Goal: Task Accomplishment & Management: Complete application form

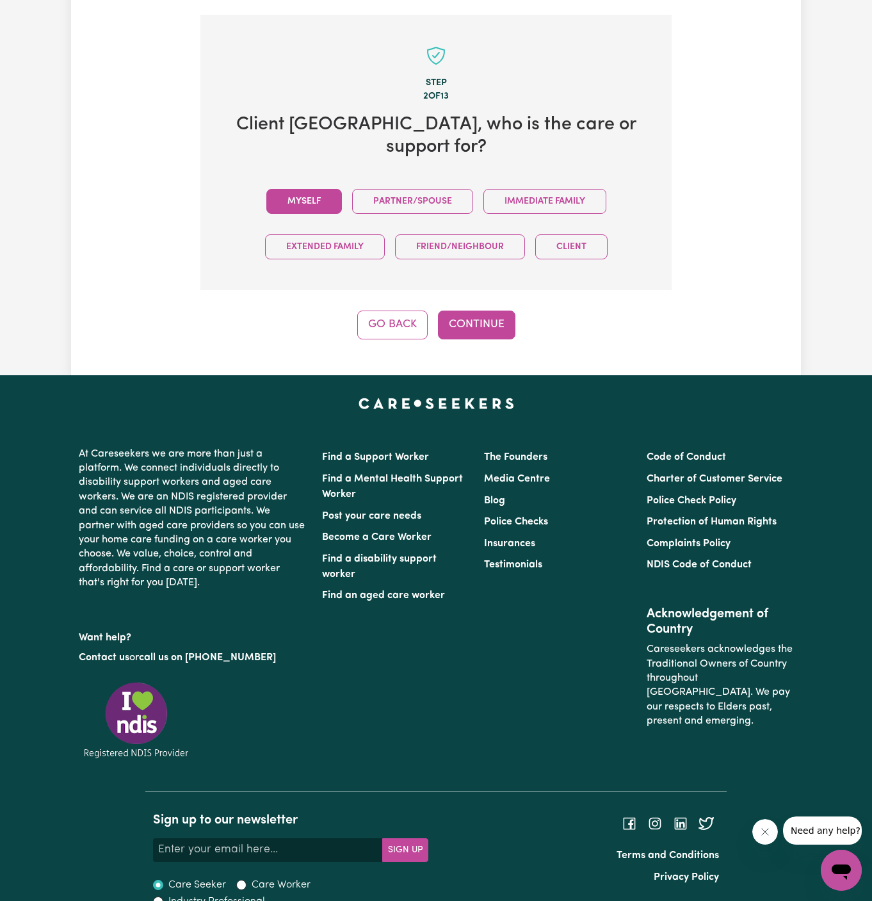
click at [319, 189] on button "Myself" at bounding box center [304, 201] width 76 height 25
click at [442, 265] on div "Step 2 of 13 Client Gold Coast , who is the care or support for? Myself Partner…" at bounding box center [435, 177] width 471 height 324
click at [493, 310] on button "Continue" at bounding box center [476, 324] width 77 height 28
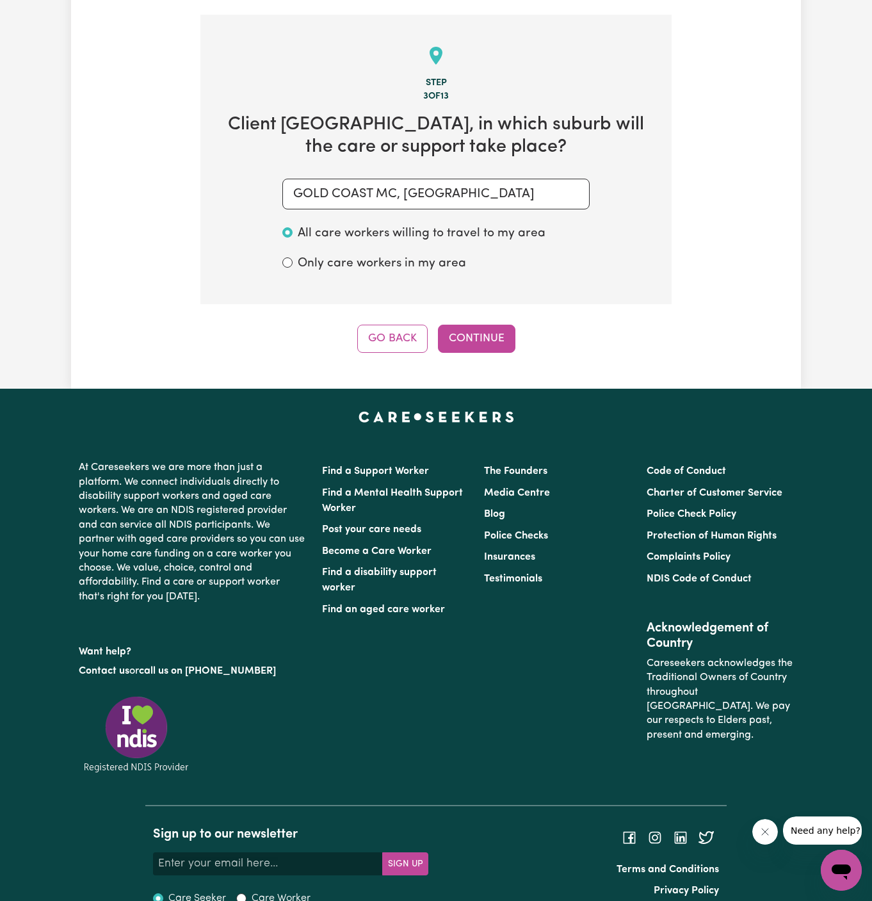
scroll to position [454, 0]
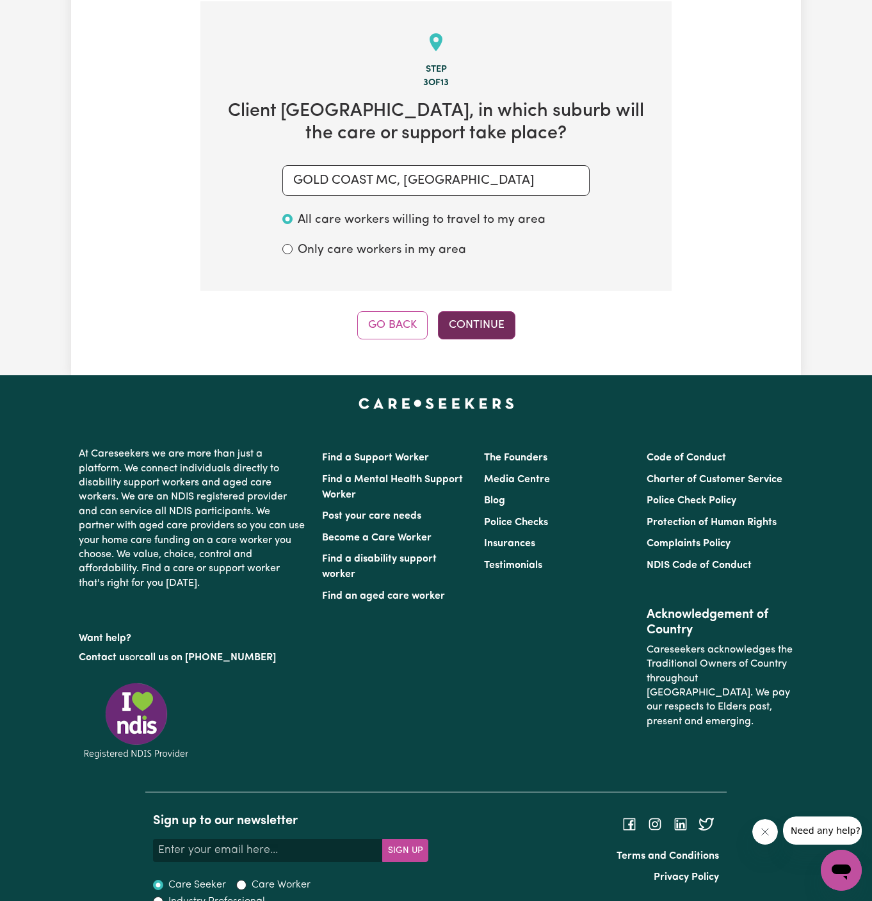
click at [481, 317] on button "Continue" at bounding box center [476, 325] width 77 height 28
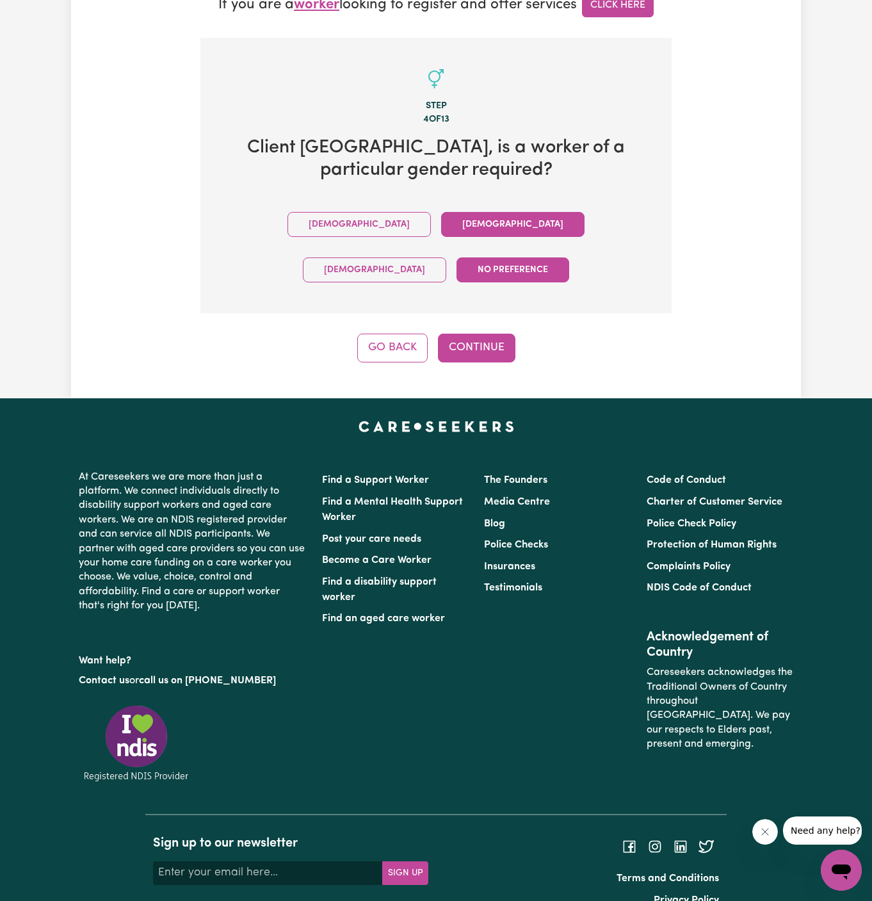
click at [441, 227] on button "Female" at bounding box center [512, 224] width 143 height 25
click at [475, 333] on button "Continue" at bounding box center [476, 347] width 77 height 28
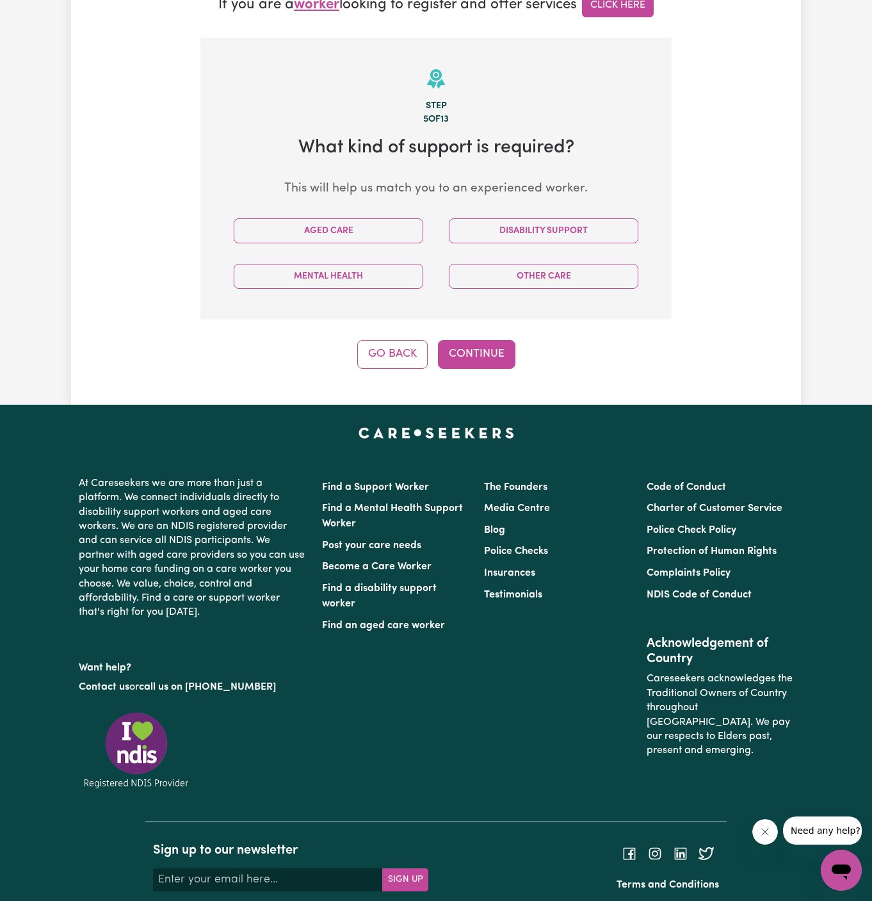
scroll to position [454, 0]
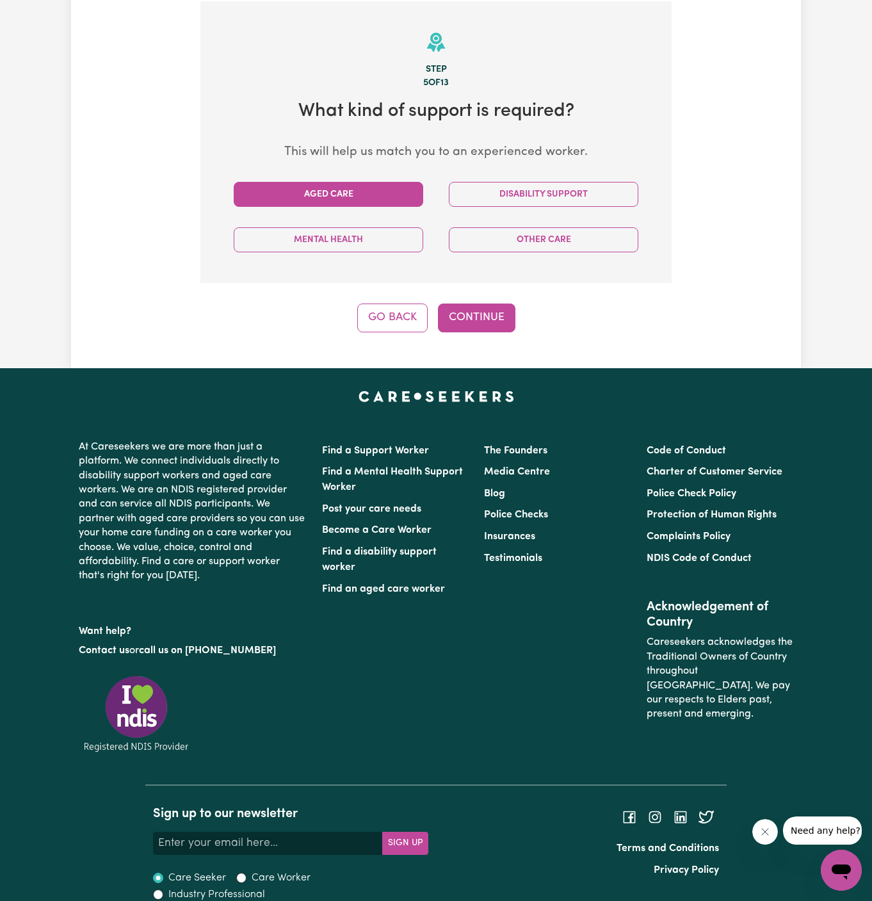
click at [399, 191] on button "Aged Care" at bounding box center [328, 194] width 189 height 25
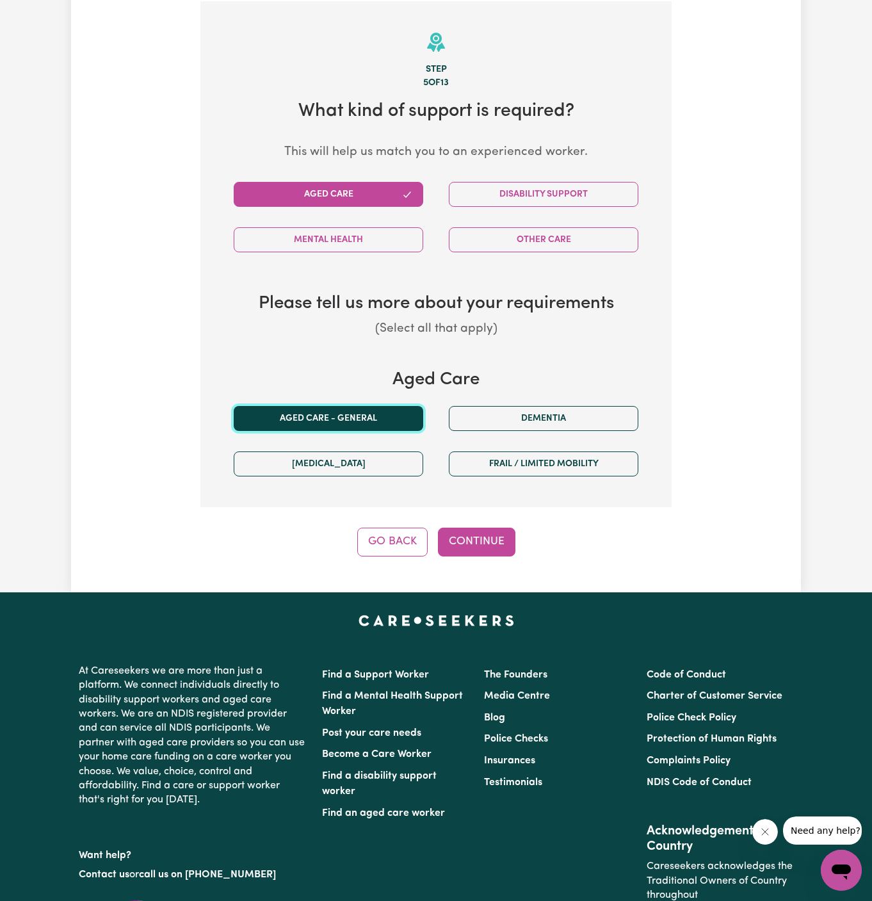
click at [358, 420] on button "Aged care - General" at bounding box center [328, 418] width 189 height 25
click at [498, 536] on button "Continue" at bounding box center [476, 541] width 77 height 28
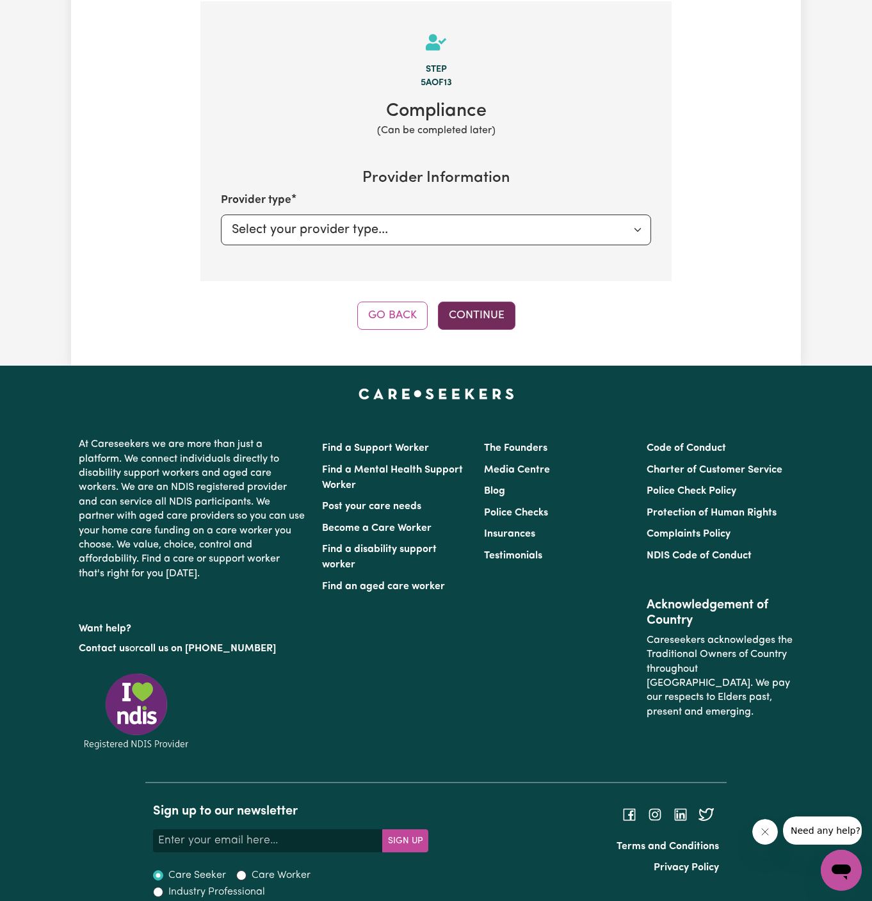
click at [468, 314] on button "Continue" at bounding box center [476, 315] width 77 height 28
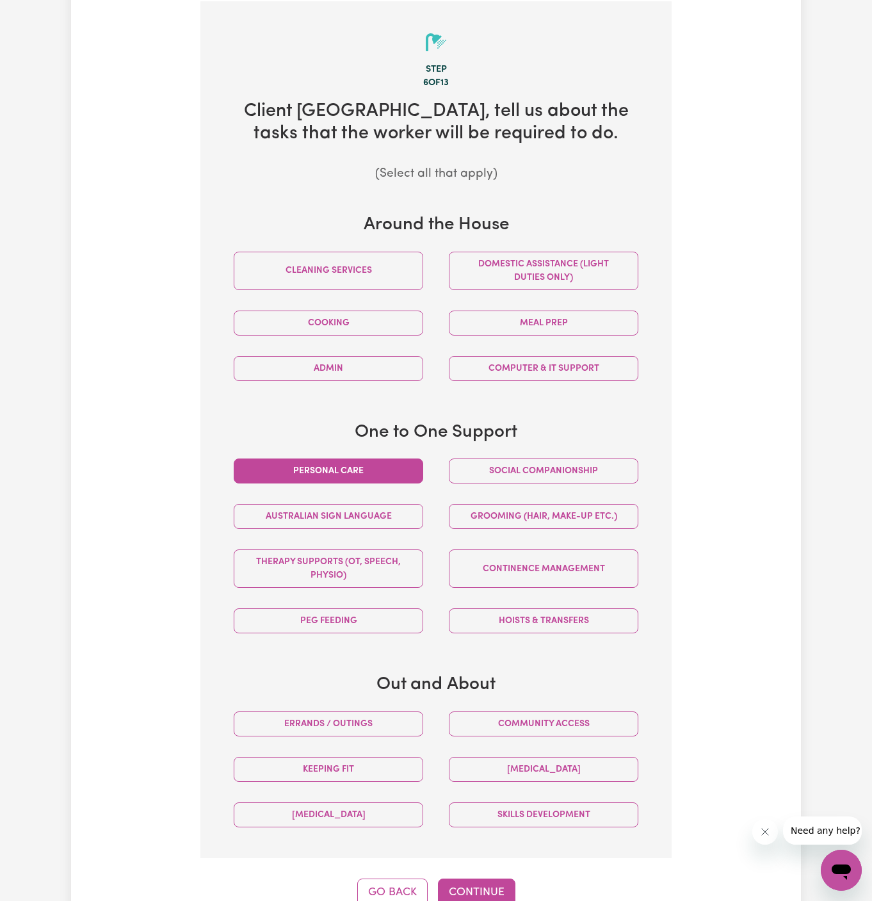
click at [371, 465] on button "Personal care" at bounding box center [328, 470] width 189 height 25
click at [492, 474] on button "Social companionship" at bounding box center [543, 470] width 189 height 25
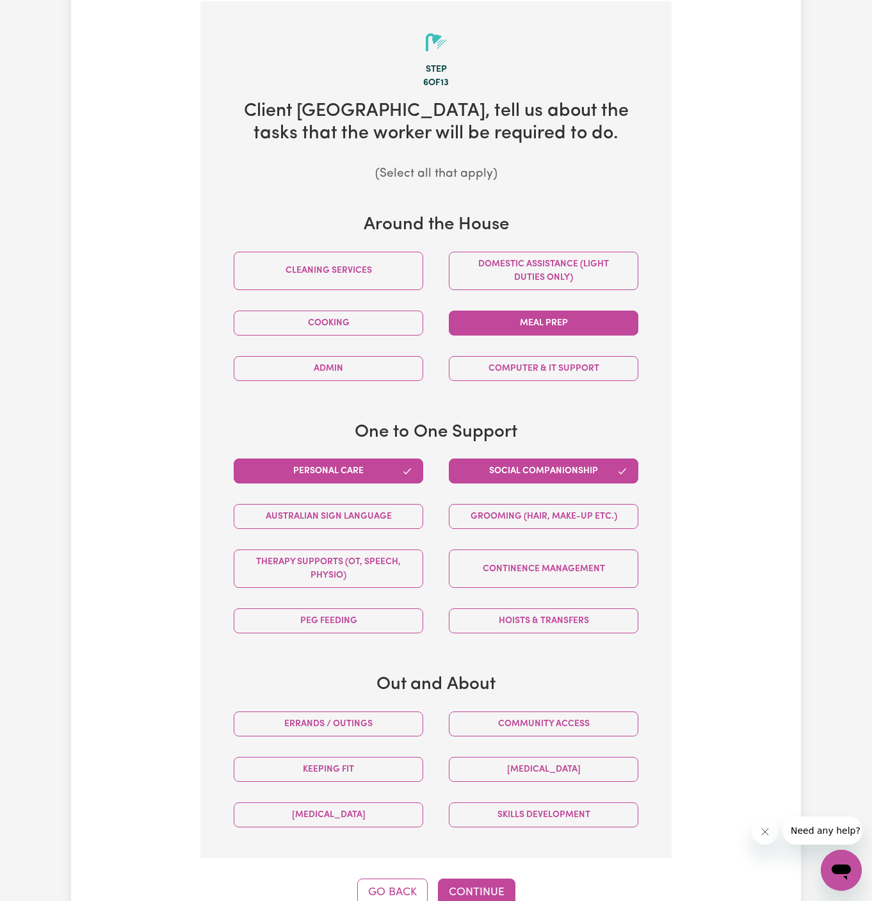
click at [601, 328] on button "Meal prep" at bounding box center [543, 322] width 189 height 25
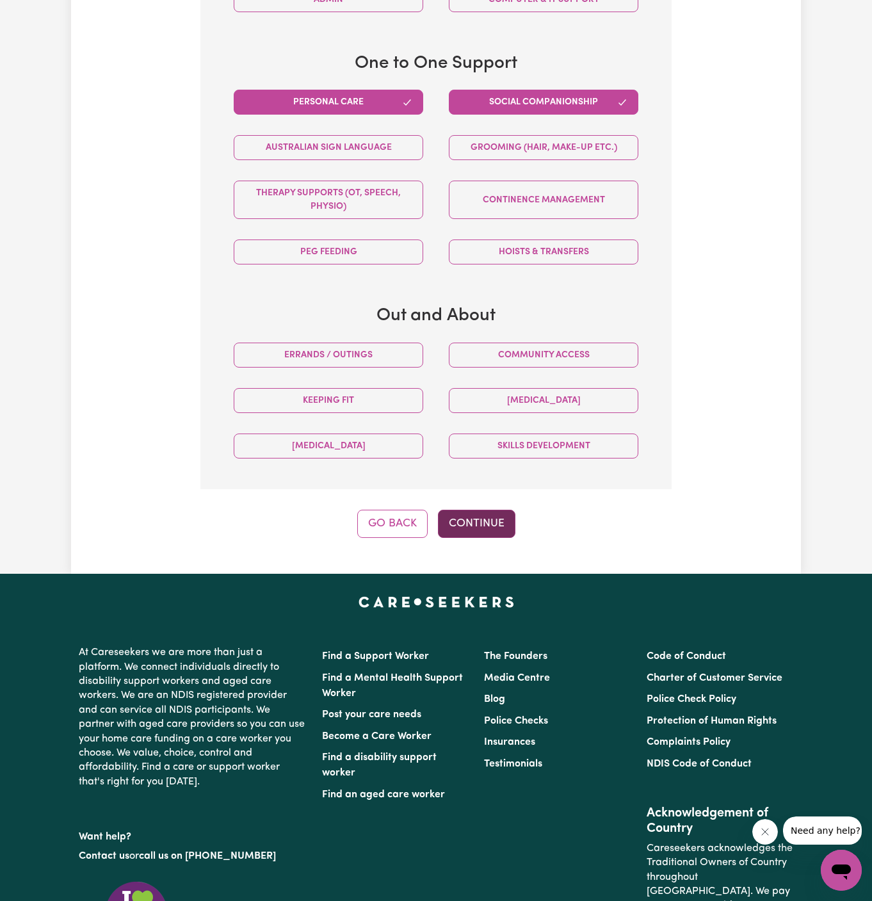
click at [474, 522] on button "Continue" at bounding box center [476, 523] width 77 height 28
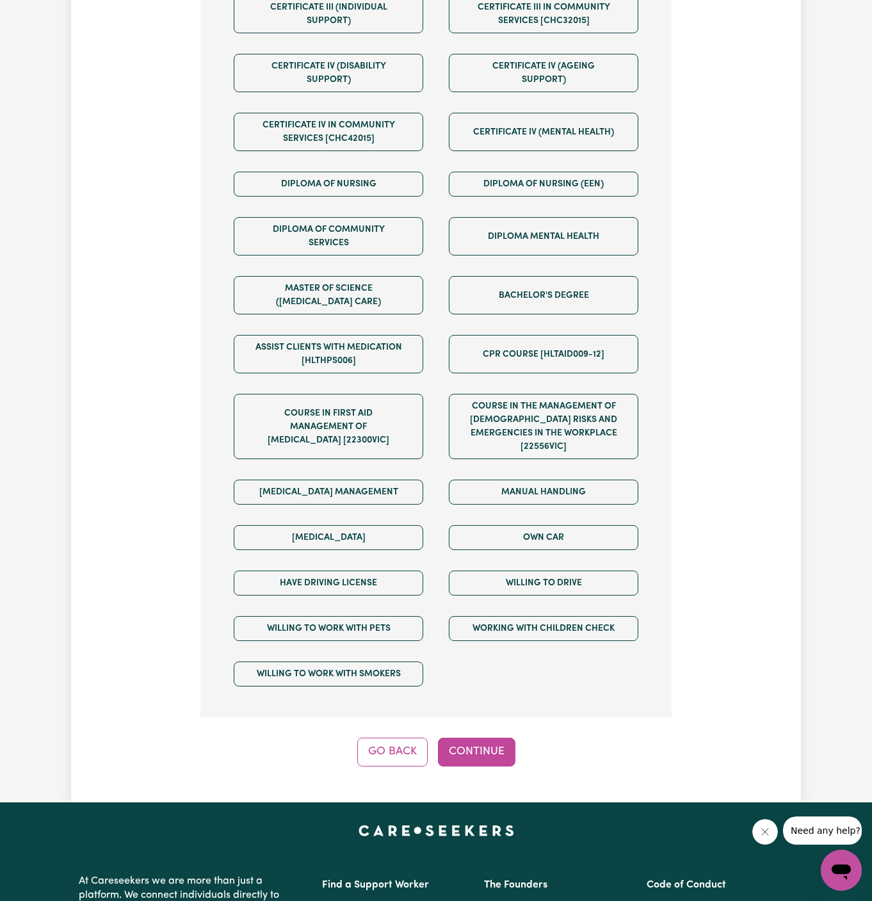
click at [491, 739] on button "Continue" at bounding box center [476, 751] width 77 height 28
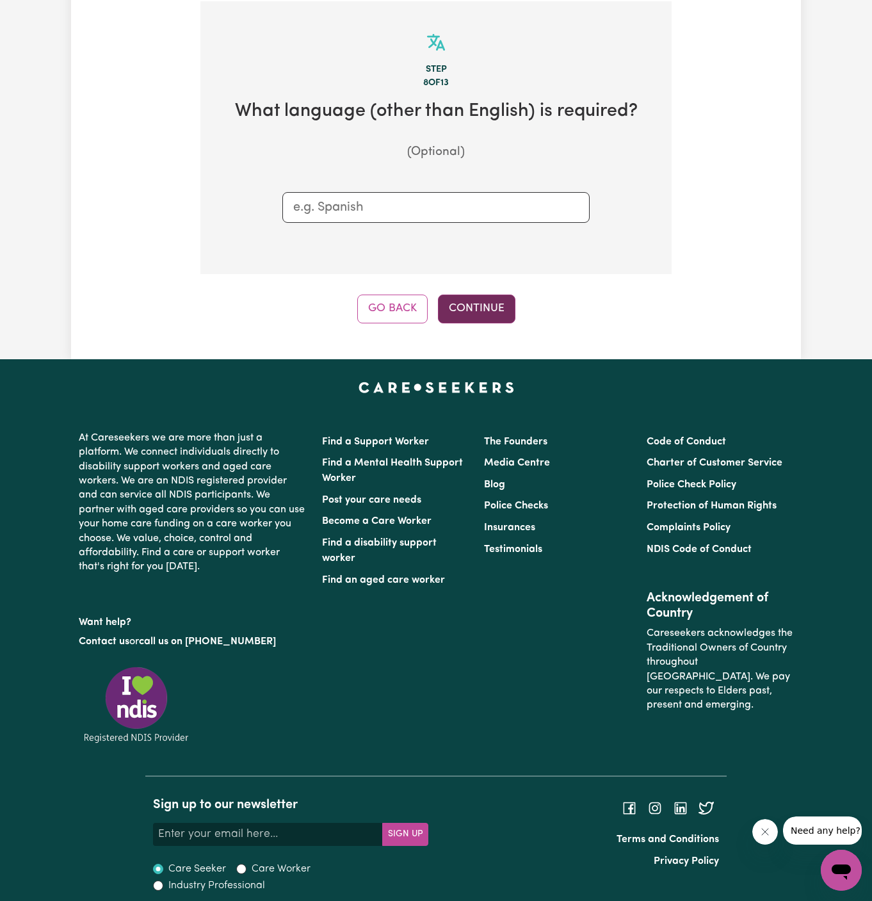
click at [479, 314] on button "Continue" at bounding box center [476, 308] width 77 height 28
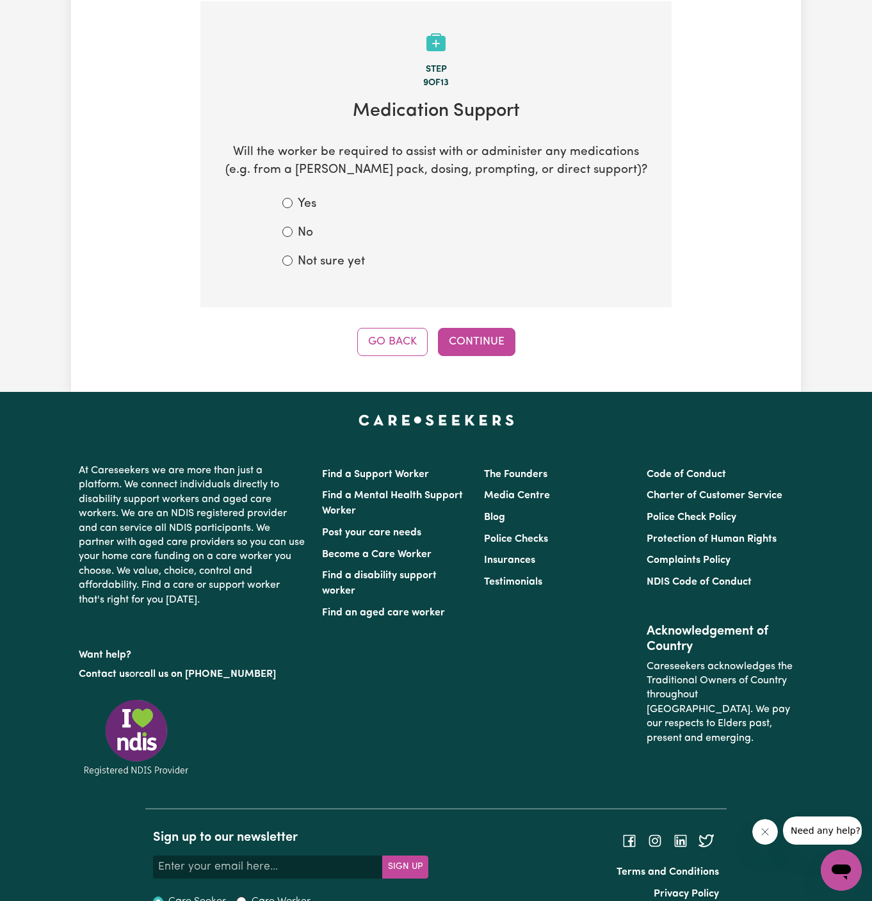
click at [306, 236] on label "No" at bounding box center [305, 233] width 15 height 19
click at [292, 236] on input "No" at bounding box center [287, 232] width 10 height 10
radio input "true"
click at [479, 346] on button "Continue" at bounding box center [476, 342] width 77 height 28
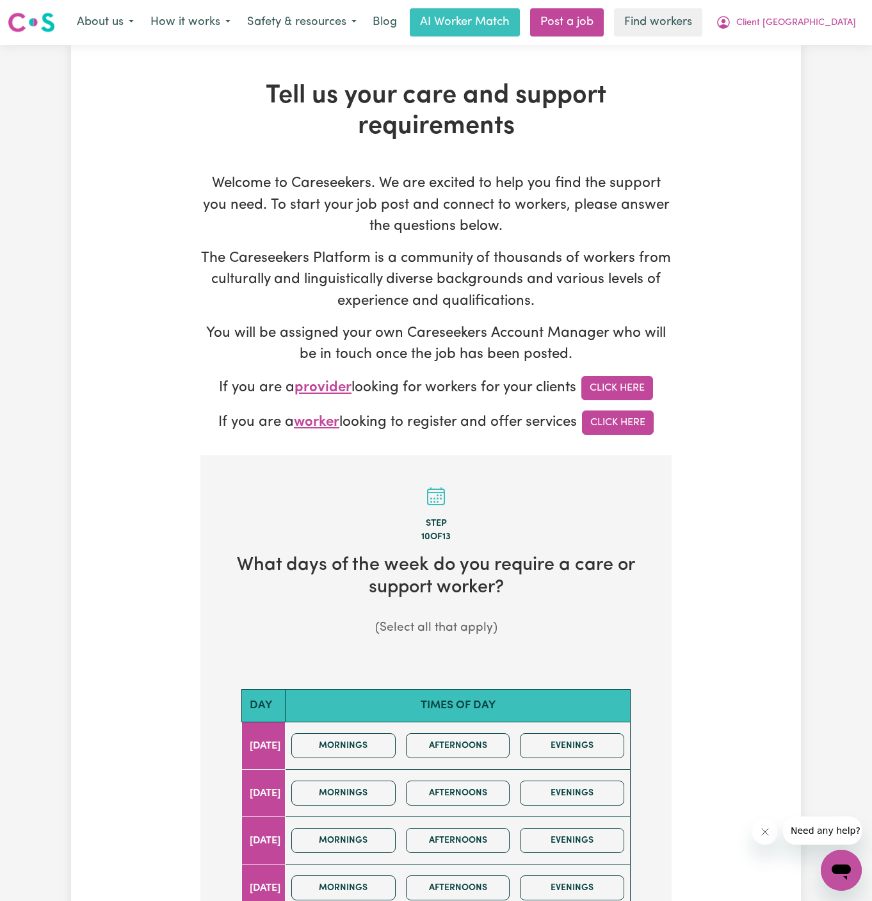
scroll to position [235, 0]
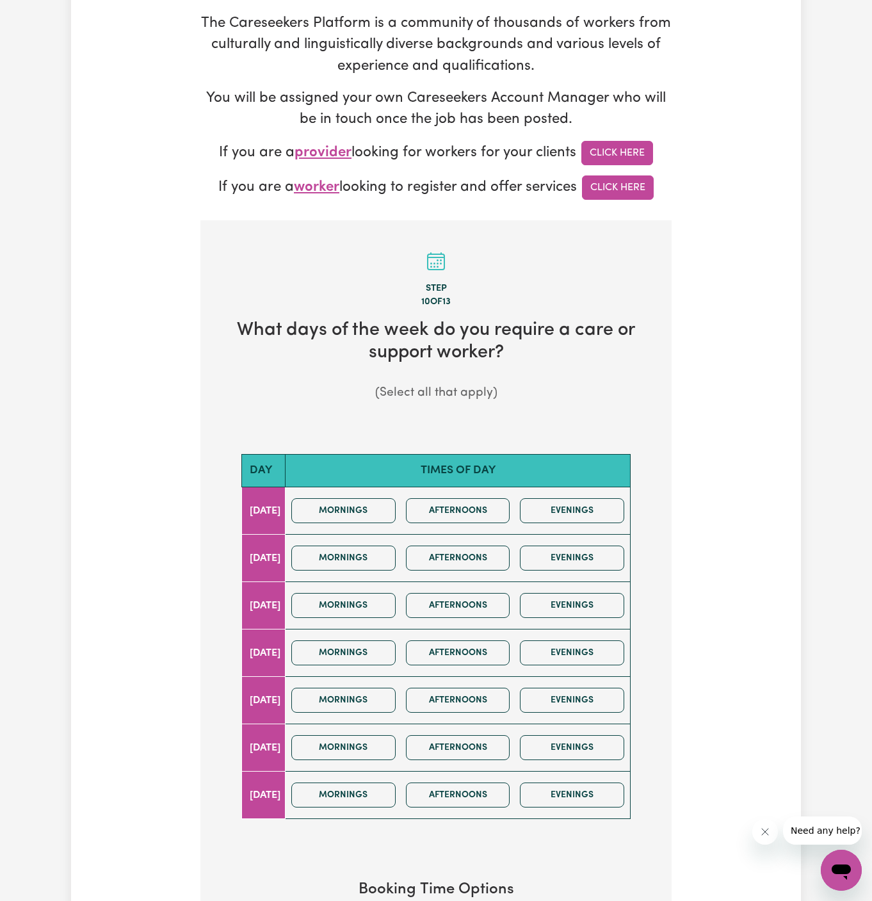
click at [396, 529] on div "Mornings Afternoons Evenings" at bounding box center [457, 510] width 343 height 45
click at [385, 516] on button "Mornings" at bounding box center [343, 510] width 104 height 25
click at [385, 570] on div "Mornings Afternoons Evenings" at bounding box center [457, 557] width 343 height 45
click at [385, 554] on button "Mornings" at bounding box center [343, 557] width 104 height 25
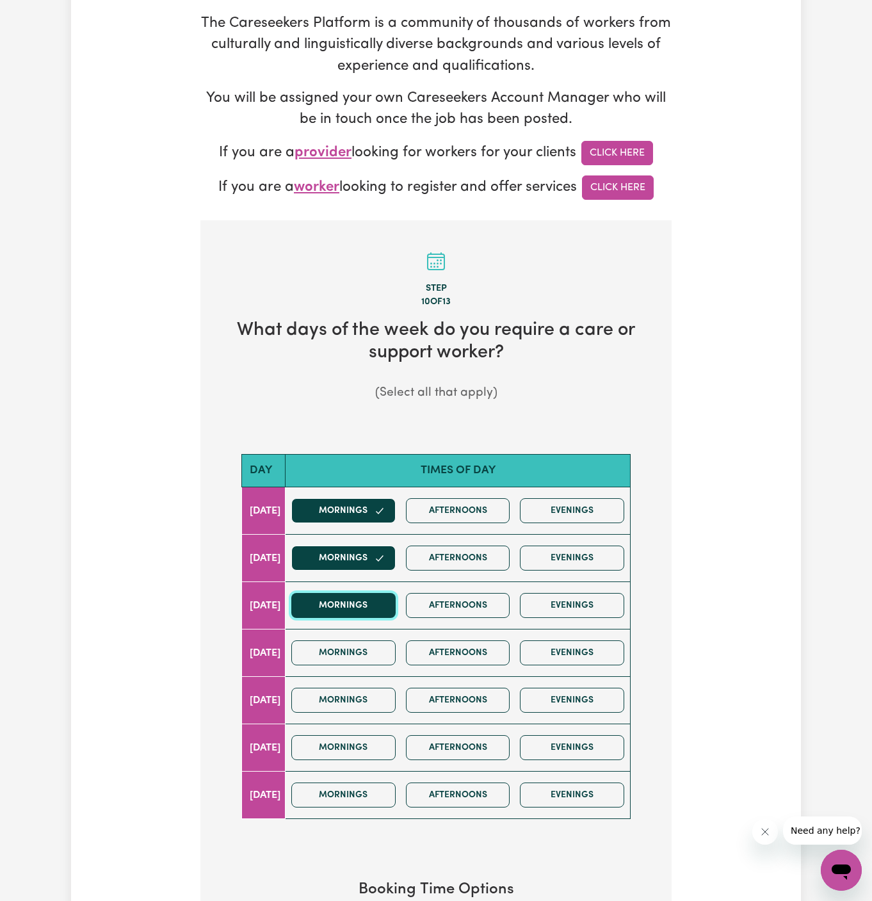
click at [385, 606] on button "Mornings" at bounding box center [343, 605] width 104 height 25
click at [385, 645] on button "Mornings" at bounding box center [343, 652] width 104 height 25
click at [385, 678] on div "Mornings Afternoons Evenings" at bounding box center [457, 699] width 343 height 45
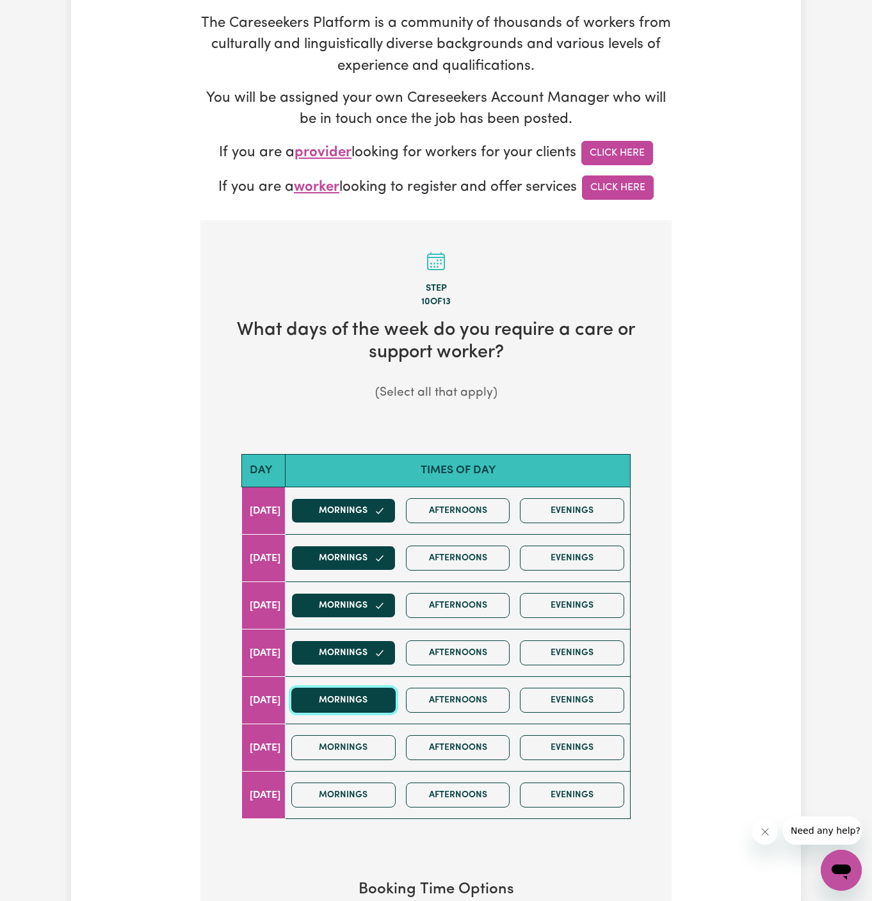
click at [384, 705] on button "Mornings" at bounding box center [343, 699] width 104 height 25
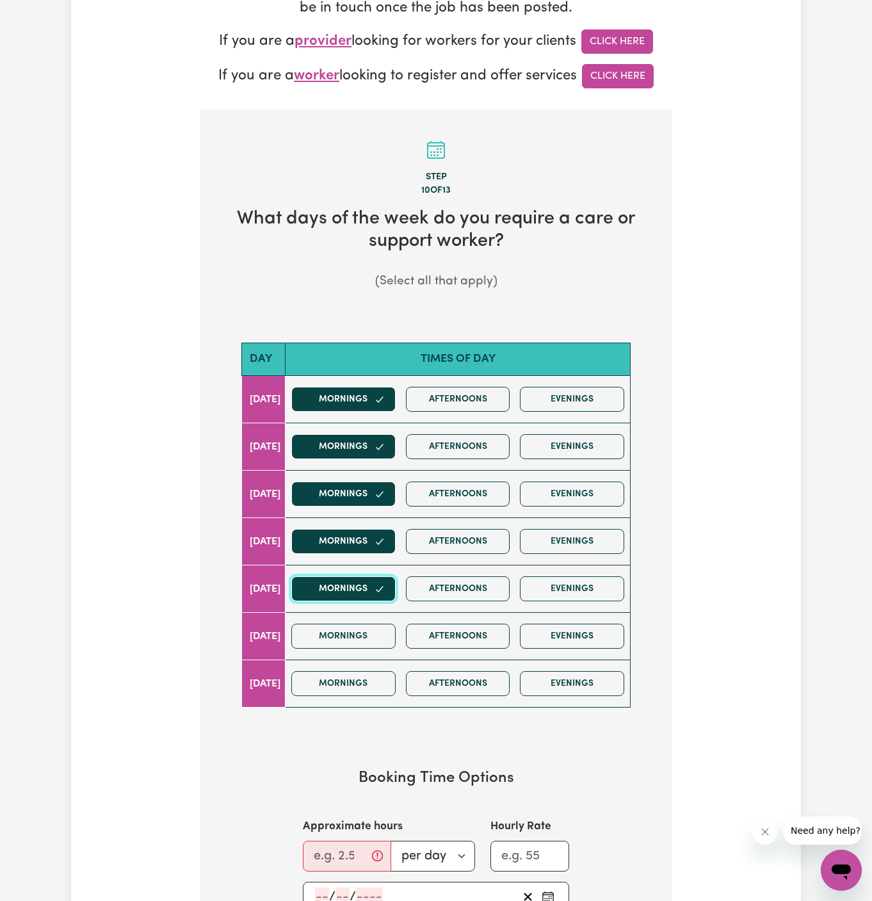
scroll to position [482, 0]
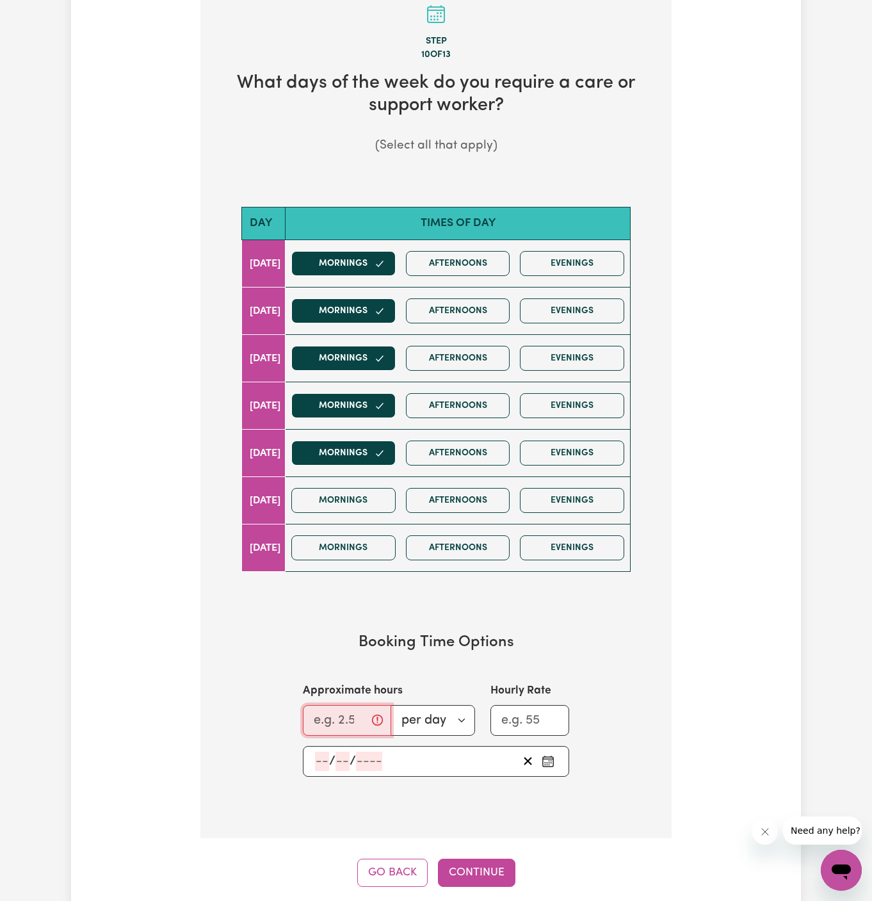
click at [334, 714] on input "Approximate hours" at bounding box center [347, 720] width 88 height 31
type input "2"
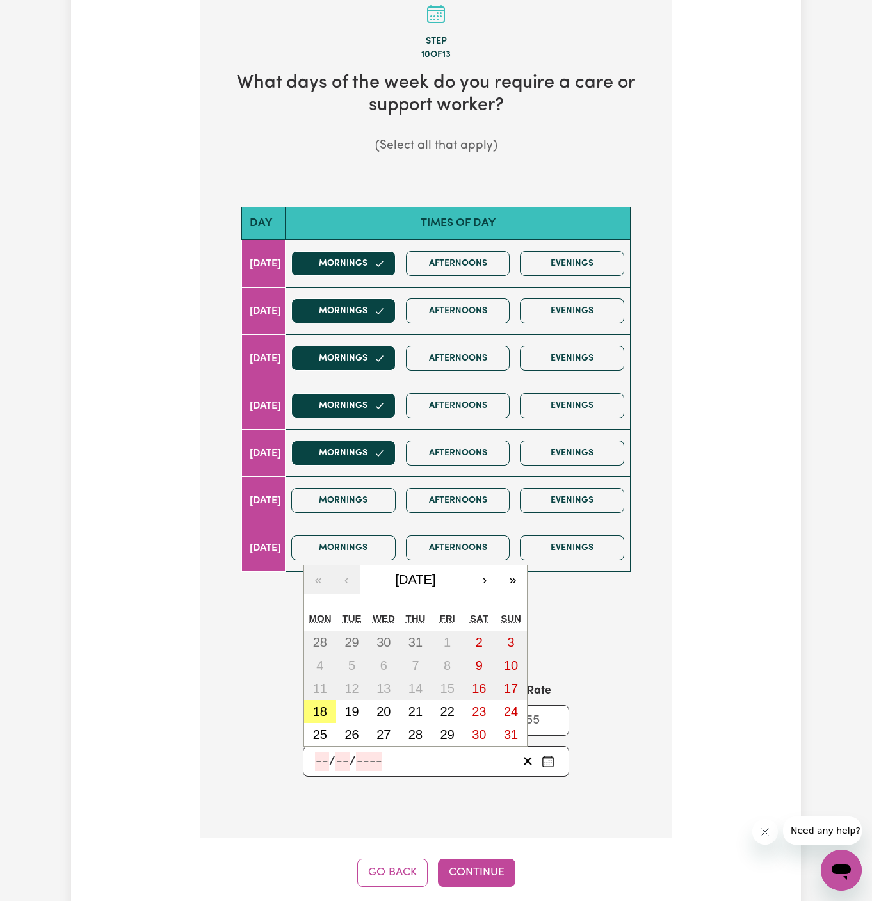
click at [321, 753] on input "number" at bounding box center [322, 760] width 14 height 19
click at [330, 706] on button "18" at bounding box center [320, 711] width 32 height 23
type input "2025-08-18"
type input "18"
type input "8"
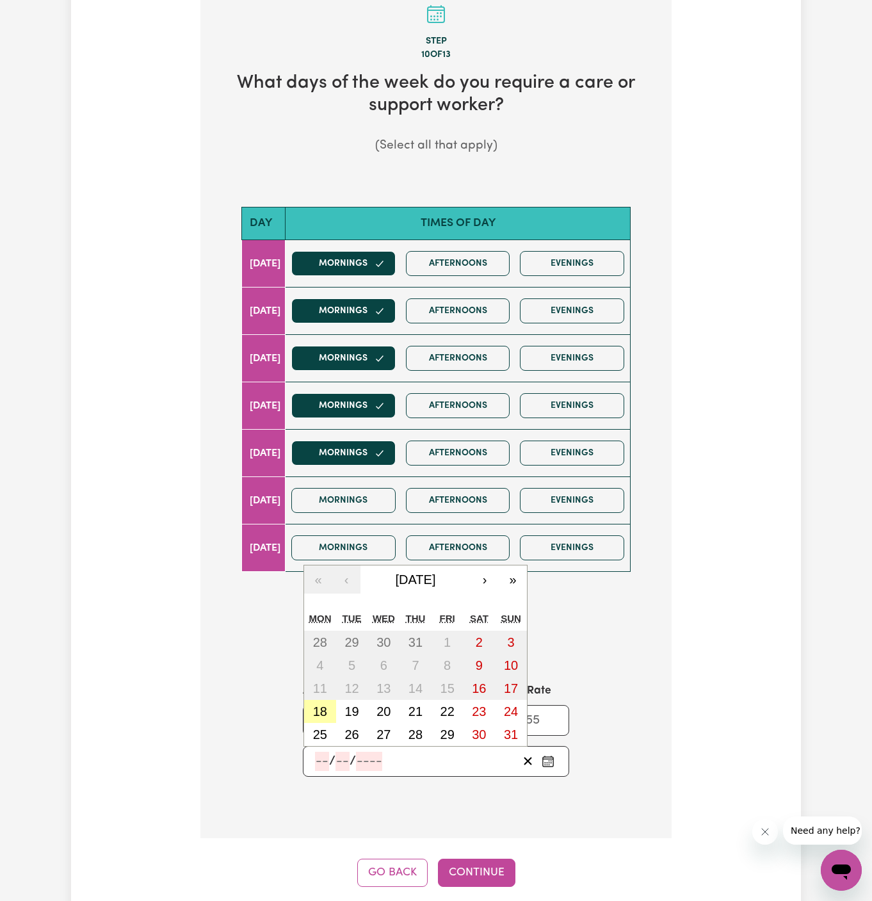
type input "2025"
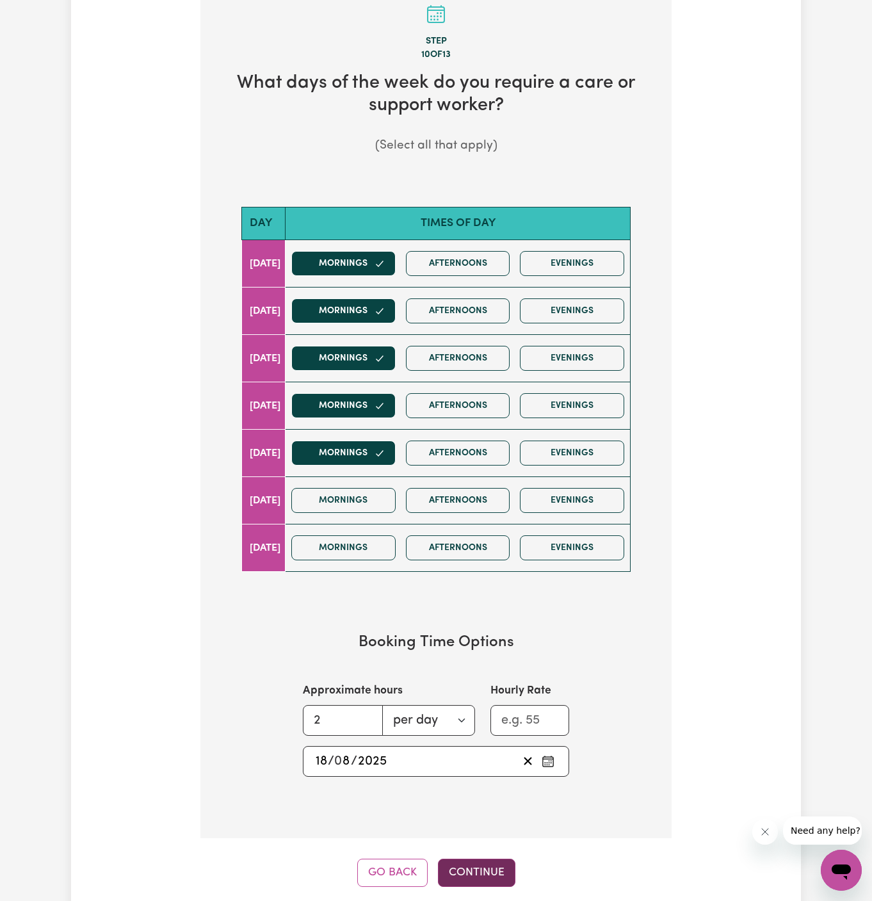
click at [476, 866] on button "Continue" at bounding box center [476, 872] width 77 height 28
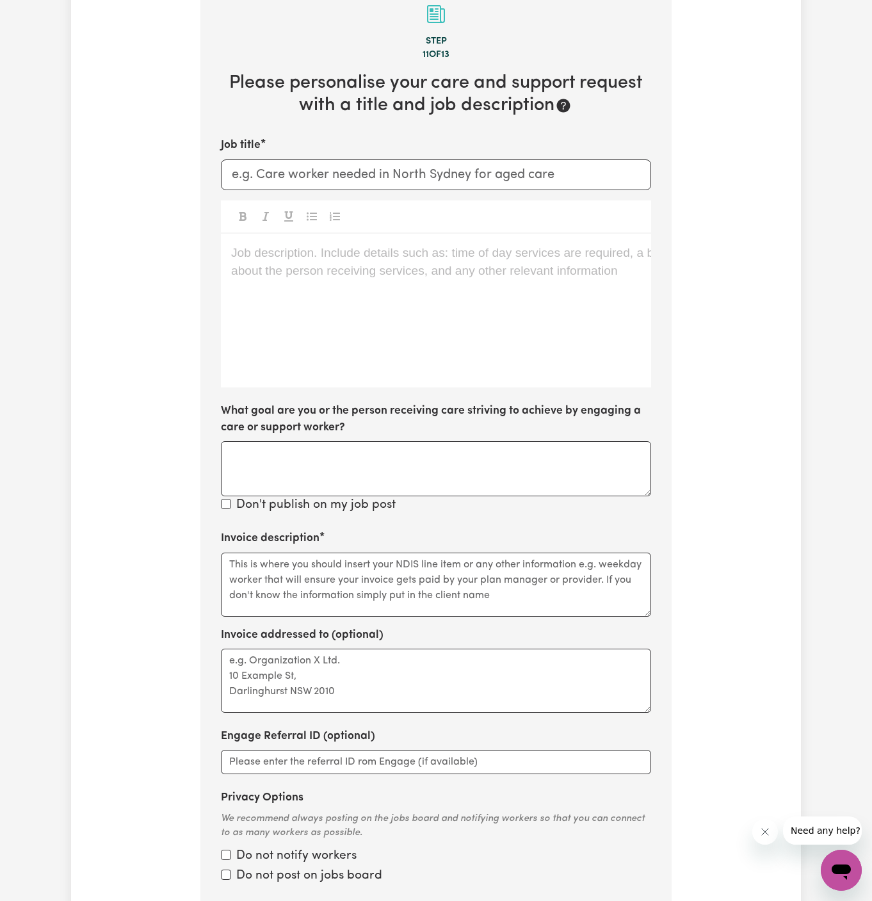
scroll to position [454, 0]
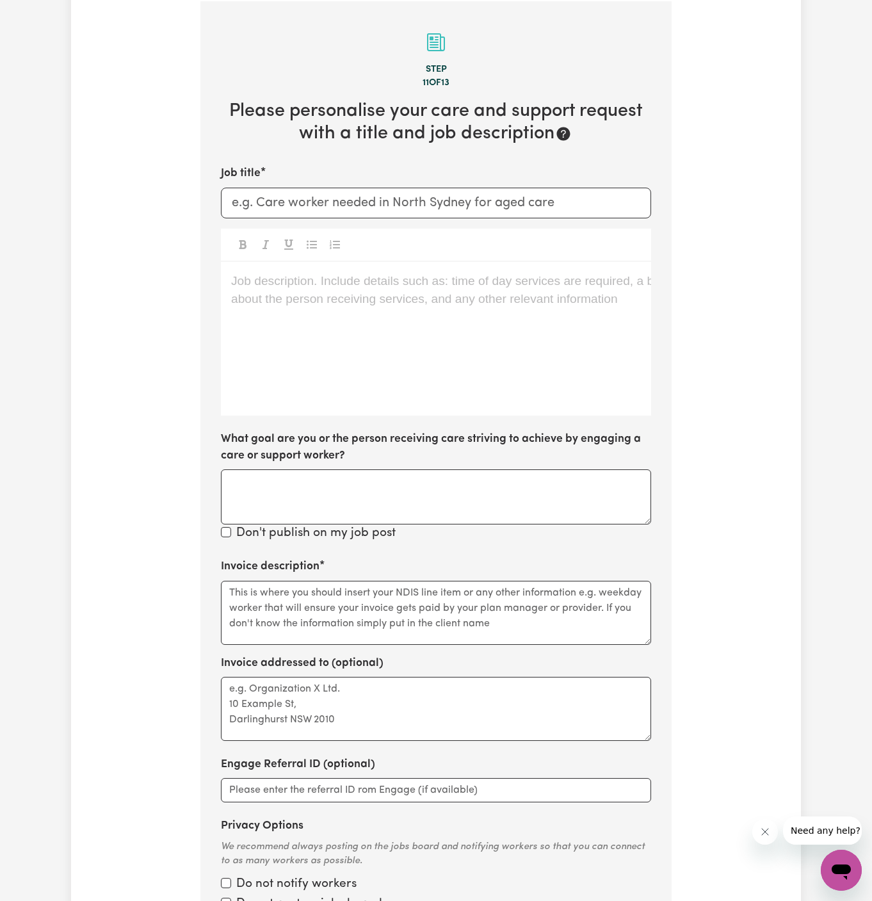
click at [474, 390] on div "Job description. Include details such as: time of day services are required, a …" at bounding box center [436, 339] width 430 height 154
click at [473, 378] on div "Job description. Include details such as: time of day services are required, a …" at bounding box center [436, 339] width 430 height 154
click at [337, 317] on div "Job description. Include details such as: time of day services are required, a …" at bounding box center [436, 339] width 430 height 154
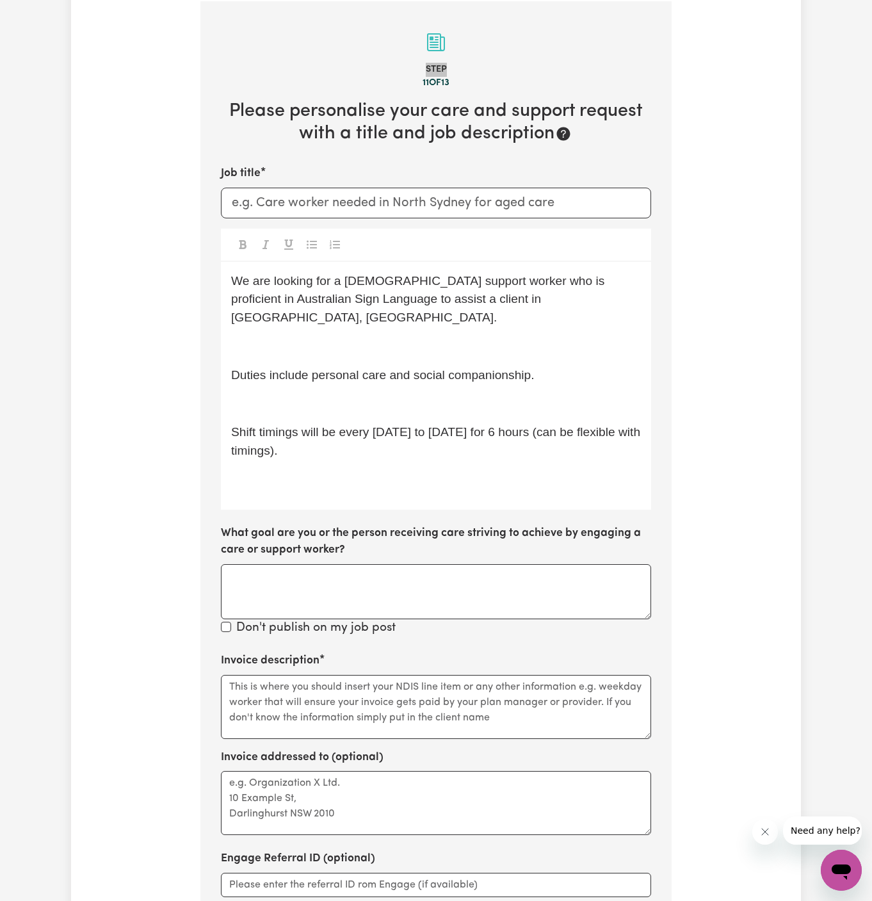
click at [239, 31] on div at bounding box center [436, 42] width 430 height 31
click at [305, 469] on div "We are looking for a female support worker who is proficient in Australian Sign…" at bounding box center [436, 386] width 430 height 248
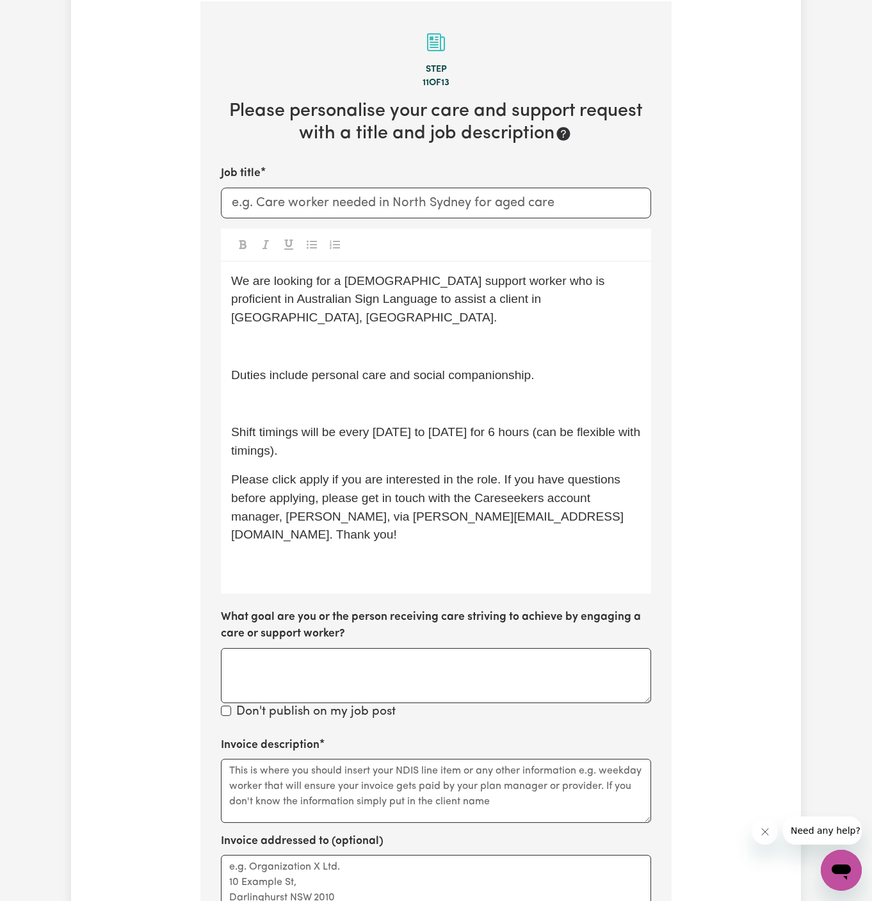
click at [323, 395] on p "﻿" at bounding box center [436, 404] width 410 height 19
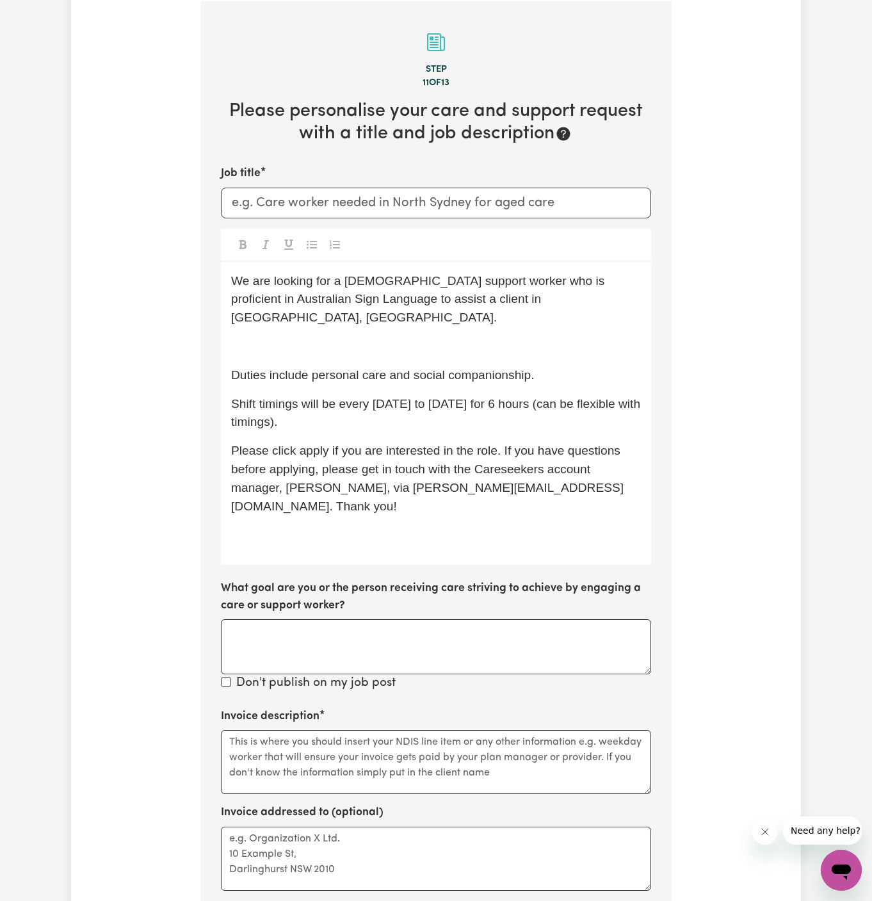
click at [308, 337] on p "﻿" at bounding box center [436, 346] width 410 height 19
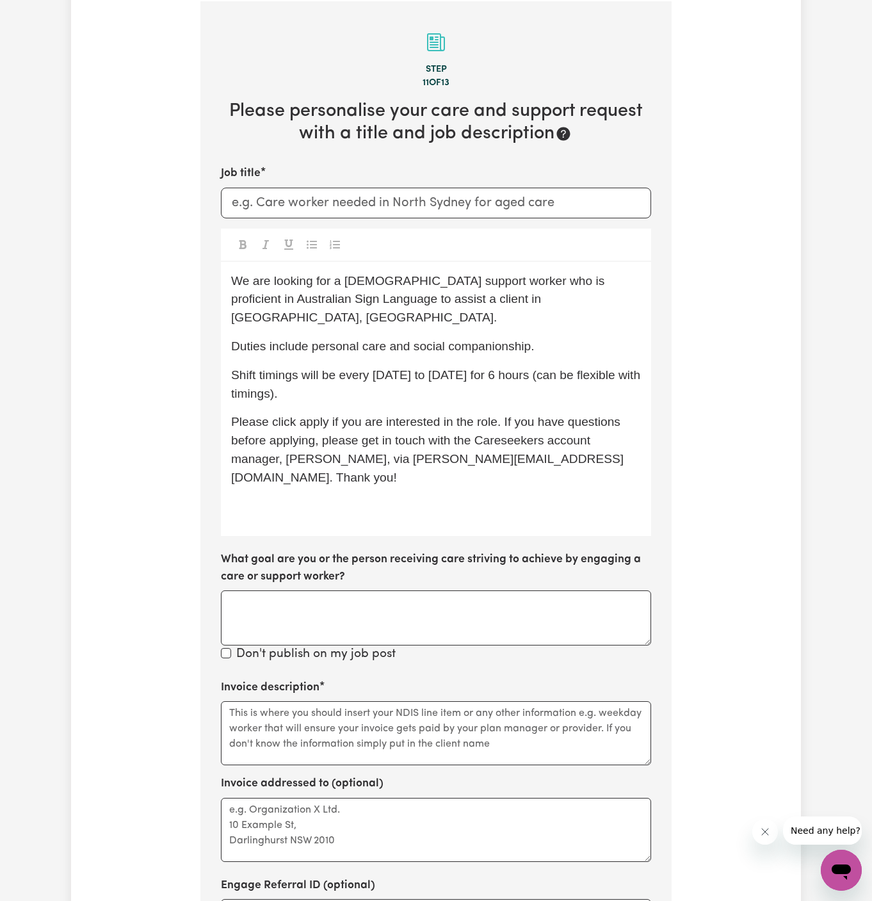
click at [353, 344] on div "We are looking for a female support worker who is proficient in Australian Sign…" at bounding box center [436, 399] width 430 height 275
click at [381, 339] on span "Duties include personal care and social companionship." at bounding box center [382, 345] width 303 height 13
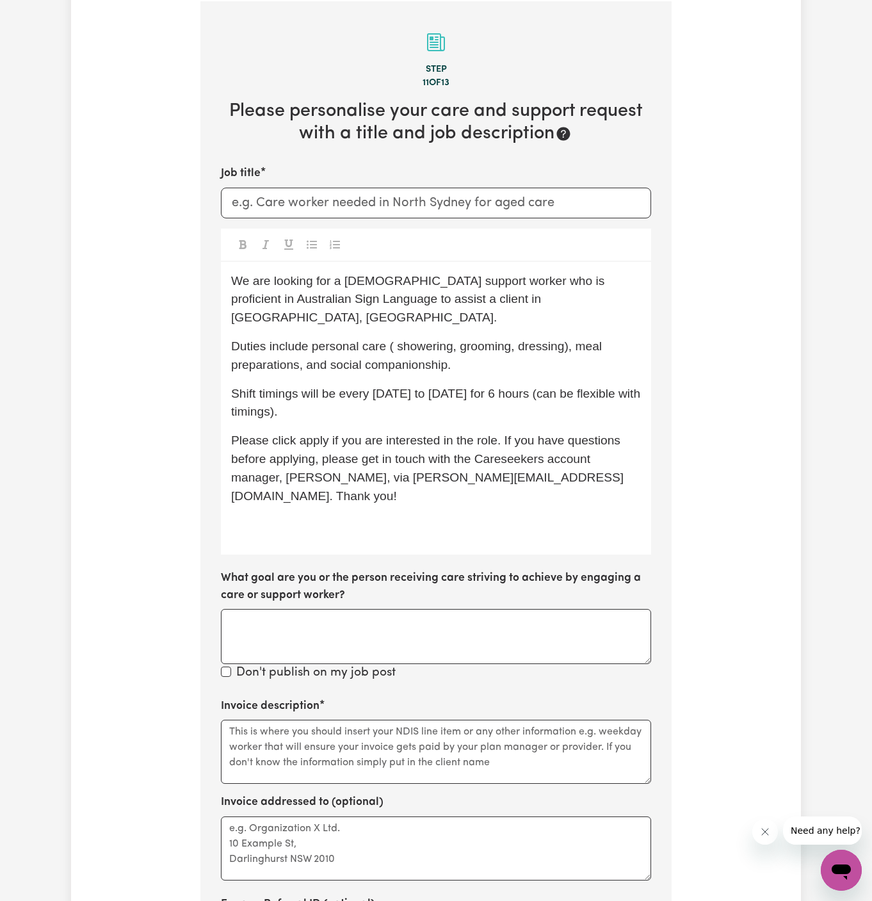
click at [297, 350] on span "Duties include personal care ( showering, grooming, dressing), meal preparation…" at bounding box center [418, 355] width 374 height 32
click at [384, 356] on div "We are looking for a female support worker who is proficient in Australian Sign…" at bounding box center [436, 408] width 430 height 293
click at [433, 351] on span "Duties include personal care ( showering, grooming, dressing), meal preparation…" at bounding box center [418, 355] width 374 height 32
click at [488, 346] on p "Duties include personal care ( showering, grooming, dressing), meal preparation…" at bounding box center [436, 355] width 410 height 37
click at [397, 339] on span "Duties include personal care ( showering, grooming, dressing), meal preparation…" at bounding box center [418, 355] width 374 height 32
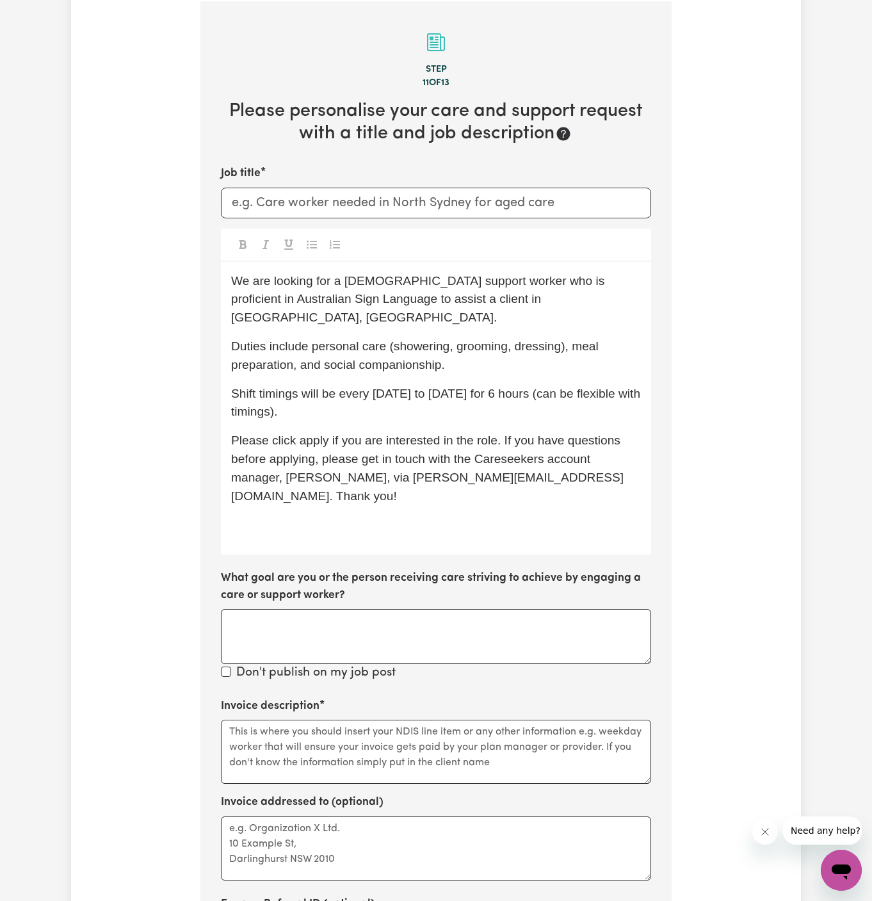
click at [428, 352] on p "Duties include personal care (showering, grooming, dressing), meal preparation,…" at bounding box center [436, 355] width 410 height 37
click at [353, 385] on p "Shift timings will be every Monday to Friday for 6 hours (can be flexible with …" at bounding box center [436, 403] width 410 height 37
drag, startPoint x: 469, startPoint y: 375, endPoint x: 496, endPoint y: 381, distance: 28.1
click at [496, 385] on p "Shift timings will be every Monday to Friday for 6 hours (can be flexible with …" at bounding box center [436, 403] width 410 height 37
drag, startPoint x: 496, startPoint y: 381, endPoint x: 468, endPoint y: 373, distance: 29.4
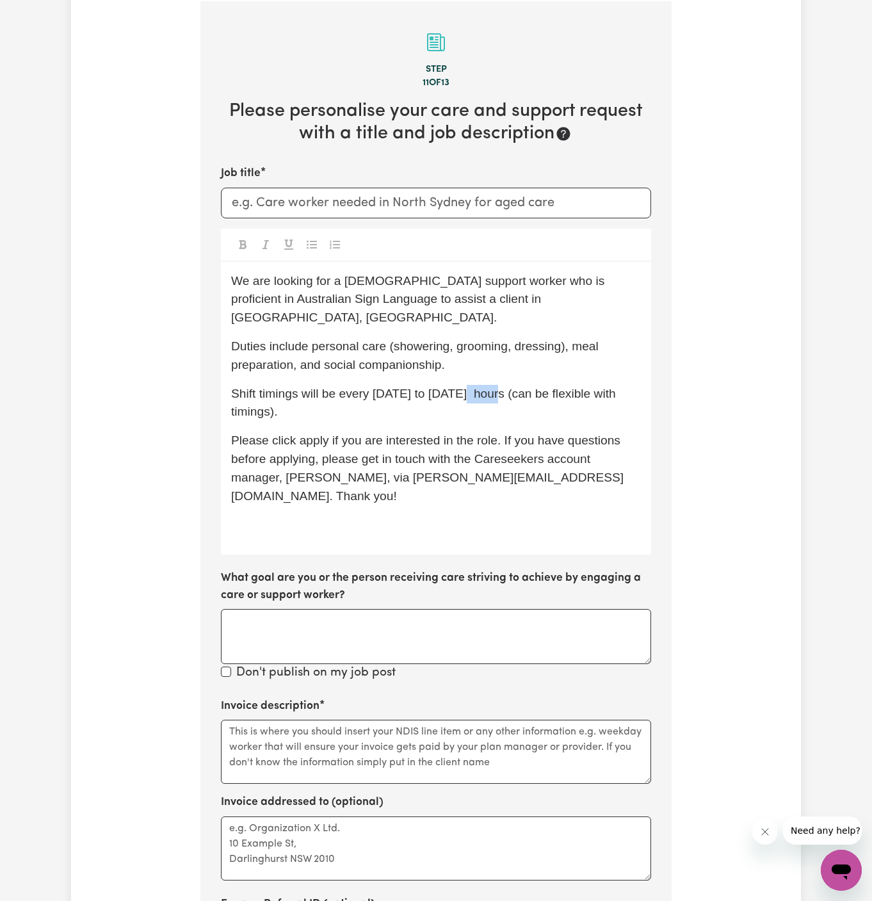
click at [468, 385] on p "Shift timings will be every Monday to Friday hours (can be flexible with timing…" at bounding box center [436, 403] width 410 height 37
click at [481, 387] on span "Shift timings will be every Monday to Friday hours (can be flexible with timing…" at bounding box center [425, 403] width 388 height 32
drag, startPoint x: 470, startPoint y: 375, endPoint x: 470, endPoint y: 394, distance: 19.2
click at [470, 394] on p "Shift timings will be every Monday to Friday hours (can be flexible with timing…" at bounding box center [436, 403] width 410 height 37
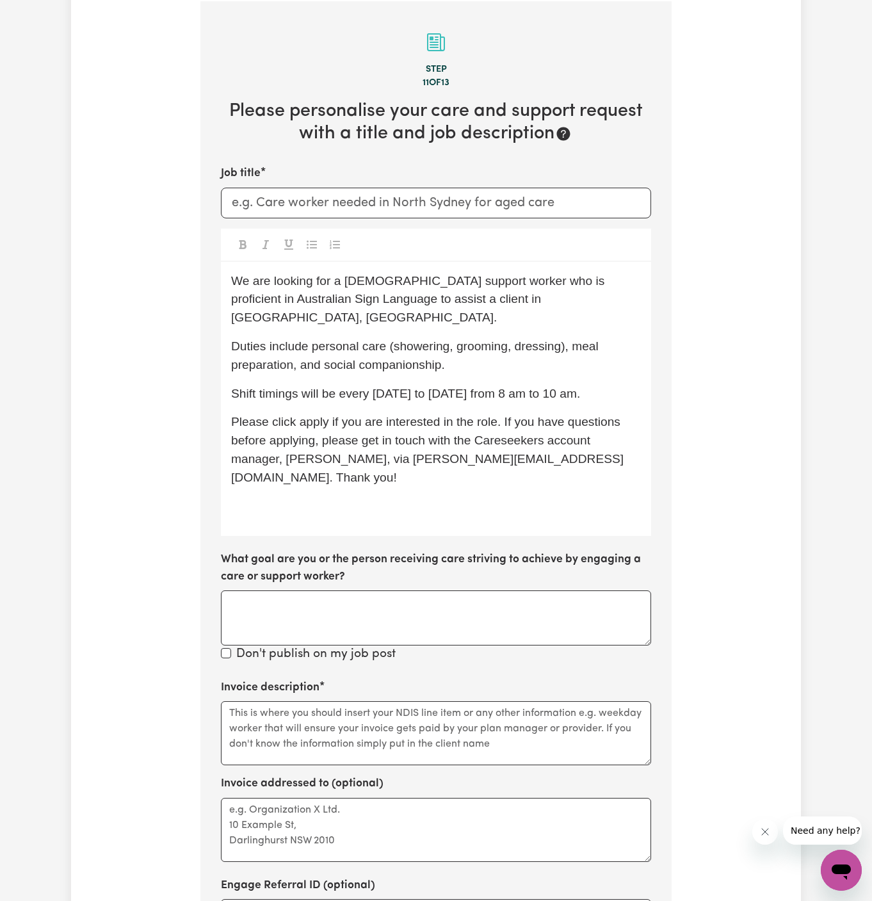
drag, startPoint x: 340, startPoint y: 279, endPoint x: 381, endPoint y: 344, distance: 76.5
click at [342, 285] on span "We are looking for a female support worker who is proficient in Australian Sign…" at bounding box center [419, 299] width 377 height 51
click at [427, 387] on span "Shift timings will be every Monday to Friday from 8 am to 10 am." at bounding box center [405, 393] width 349 height 13
click at [458, 337] on p "Duties include personal care (showering, grooming, dressing), meal preparation,…" at bounding box center [436, 355] width 410 height 37
click at [508, 339] on span "Duties include personal care (showering, grooming, dressing), meal preparation,…" at bounding box center [416, 355] width 371 height 32
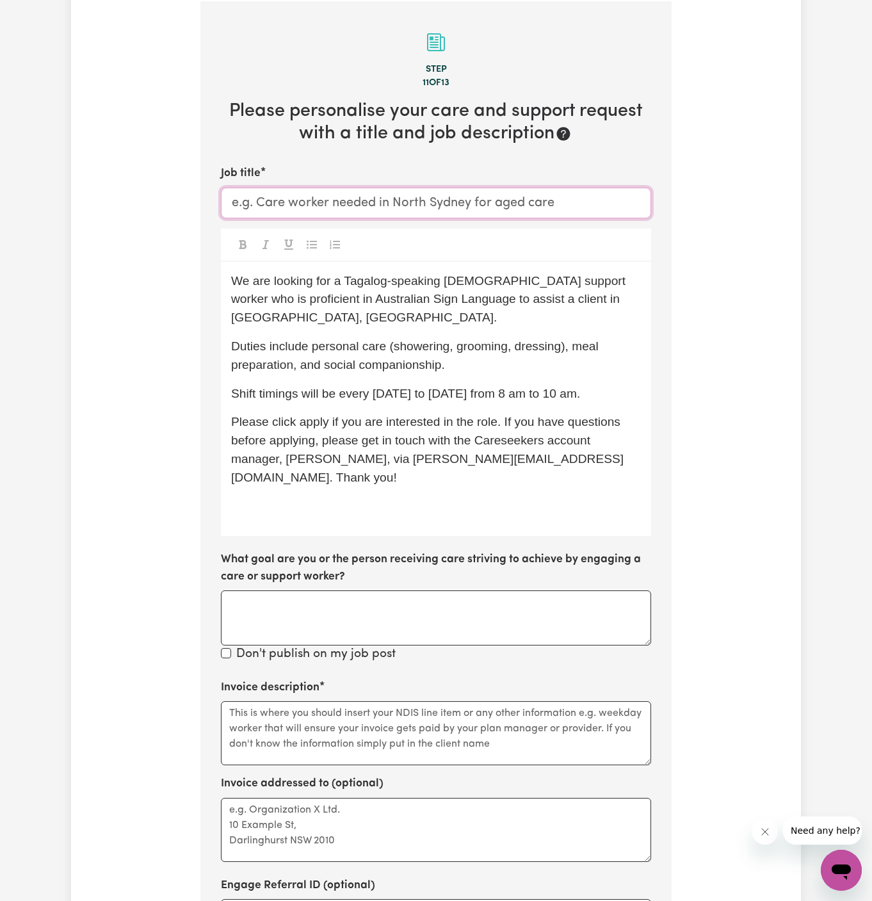
click at [335, 206] on input "Job title" at bounding box center [436, 203] width 430 height 31
type input "T"
paste input "Gold Coast, QLD"
type input "Female Support Woker Needed In Gold Coast, QLD"
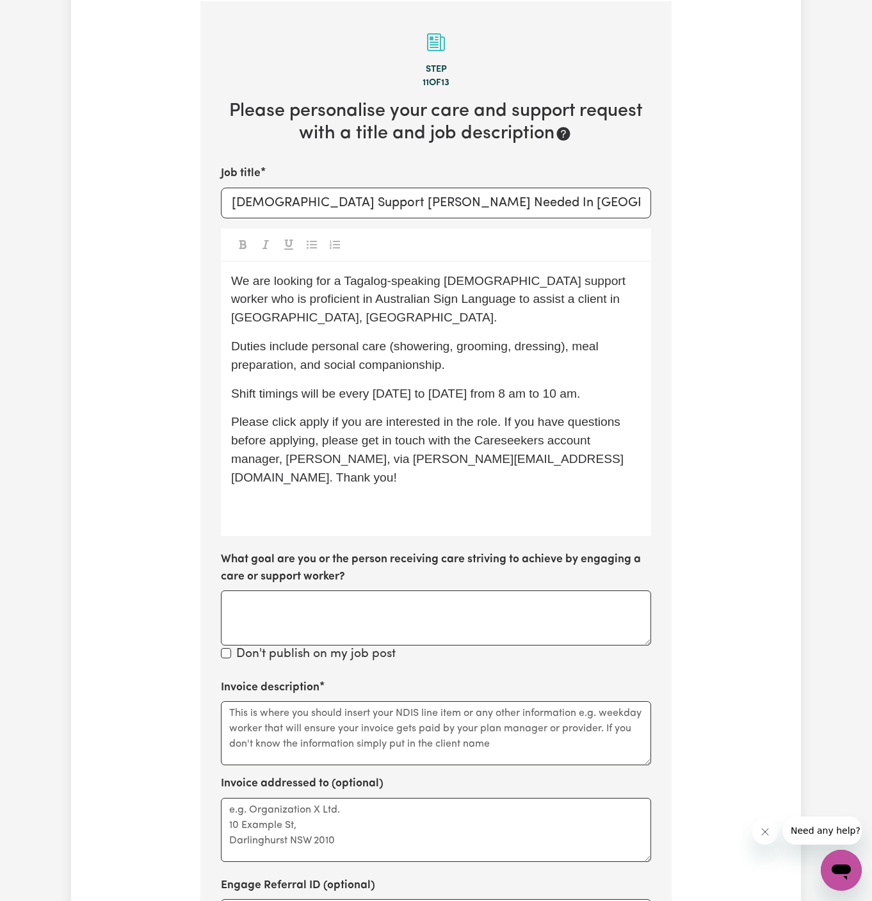
click at [435, 337] on p "Duties include personal care (showering, grooming, dressing), meal preparation,…" at bounding box center [436, 355] width 410 height 37
drag, startPoint x: 565, startPoint y: 281, endPoint x: 437, endPoint y: 299, distance: 129.3
click at [437, 299] on span "We are looking for a Tagalog-speaking female support worker who is proficient i…" at bounding box center [429, 299] width 397 height 51
click at [377, 269] on div "We are looking for a Tagalog-speaking female support worker to assist a client …" at bounding box center [436, 399] width 430 height 275
drag, startPoint x: 278, startPoint y: 298, endPoint x: 460, endPoint y: 295, distance: 181.8
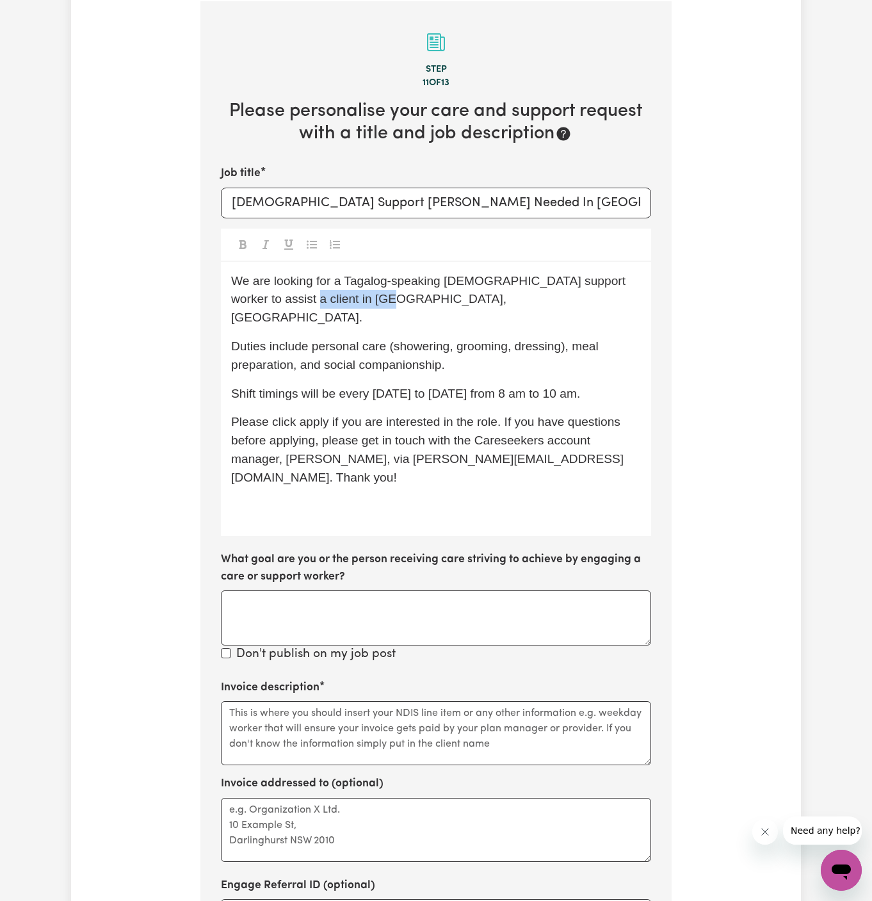
click at [460, 295] on p "We are looking for a Tagalog-speaking female support worker to assist a client …" at bounding box center [436, 299] width 410 height 55
click at [321, 486] on div "We are looking for a Tagalog-speaking female support worker to assist a client …" at bounding box center [436, 399] width 430 height 275
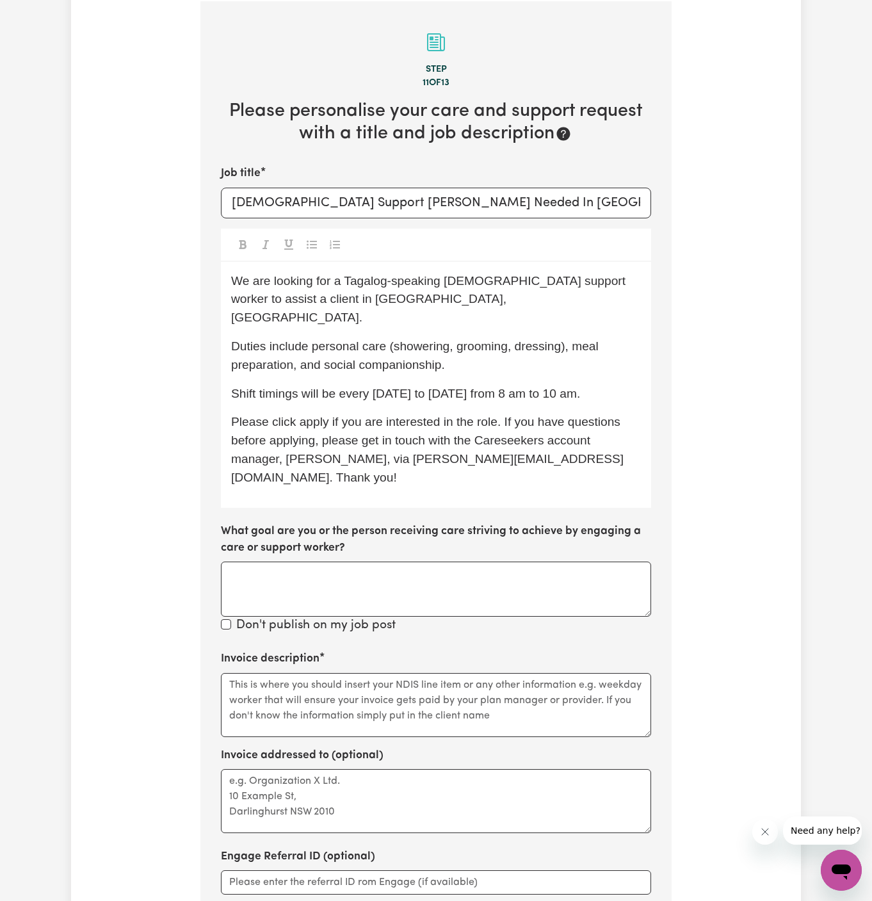
click at [314, 415] on span "Please click apply if you are interested in the role. If you have questions bef…" at bounding box center [427, 449] width 392 height 68
click at [552, 313] on div "We are looking for a Tagalog-speaking female support worker to assist a client …" at bounding box center [436, 385] width 430 height 246
click at [394, 298] on p "We are looking for a Tagalog-speaking female support worker to assist a client …" at bounding box center [436, 299] width 410 height 55
click at [396, 297] on p "We are looking for a Tagalog-speaking female support worker to assist a client …" at bounding box center [436, 299] width 410 height 55
click at [514, 307] on p "We are looking for a Tagalog-speaking female support worker to assist a client …" at bounding box center [436, 299] width 410 height 55
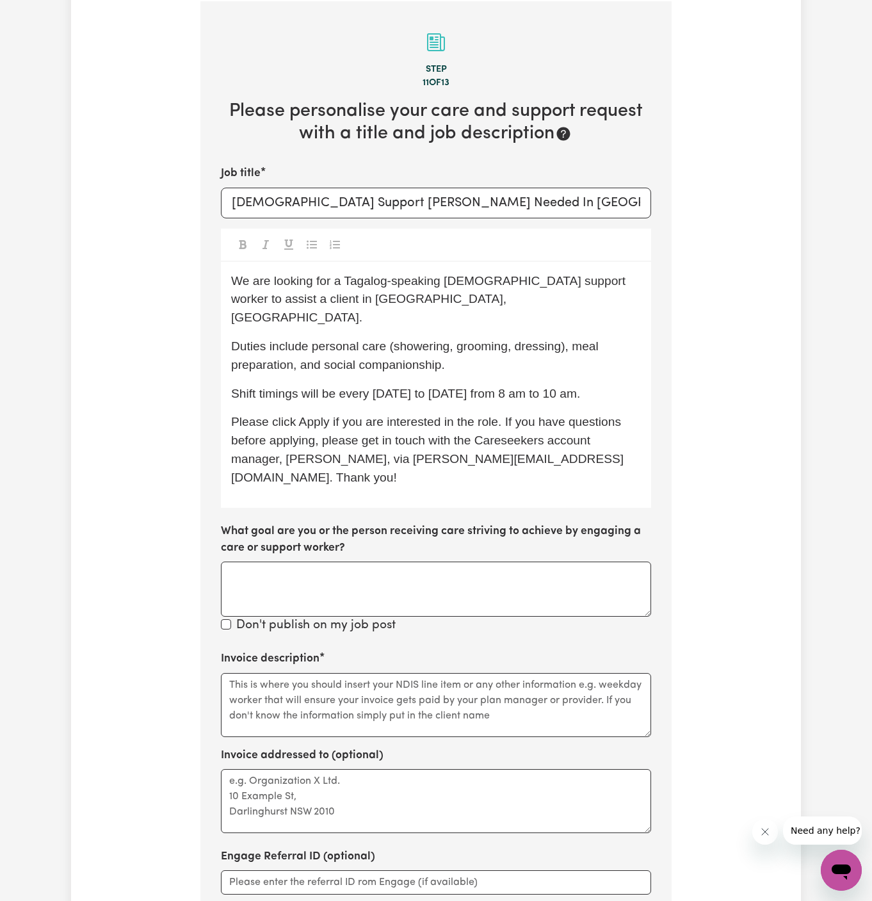
click at [441, 342] on span "Duties include personal care (showering, grooming, dressing), meal preparation,…" at bounding box center [416, 355] width 371 height 32
click at [477, 346] on p "Duties include personal care (showering, grooming, dressing), meal preparation,…" at bounding box center [436, 355] width 410 height 37
click at [539, 348] on p "Duties include personal care (showering, grooming, dressing), meal preparation,…" at bounding box center [436, 355] width 410 height 37
click at [479, 392] on div "We are looking for a Tagalog-speaking female support worker to assist a client …" at bounding box center [436, 385] width 430 height 246
click at [537, 415] on span "Please click Apply if you are interested in the role. If you have questions bef…" at bounding box center [427, 449] width 393 height 68
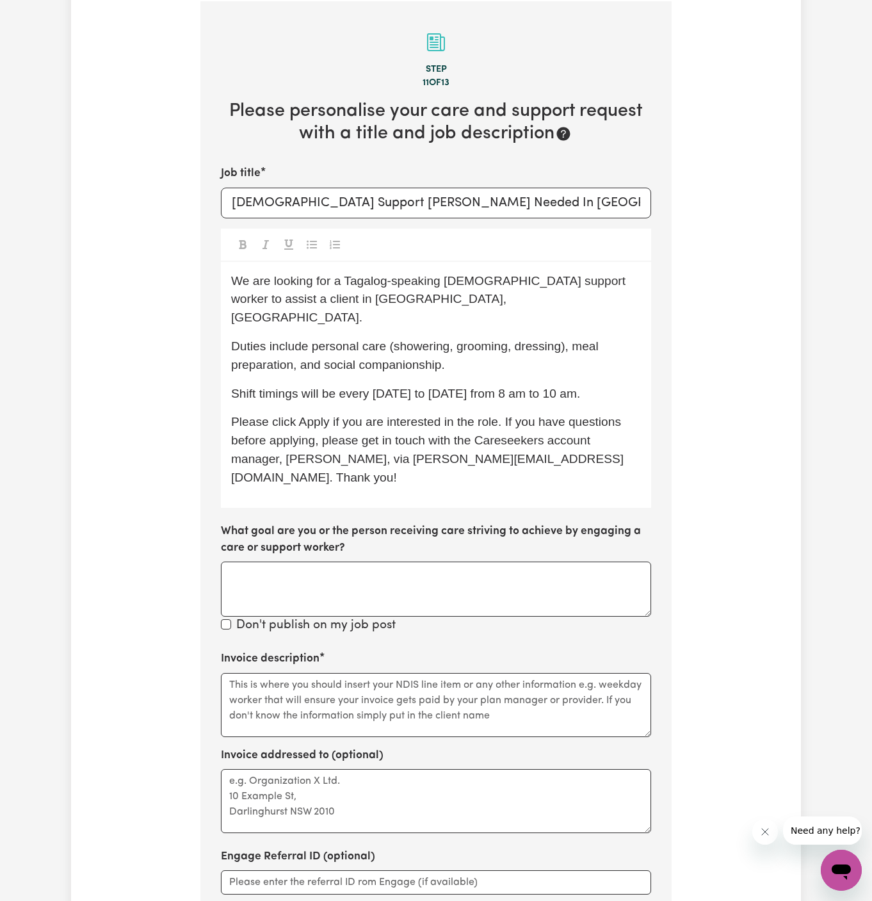
click at [597, 383] on div "We are looking for a Tagalog-speaking female support worker to assist a client …" at bounding box center [436, 385] width 430 height 246
click at [464, 308] on div "We are looking for a Tagalog-speaking female support worker to assist a client …" at bounding box center [436, 385] width 430 height 246
drag, startPoint x: 340, startPoint y: 281, endPoint x: 440, endPoint y: 282, distance: 99.2
click at [440, 282] on span "We are looking for a Tagalog-speaking female support worker to assist a client …" at bounding box center [429, 299] width 397 height 51
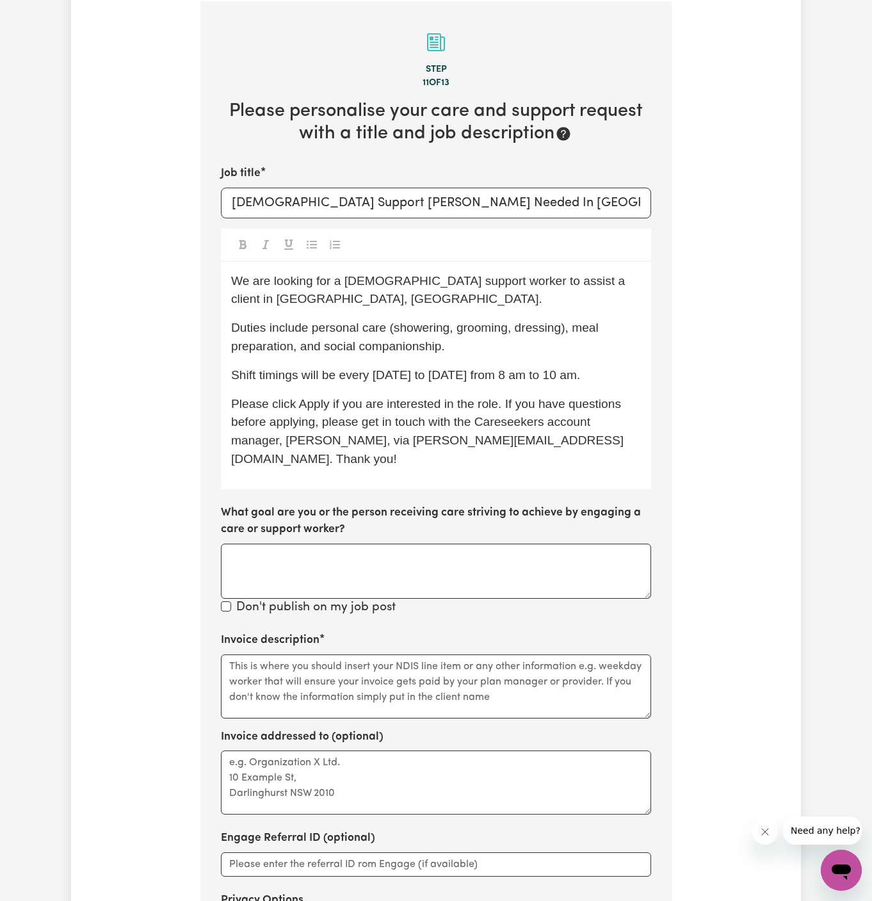
click at [508, 280] on span "We are looking for a female support worker to assist a client in Gold Coast, QL…" at bounding box center [429, 290] width 397 height 32
click at [546, 286] on p "We are looking for a female support worker to assist a client in Gold Coast, QL…" at bounding box center [436, 290] width 410 height 37
click at [481, 306] on p "We are looking for a female support worker to assist a client in Gold Coast, QL…" at bounding box center [436, 290] width 410 height 37
click at [315, 291] on p "We are looking for a female support worker to assist a client in Gold Coast, QL…" at bounding box center [436, 290] width 410 height 37
click at [426, 368] on span "Shift timings will be every Monday to Friday from 8 am to 10 am." at bounding box center [405, 374] width 349 height 13
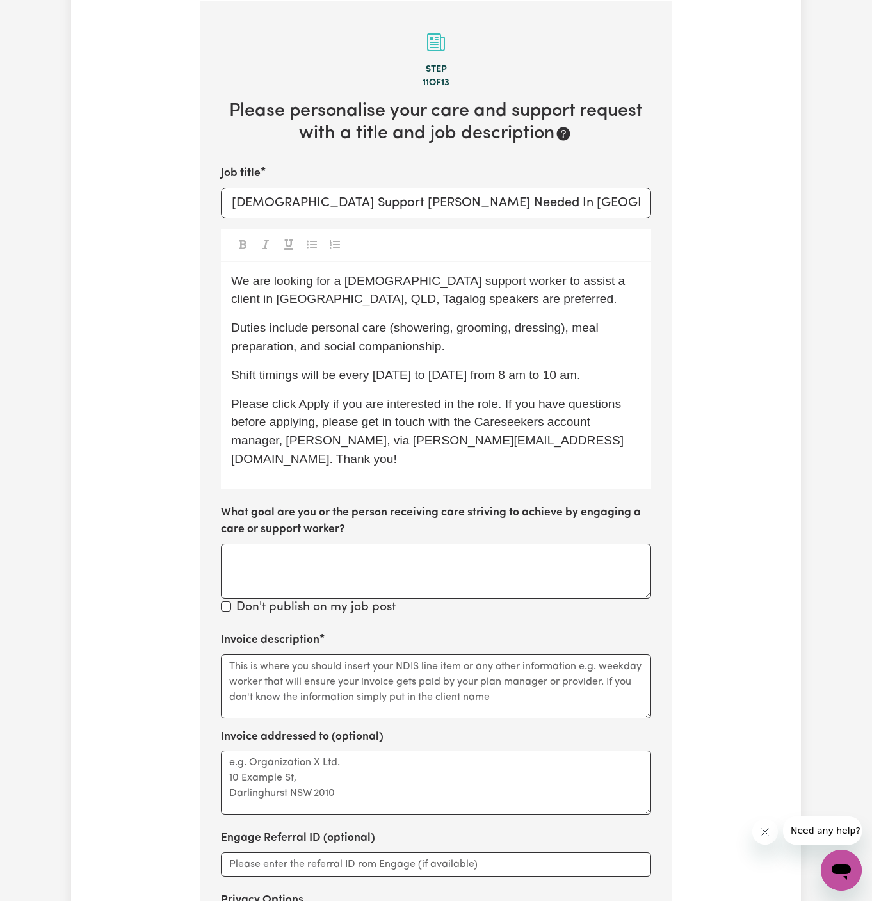
drag, startPoint x: 357, startPoint y: 299, endPoint x: 369, endPoint y: 327, distance: 30.7
click at [357, 301] on span "We are looking for a female support worker to assist a client in Gold Coast, QL…" at bounding box center [429, 290] width 397 height 32
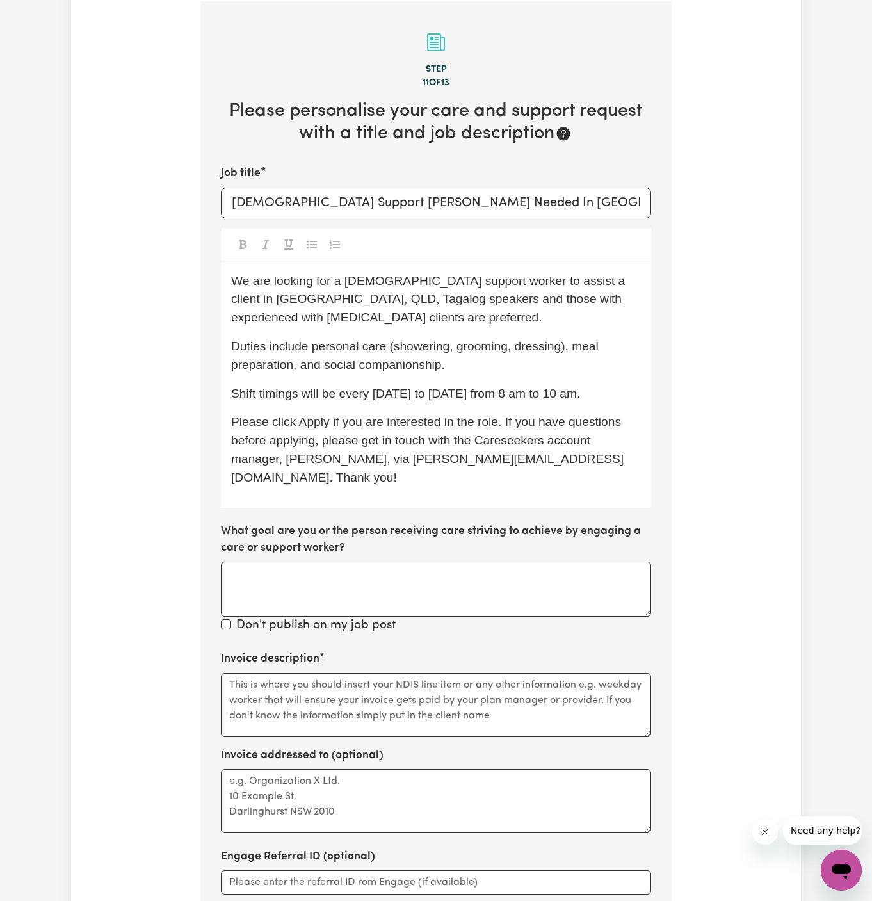
click at [484, 311] on p "We are looking for a female support worker to assist a client in Gold Coast, QL…" at bounding box center [436, 299] width 410 height 55
click at [568, 344] on span "Duties include personal care (showering, grooming, dressing), meal preparation,…" at bounding box center [416, 355] width 371 height 32
click at [319, 310] on p "We are looking for a female support worker to assist a client in Gold Coast, QL…" at bounding box center [436, 299] width 410 height 55
click at [268, 301] on span "We are looking for a female support worker to assist a client in Gold Coast, QL…" at bounding box center [429, 299] width 397 height 51
click at [365, 295] on span "We are looking for a female support worker to assist a client in Gold Coast, QL…" at bounding box center [429, 299] width 397 height 51
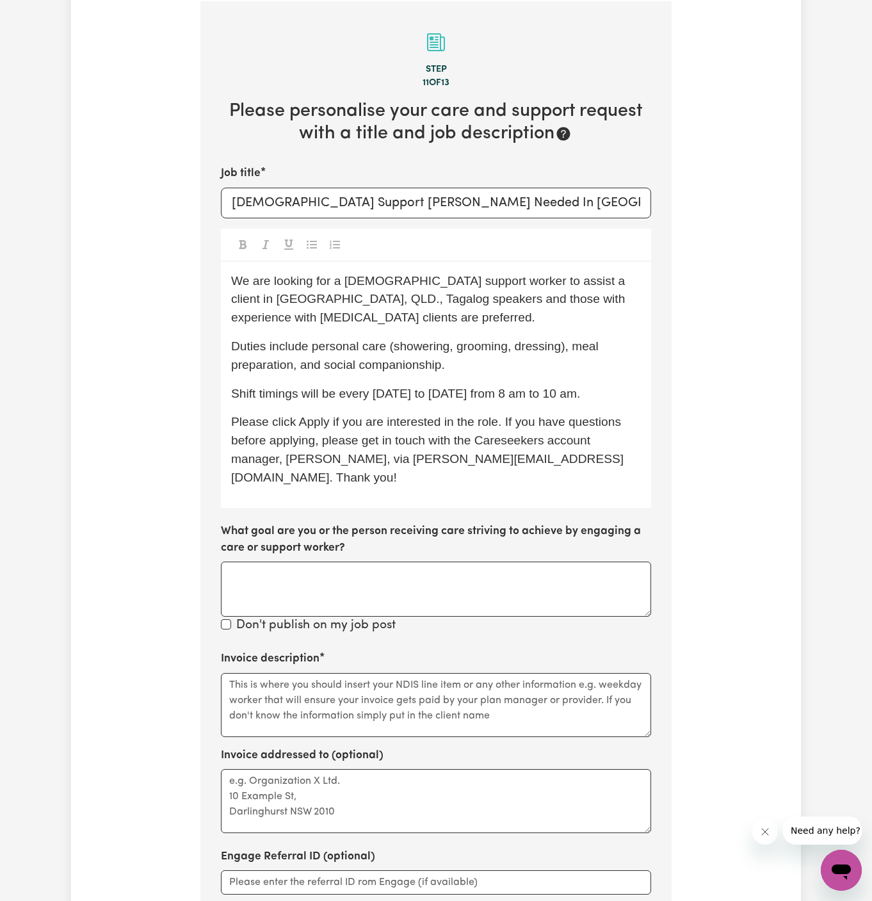
click at [262, 300] on span "We are looking for a female support worker to assist a client in Gold Coast, QL…" at bounding box center [429, 299] width 397 height 51
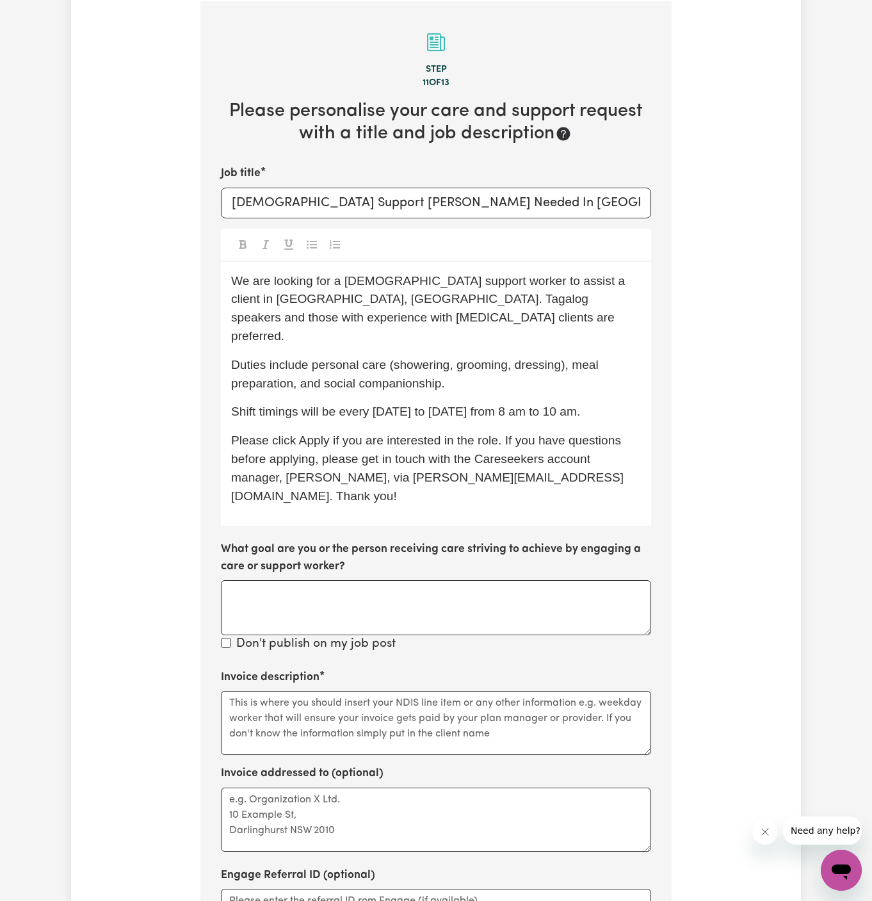
click at [349, 324] on p "We are looking for a female support worker to assist a client in Gold Coast, QL…" at bounding box center [436, 309] width 410 height 74
click at [444, 316] on p "We are looking for a female support worker to assist a client in Gold Coast, QL…" at bounding box center [436, 309] width 410 height 74
click at [492, 316] on p "We are looking for a female support worker to assist a client in Gold Coast, QL…" at bounding box center [436, 309] width 410 height 74
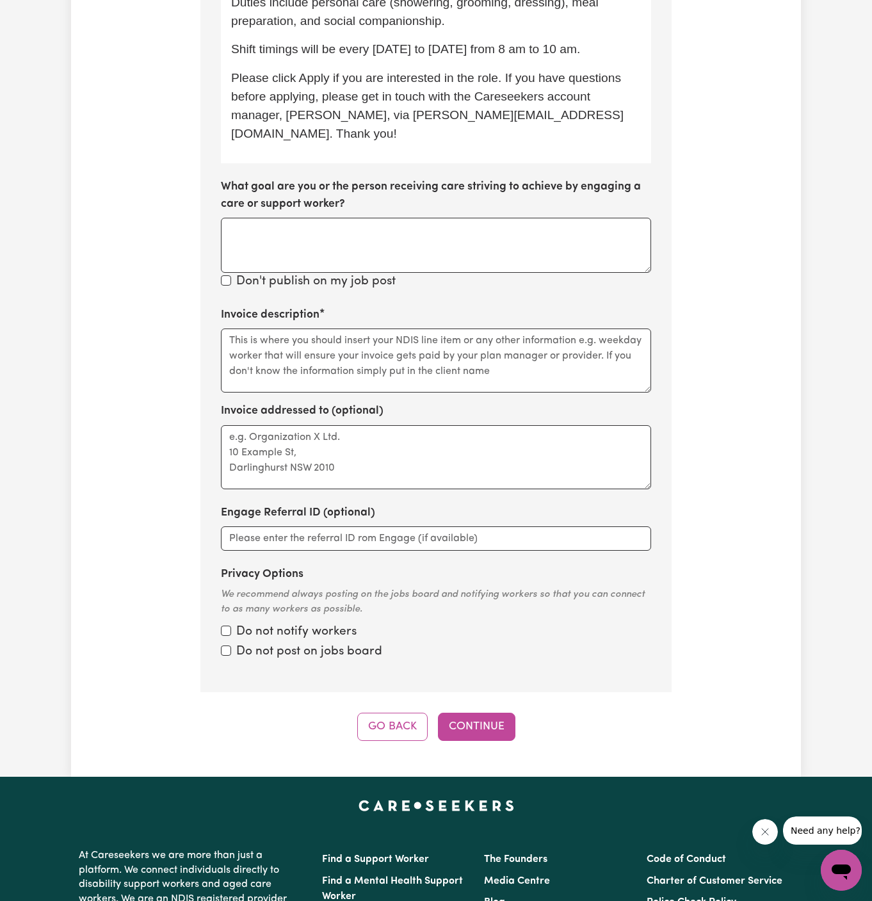
scroll to position [853, 0]
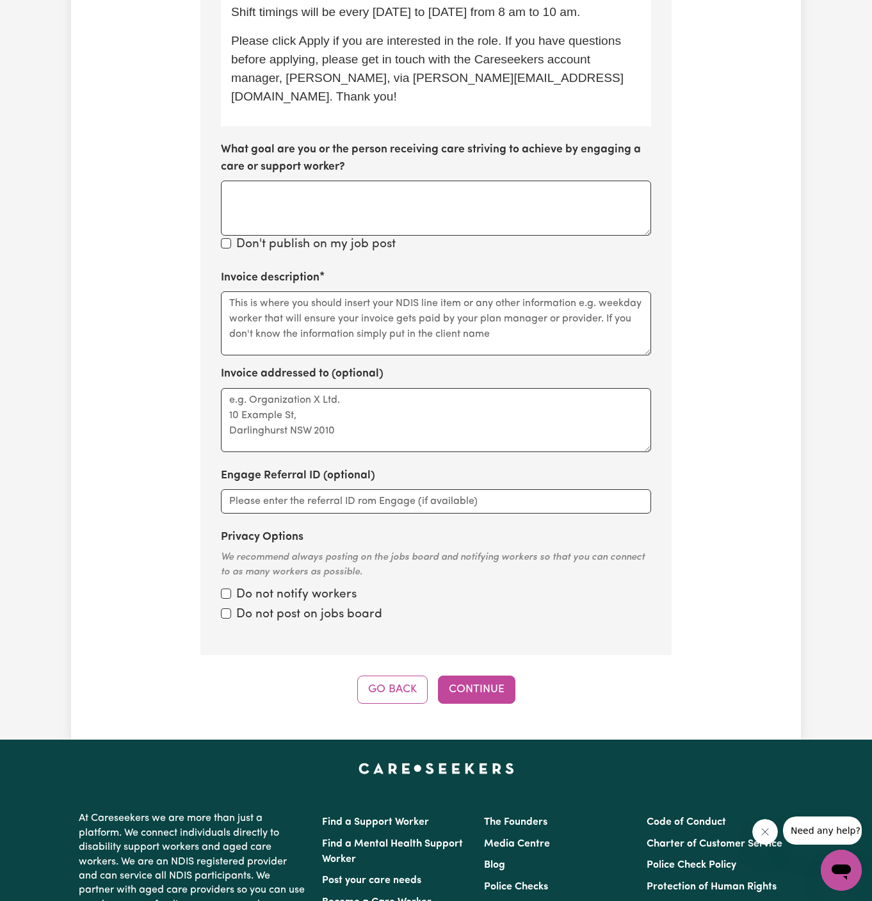
click at [376, 269] on div "Invoice description" at bounding box center [436, 312] width 430 height 86
click at [376, 291] on textarea "Invoice description" at bounding box center [436, 323] width 430 height 64
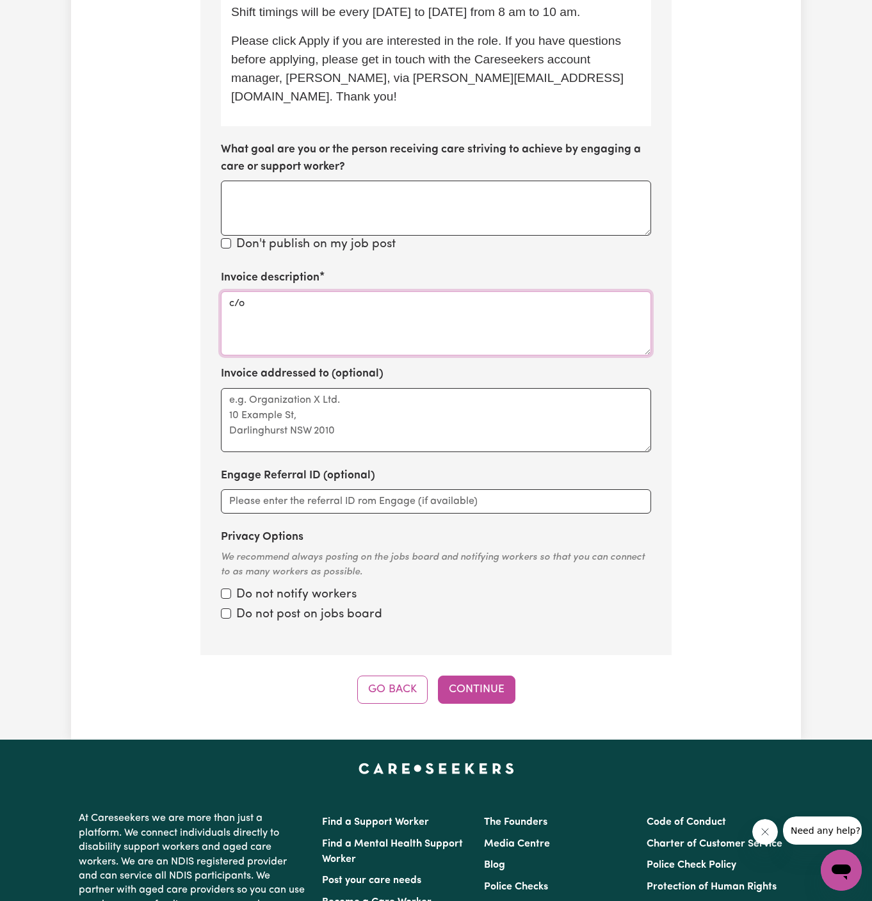
paste textarea "Home Caring Springfield"
click at [291, 291] on textarea "c/o Home Caring Springfield" at bounding box center [436, 323] width 430 height 64
type textarea "c/o Home Caring Springfield"
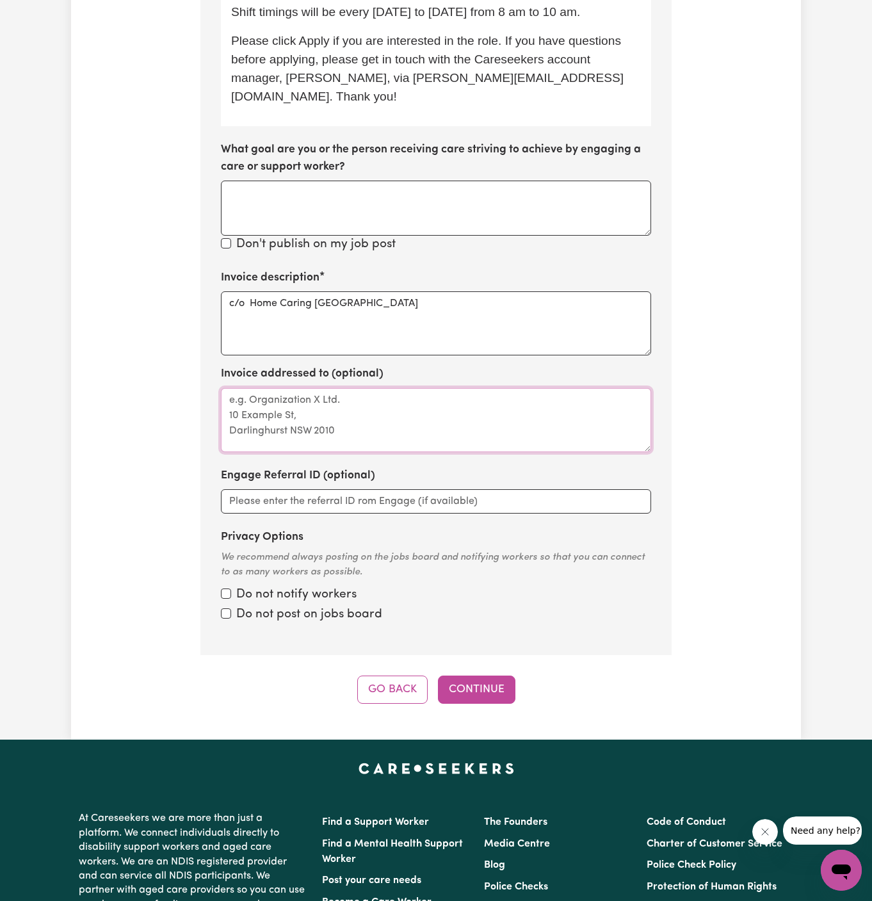
click at [315, 388] on textarea "Invoice addressed to (optional)" at bounding box center [436, 420] width 430 height 64
paste textarea "c/o Home Caring Springfield"
click at [411, 403] on textarea "c/o Home Caring Springfield" at bounding box center [436, 420] width 430 height 64
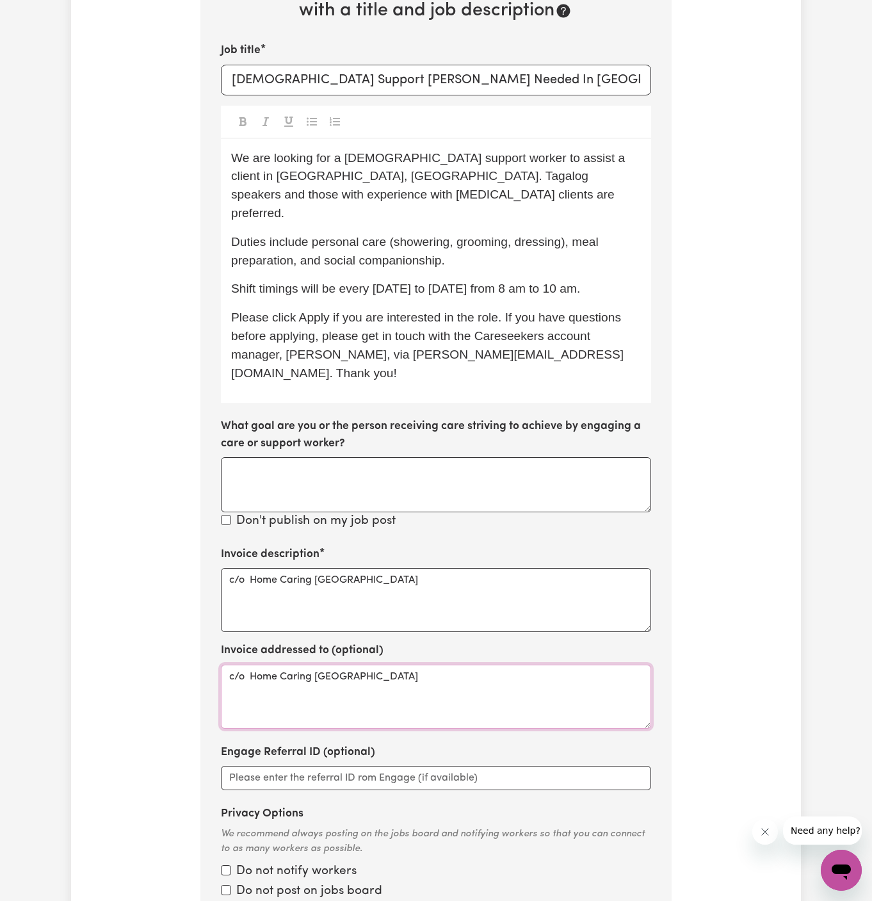
scroll to position [568, 0]
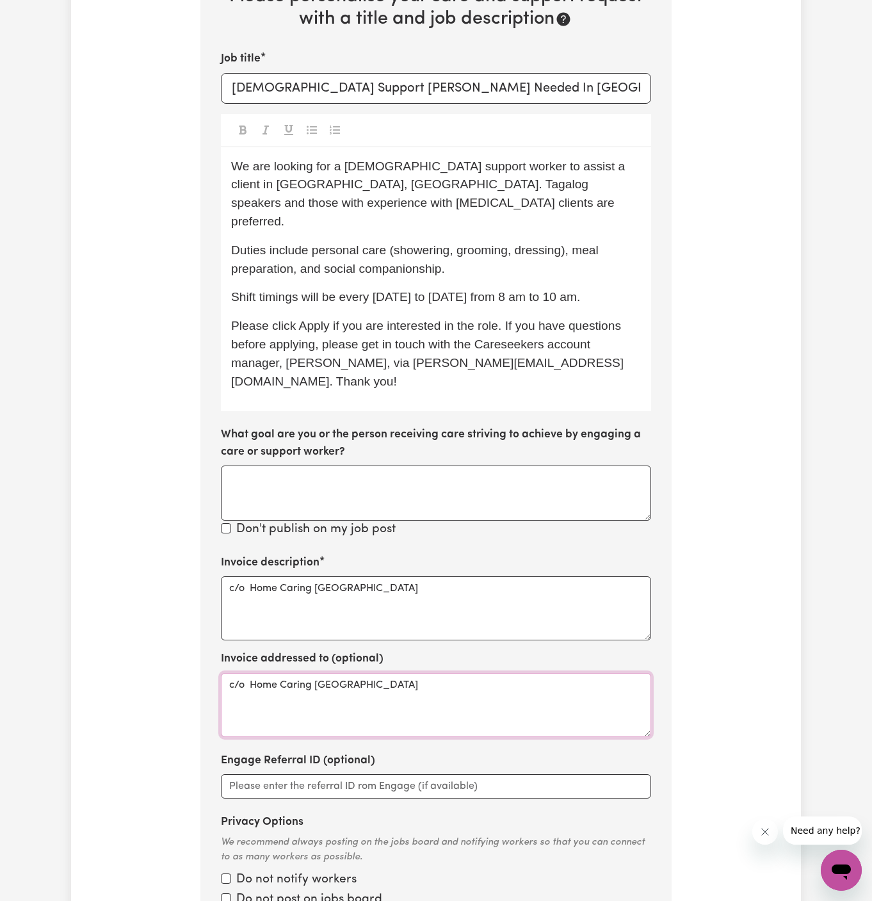
type textarea "c/o Home Caring Springfield"
click at [511, 253] on p "Duties include personal care (showering, grooming, dressing), meal preparation,…" at bounding box center [436, 259] width 410 height 37
click at [588, 288] on p "Shift timings will be every Monday to Friday from 8 am to 10 am." at bounding box center [436, 297] width 410 height 19
click at [605, 288] on p "Shift timings will be every Monday to Friday from 8 am to 10 am." at bounding box center [436, 297] width 410 height 19
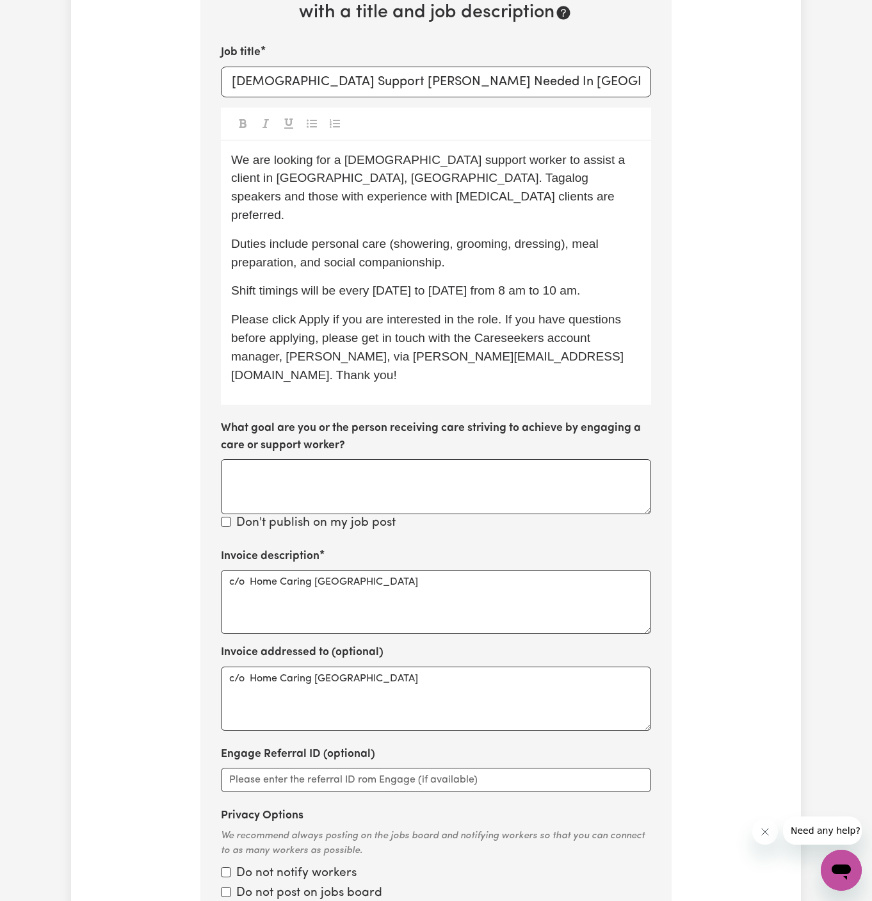
scroll to position [573, 0]
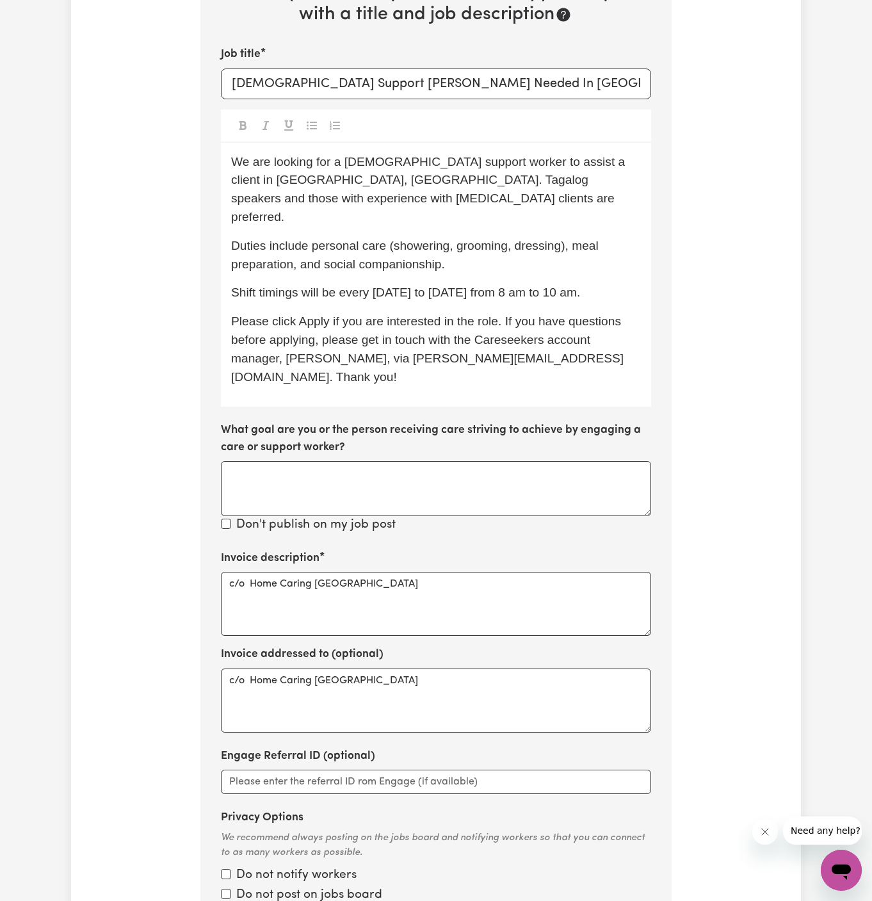
click at [465, 314] on span "Please click Apply if you are interested in the role. If you have questions bef…" at bounding box center [427, 348] width 393 height 68
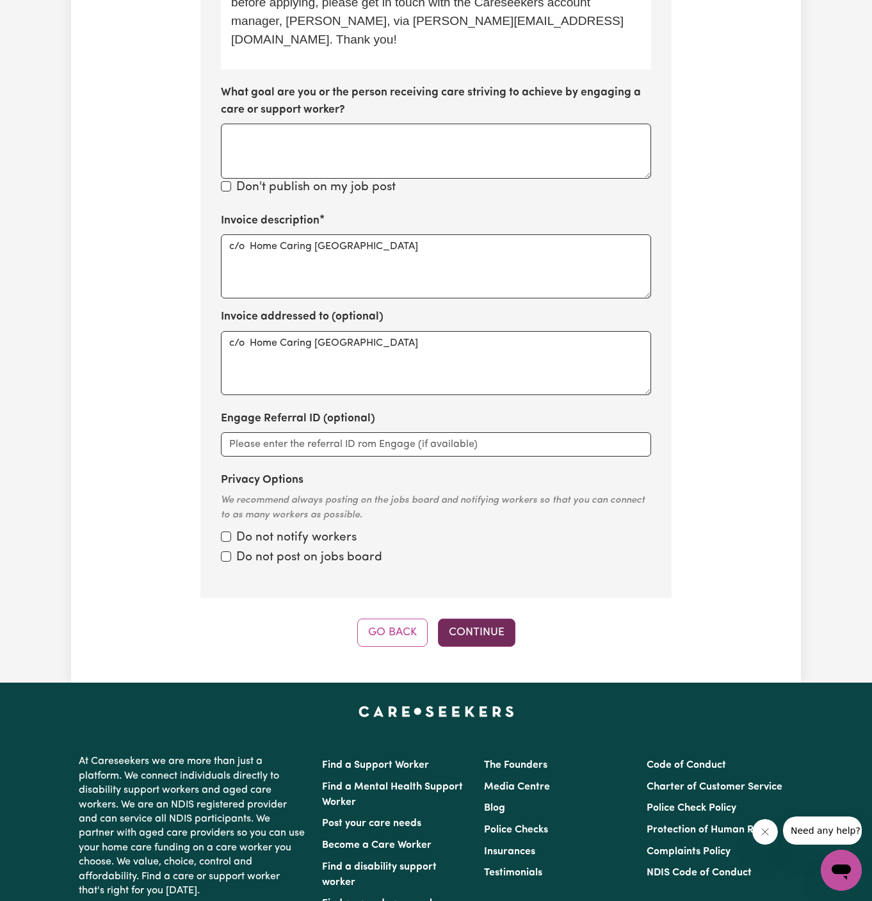
click at [488, 618] on button "Continue" at bounding box center [476, 632] width 77 height 28
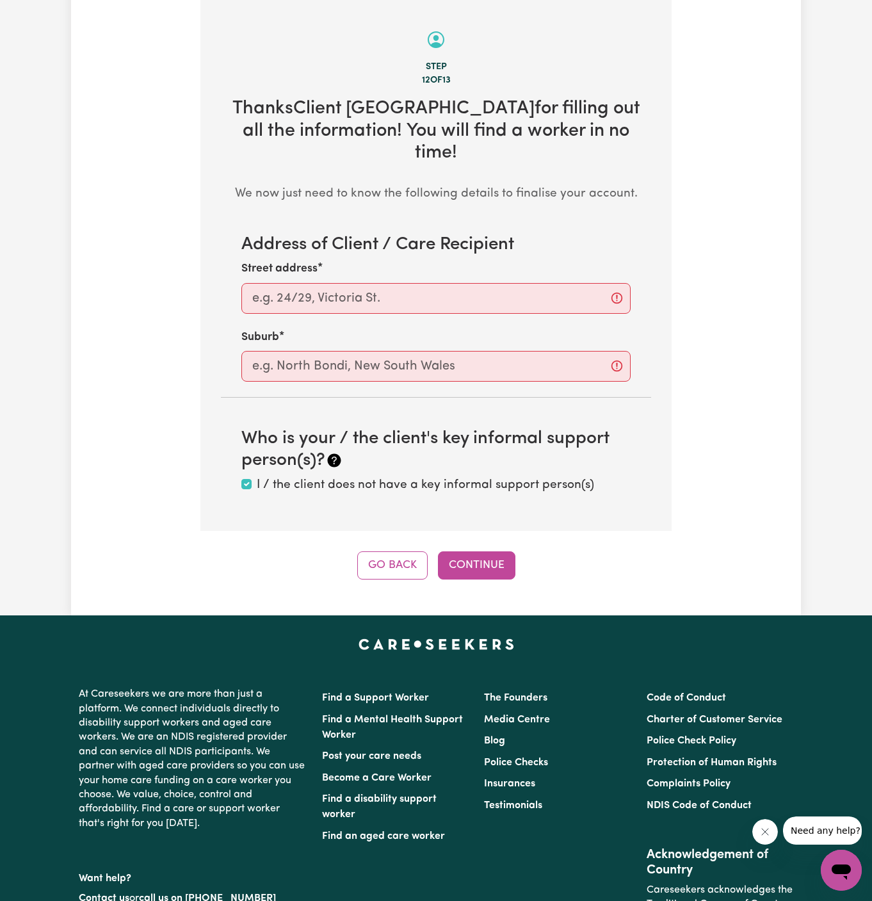
scroll to position [454, 0]
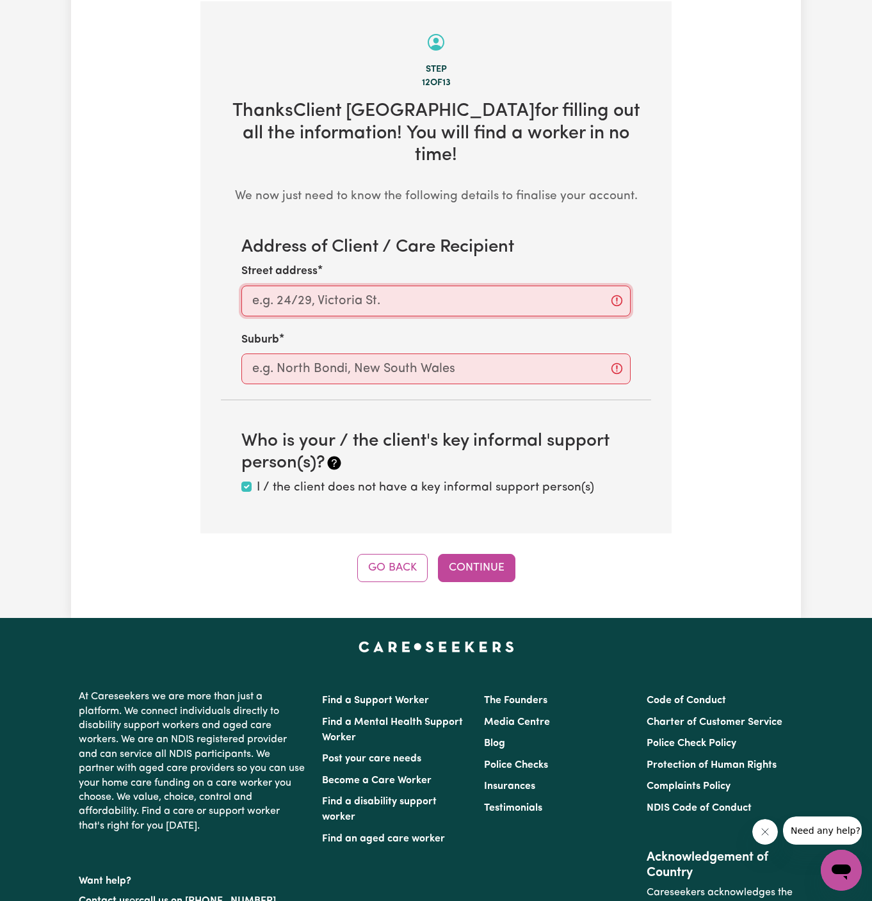
click at [402, 285] on input "Street address" at bounding box center [435, 300] width 389 height 31
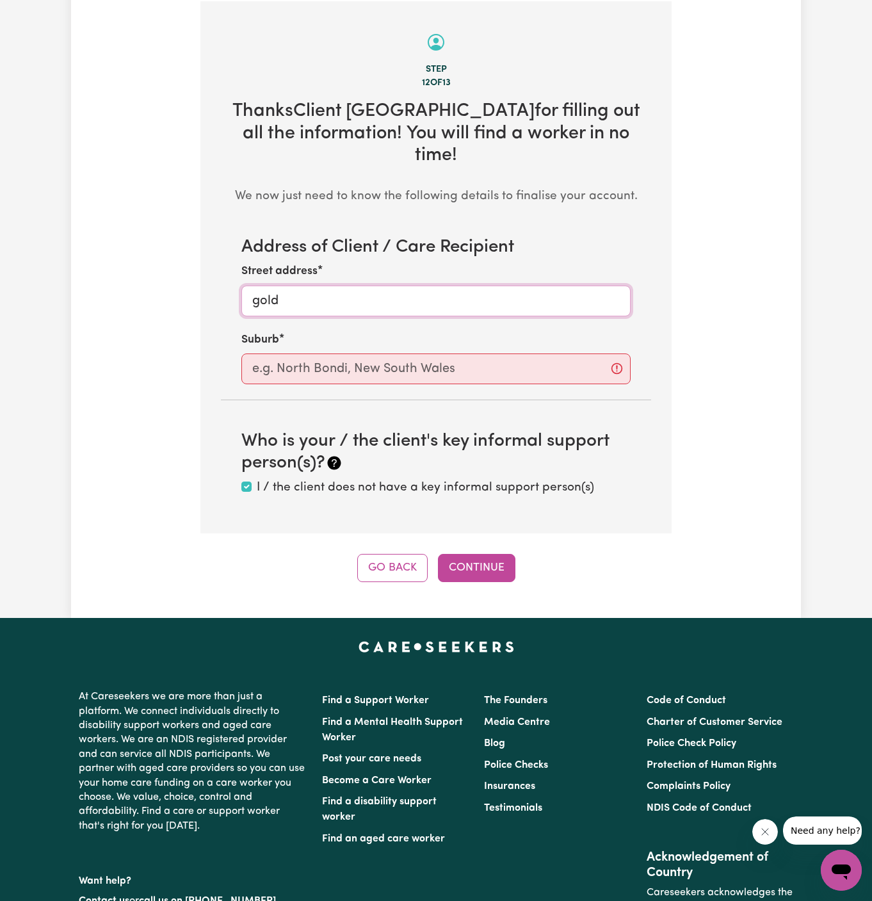
type input "Gold Coast"
click at [378, 353] on input "text" at bounding box center [435, 368] width 389 height 31
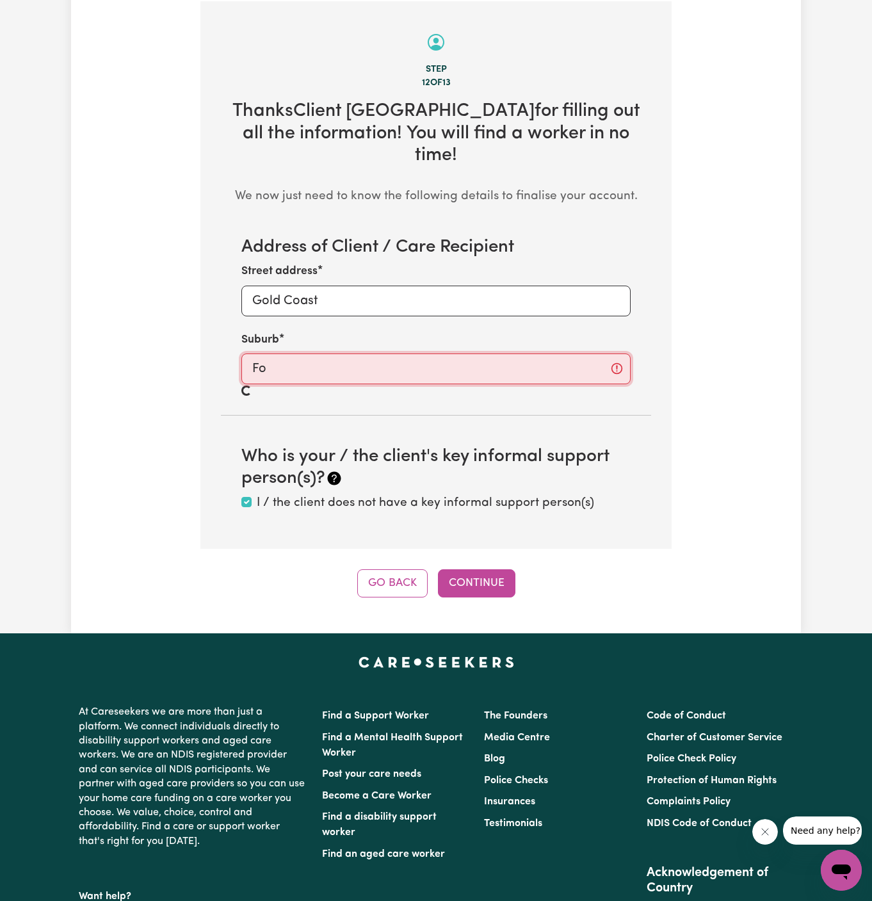
type input "F"
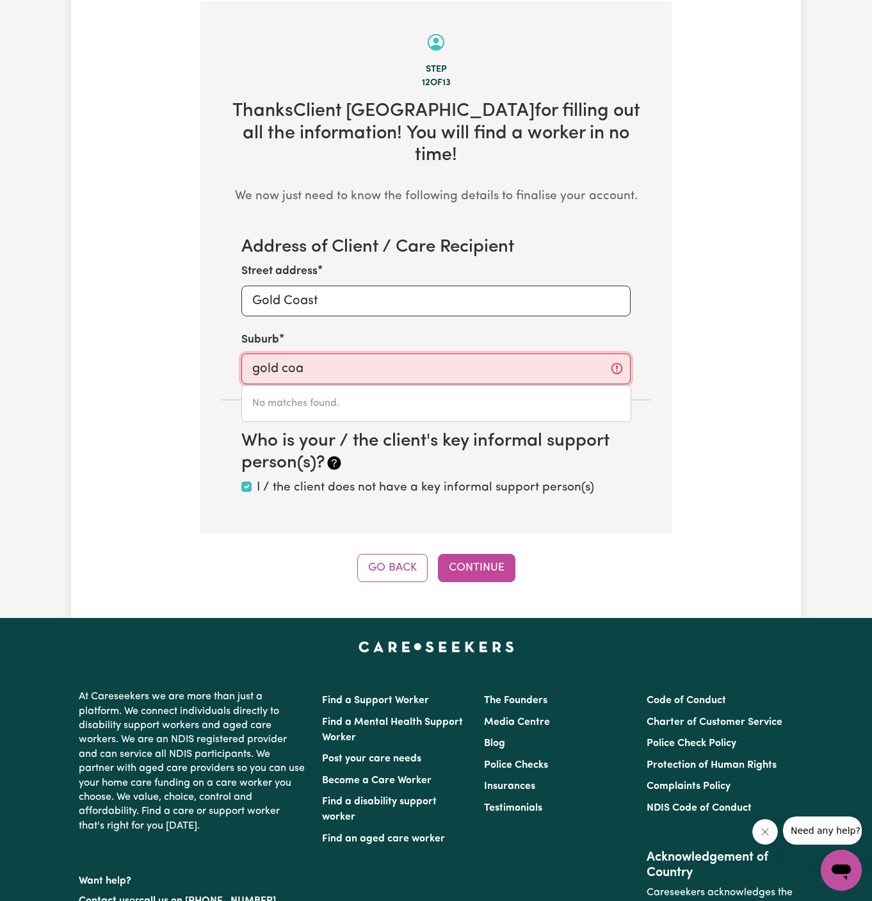
type input "gold coas"
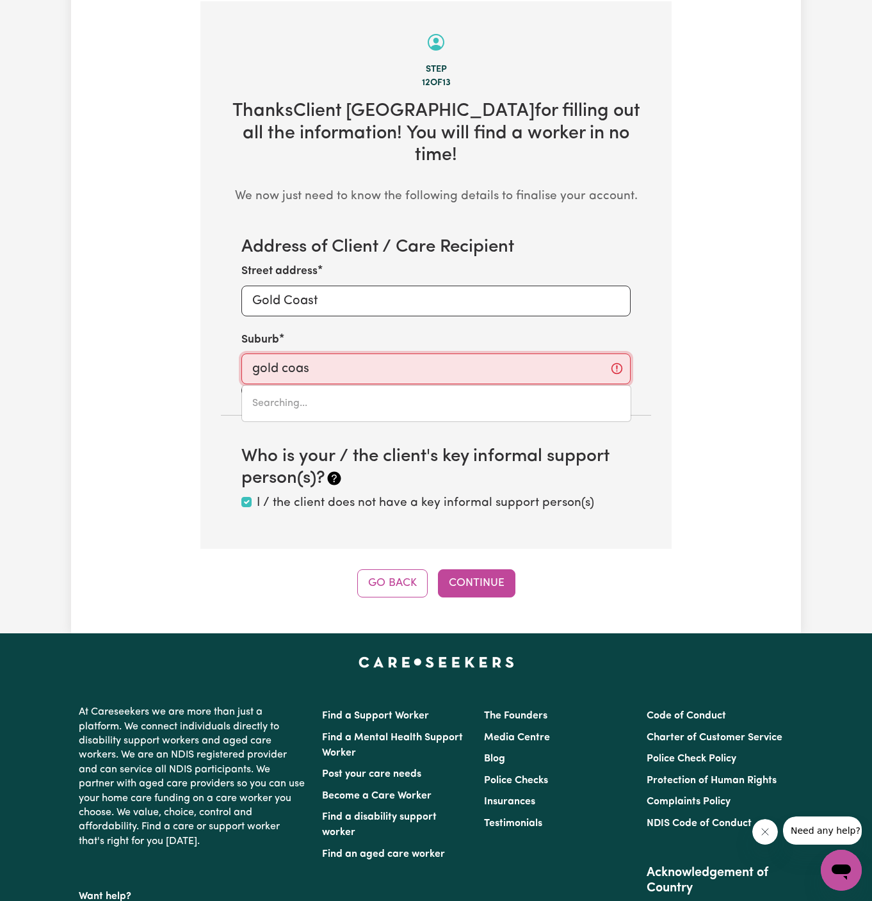
type input "gold coasT MC, Queensland, 4217"
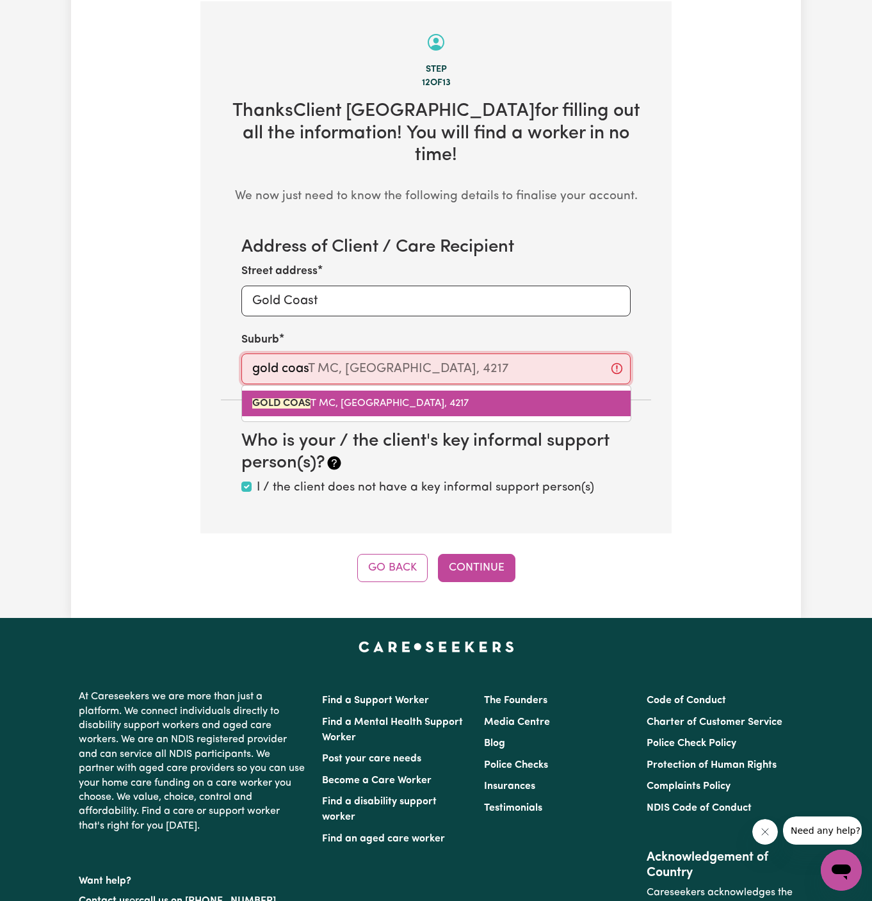
click at [357, 398] on span "GOLD COAS T MC, Queensland, 4217" at bounding box center [360, 403] width 216 height 10
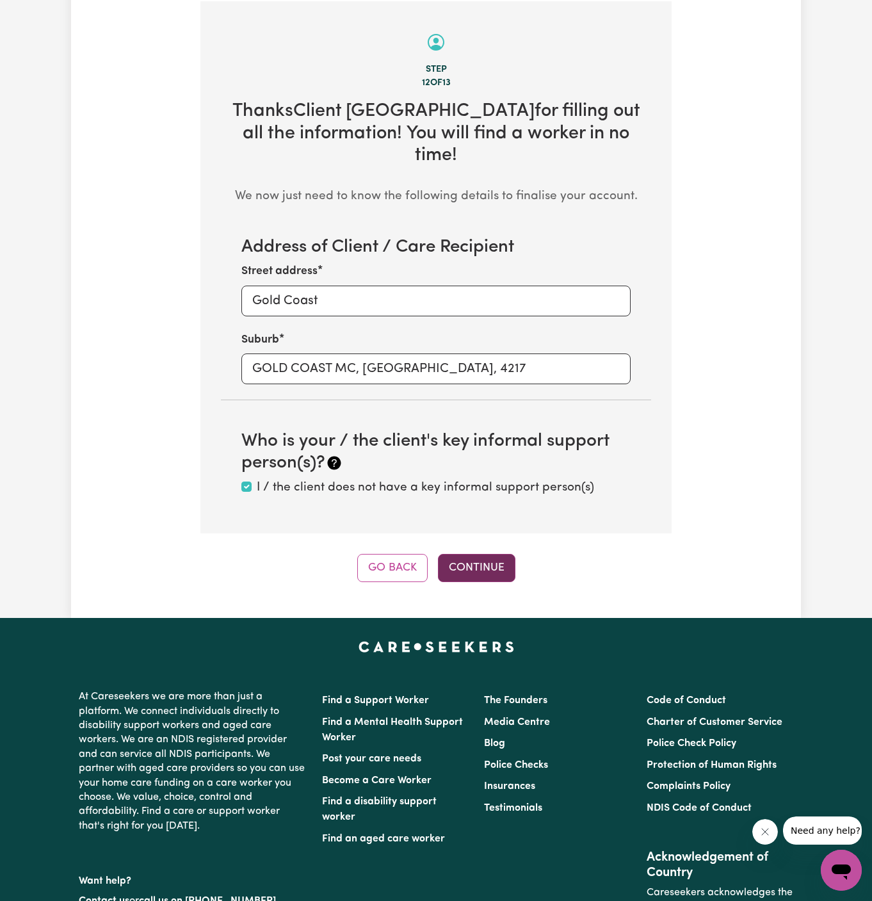
click at [474, 554] on button "Continue" at bounding box center [476, 568] width 77 height 28
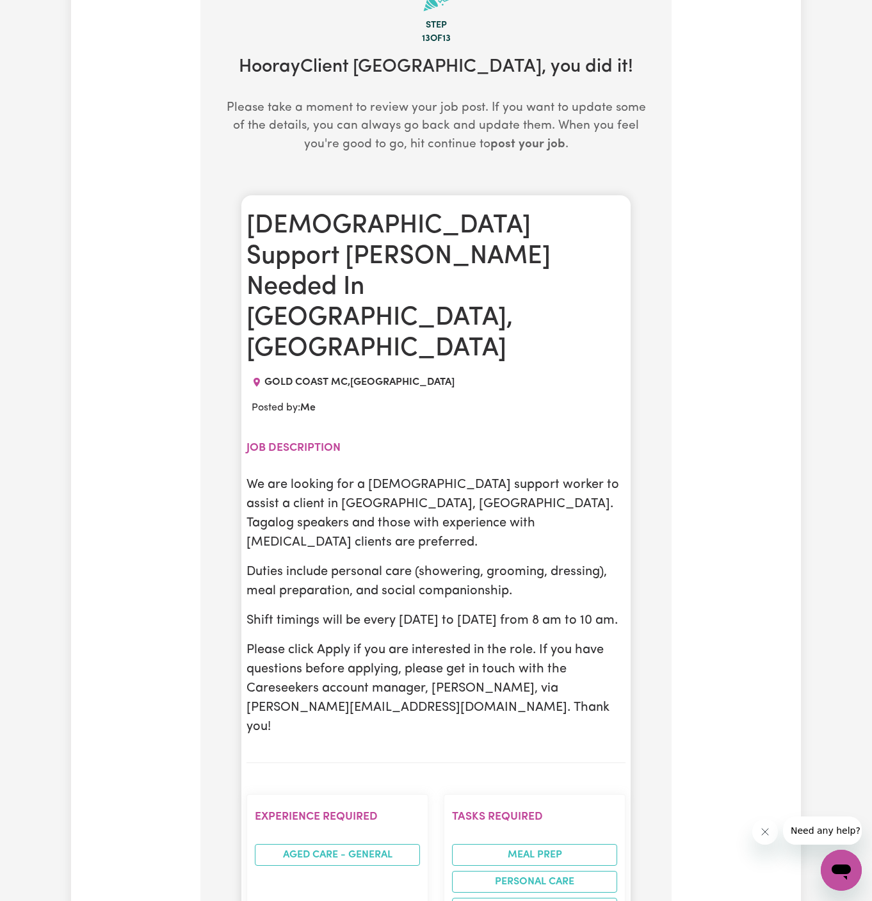
scroll to position [625, 0]
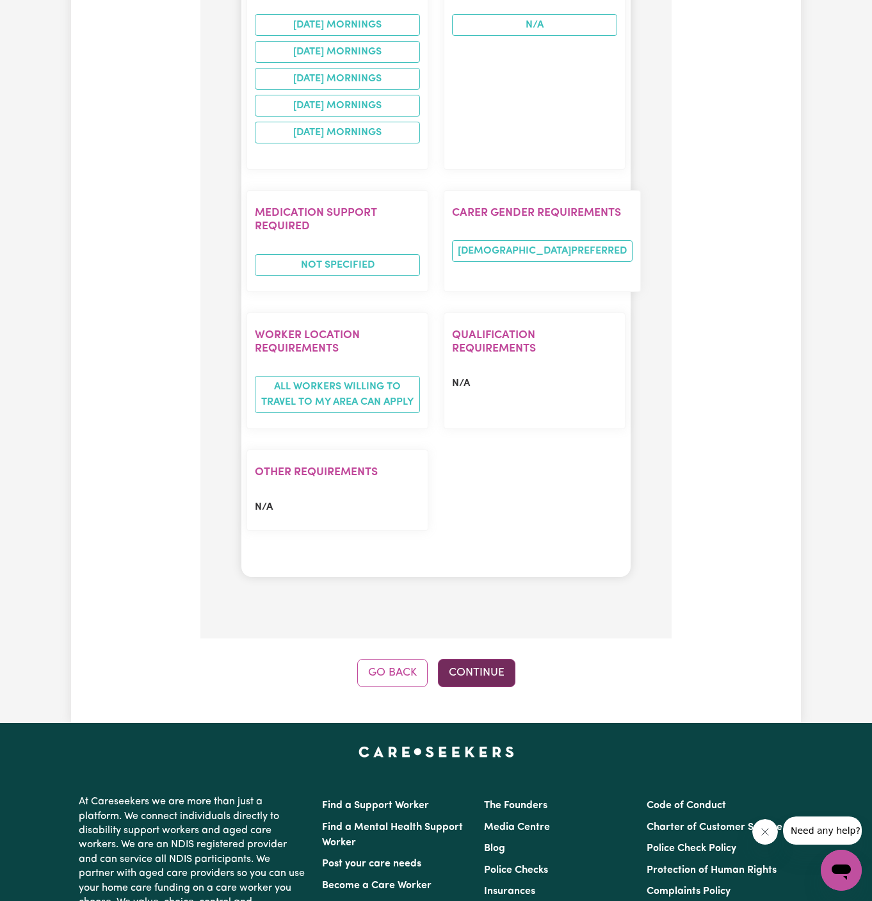
click at [465, 659] on button "Continue" at bounding box center [476, 673] width 77 height 28
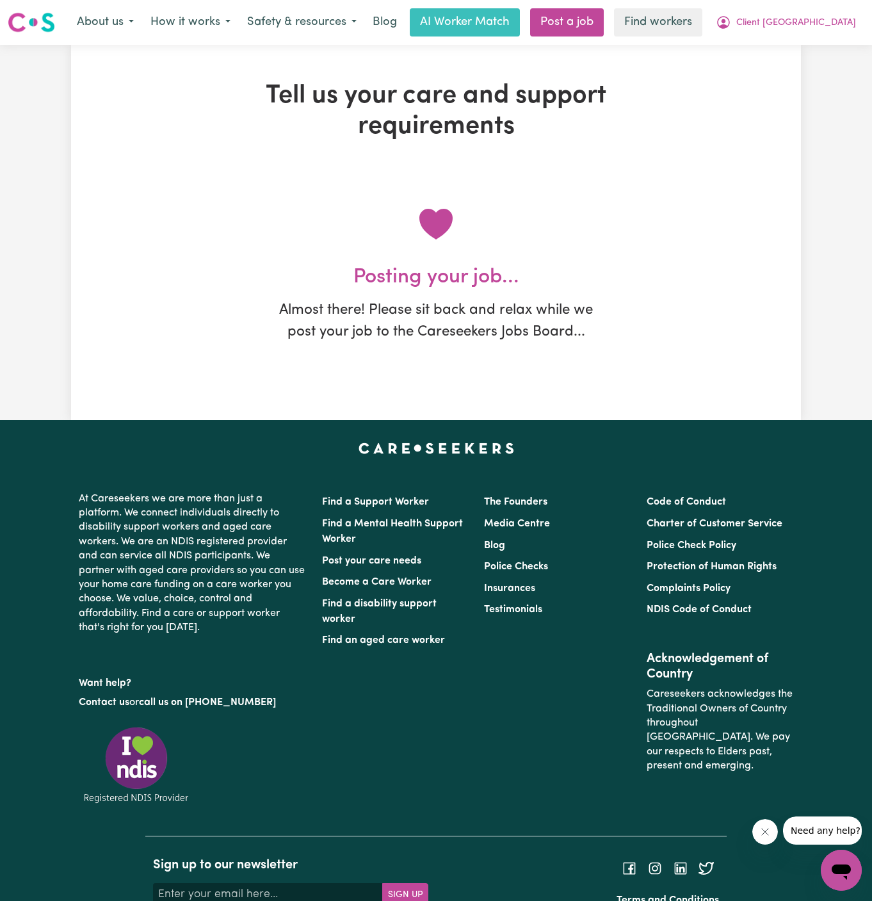
scroll to position [0, 0]
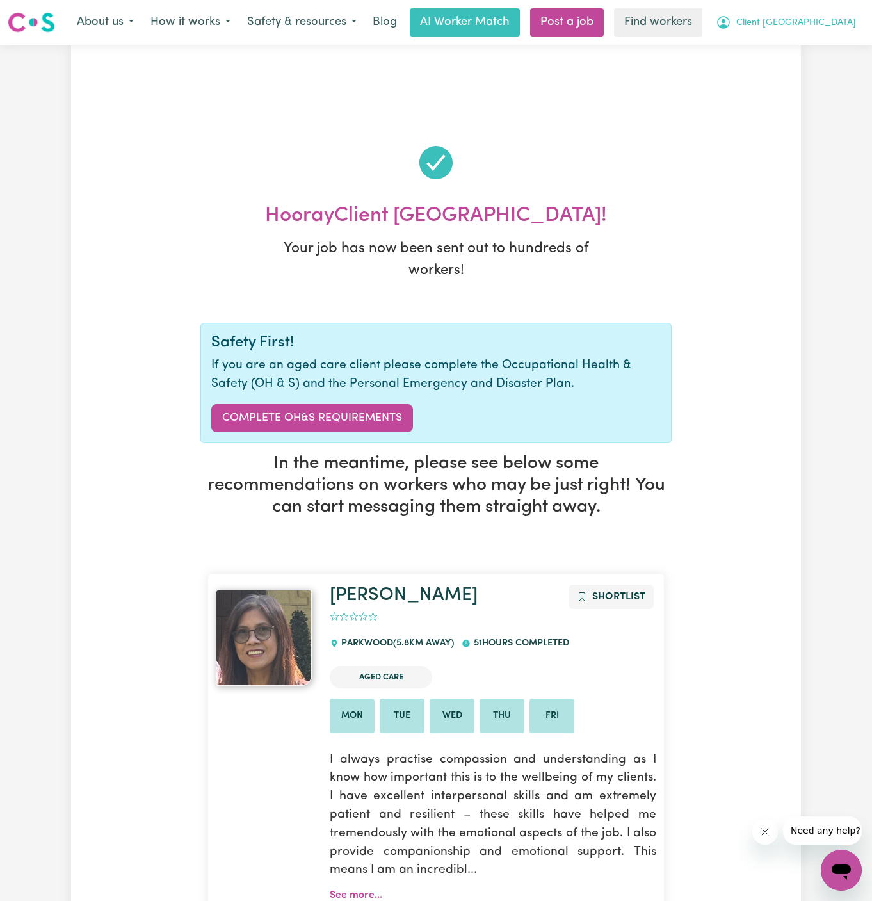
click at [811, 22] on span "Client Gold Coast" at bounding box center [796, 23] width 120 height 14
click at [811, 37] on div "My Dashboard Logout" at bounding box center [813, 61] width 102 height 49
click at [805, 53] on link "My Dashboard" at bounding box center [812, 50] width 101 height 24
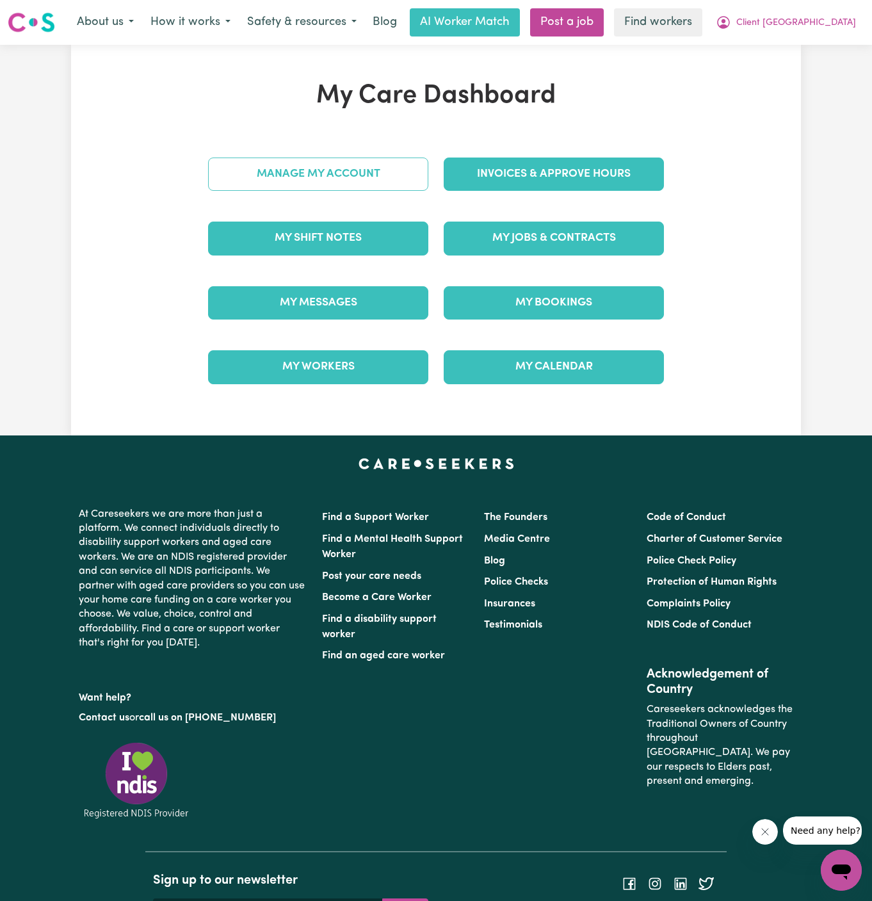
click at [341, 180] on link "Manage My Account" at bounding box center [318, 173] width 220 height 33
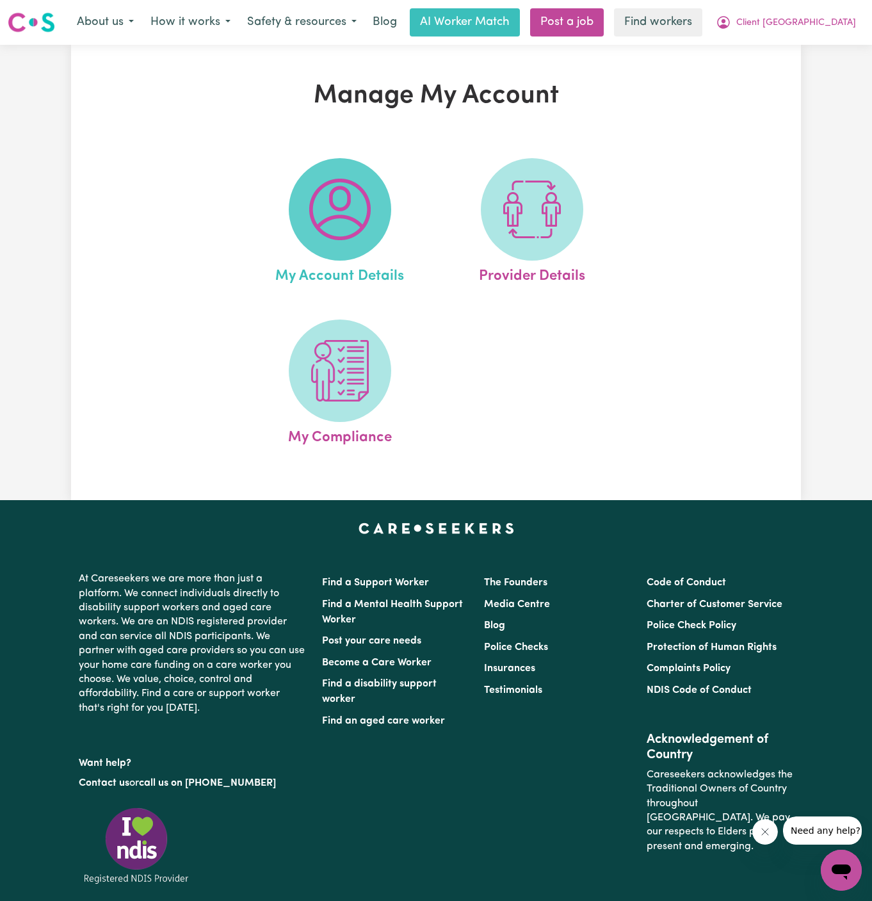
click at [303, 208] on span at bounding box center [340, 209] width 102 height 102
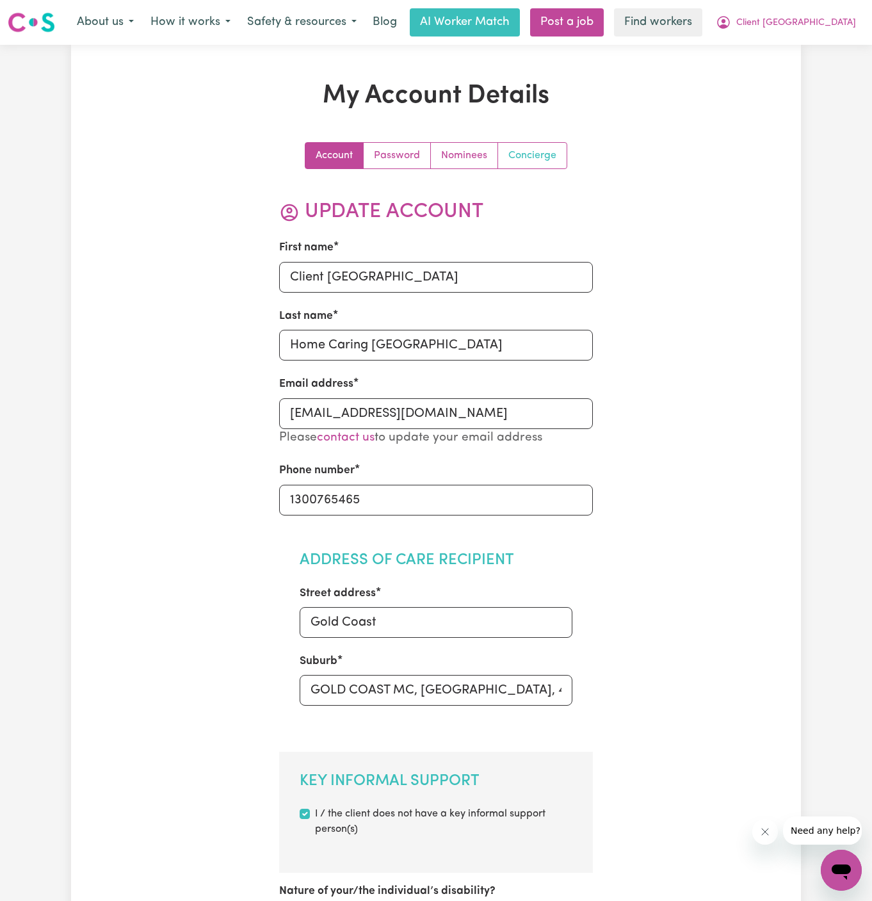
click at [562, 157] on link "Concierge" at bounding box center [532, 156] width 68 height 26
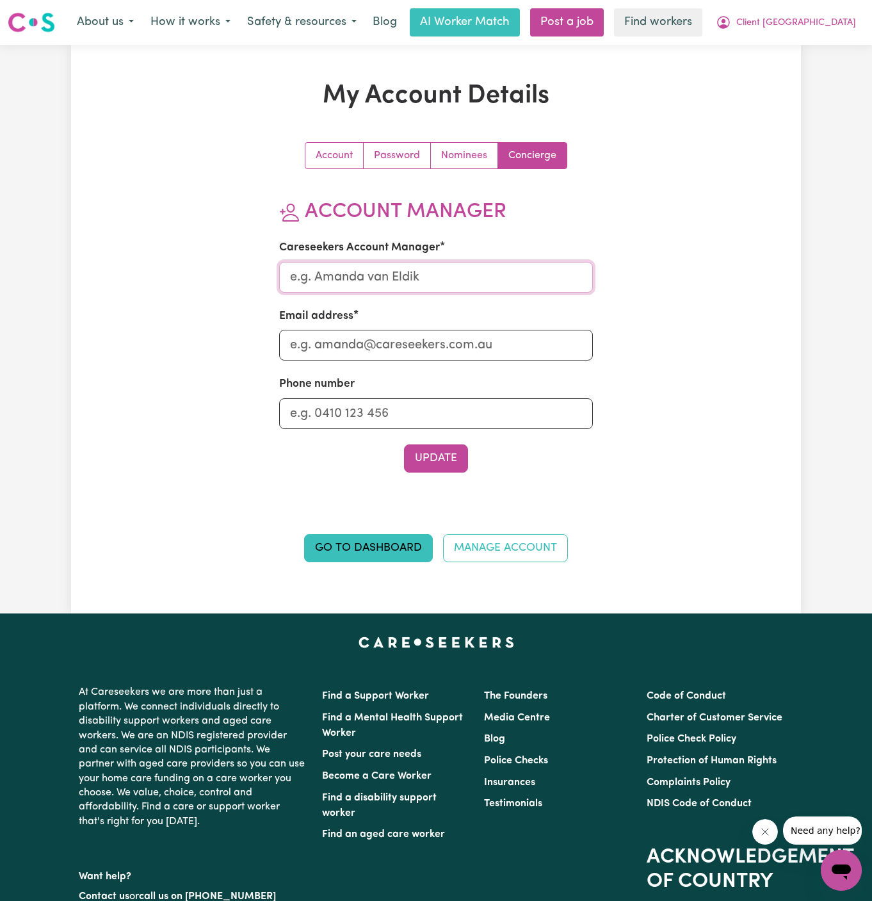
click at [489, 270] on input "Careseekers Account Manager" at bounding box center [436, 277] width 314 height 31
type input "Annie"
click at [476, 339] on input "Email address" at bounding box center [436, 345] width 314 height 31
type input "annie@careseekers.com.au"
click at [461, 415] on input "Phone number" at bounding box center [436, 413] width 314 height 31
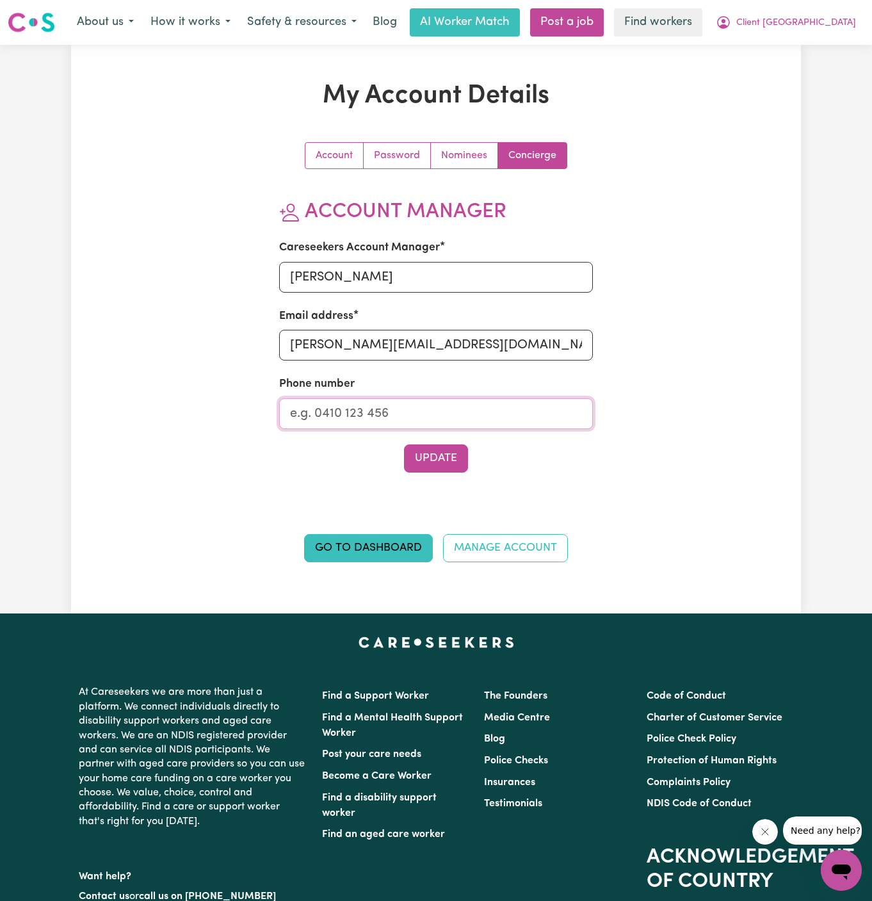
type input "1300765465"
click at [453, 456] on button "Update" at bounding box center [436, 458] width 64 height 28
click at [863, 28] on button "Client Gold Coast" at bounding box center [785, 22] width 157 height 27
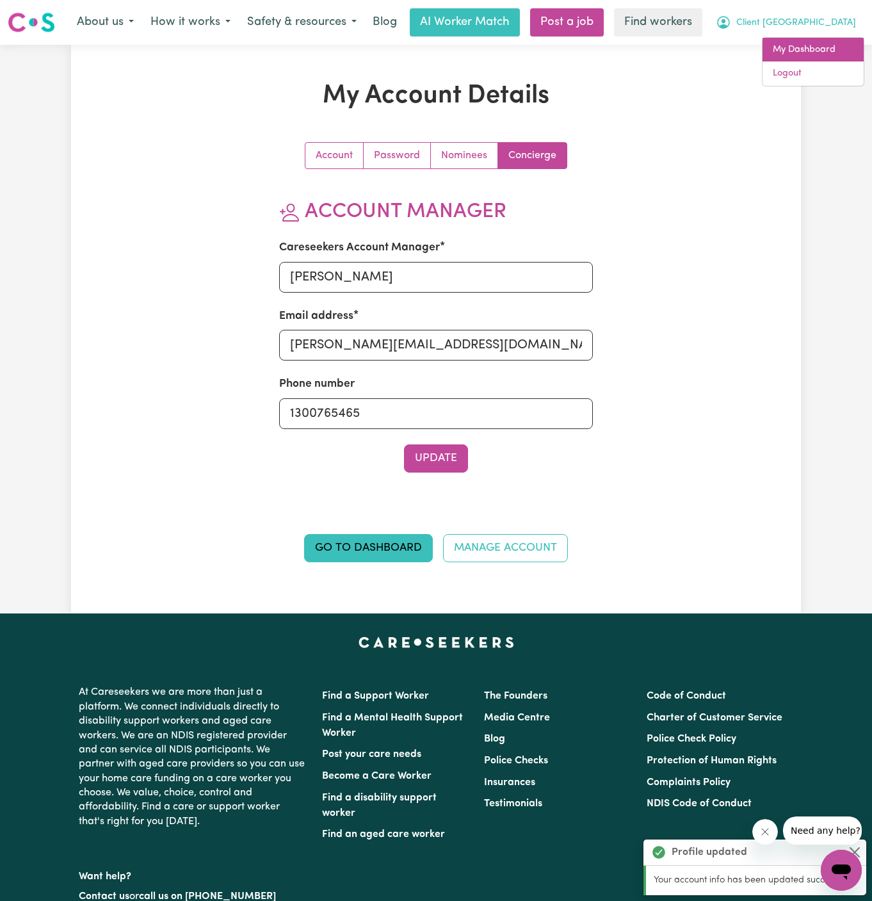
click at [824, 43] on link "My Dashboard" at bounding box center [812, 50] width 101 height 24
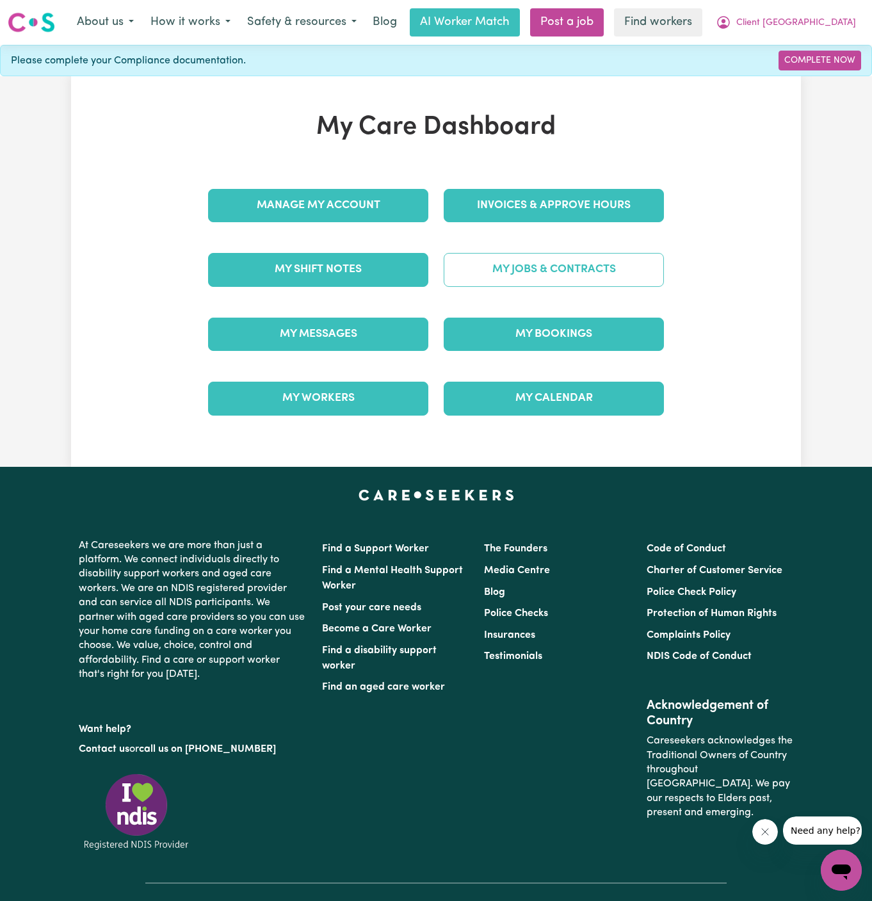
click at [515, 270] on link "My Jobs & Contracts" at bounding box center [554, 269] width 220 height 33
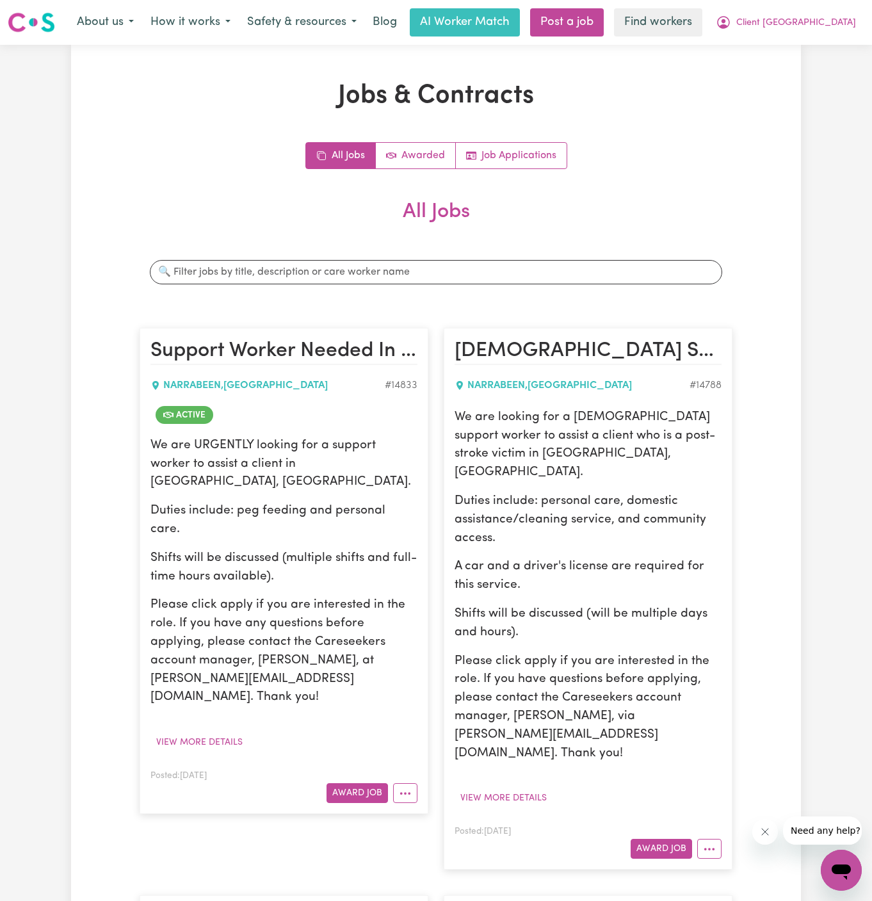
click at [321, 480] on div "We are URGENTLY looking for a support worker to assist a client in Narrabeen, N…" at bounding box center [283, 572] width 267 height 270
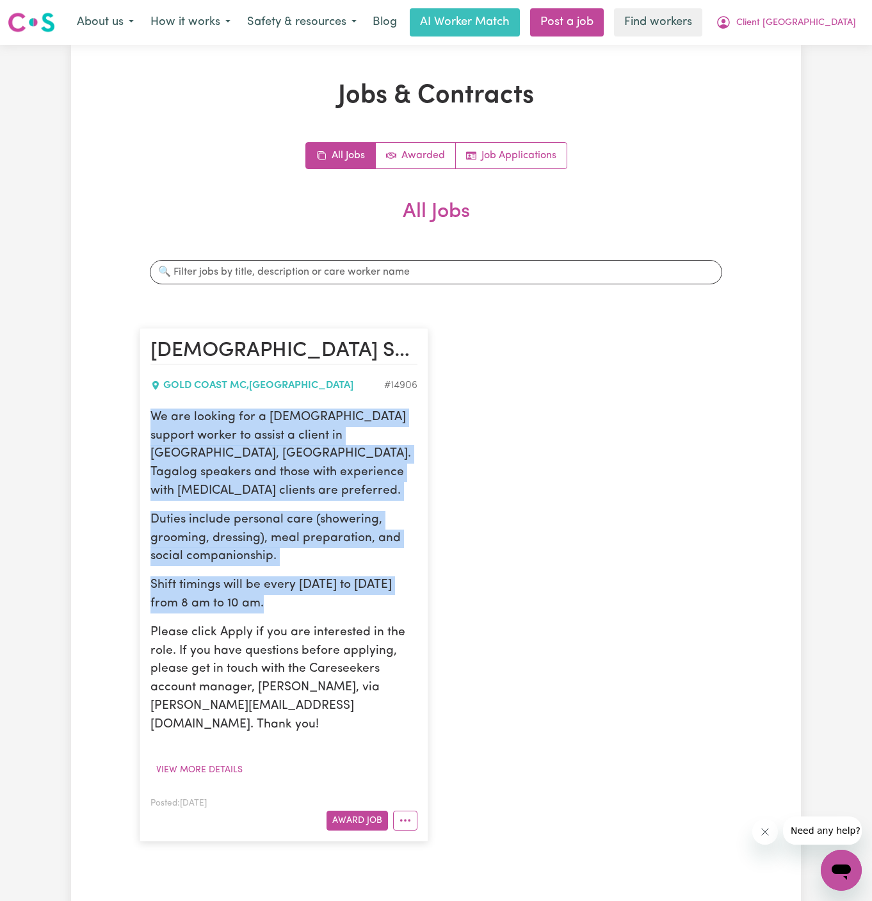
drag, startPoint x: 150, startPoint y: 414, endPoint x: 300, endPoint y: 588, distance: 229.2
click at [300, 588] on div "We are looking for a female support worker to assist a client in Gold Coast, QL…" at bounding box center [283, 571] width 267 height 326
copy div "We are looking for a female support worker to assist a client in Gold Coast, QL…"
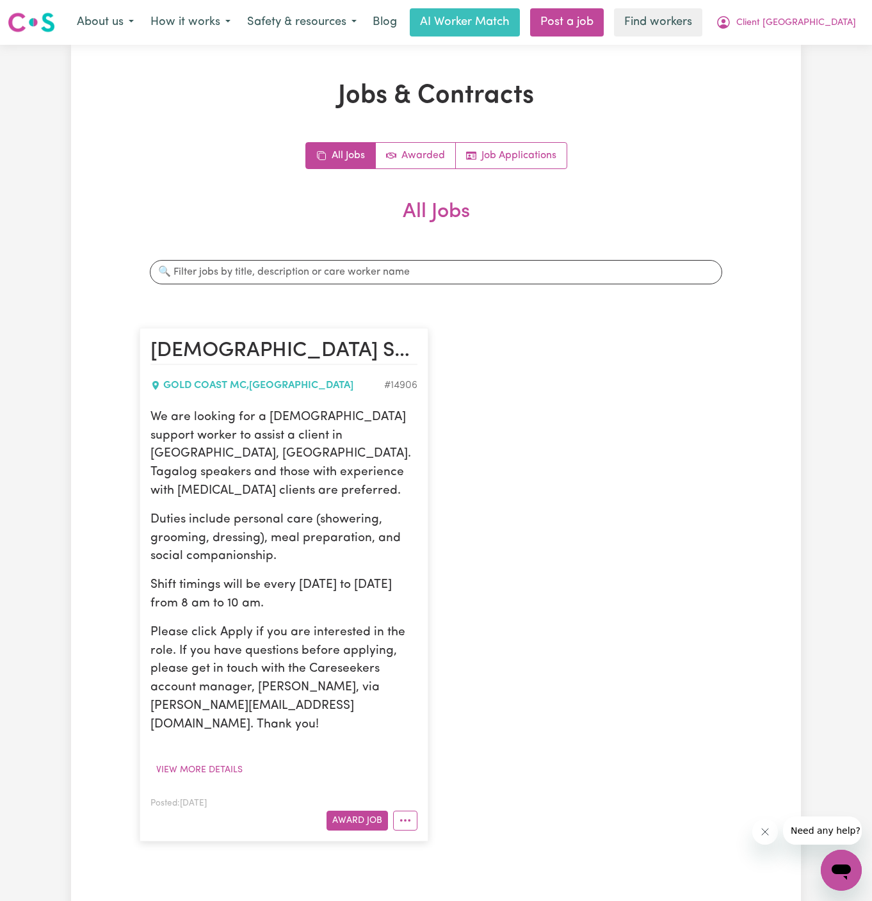
click at [678, 326] on div "Female Support Woker Needed In Gold Coast, QLD GOLD COAST MC , Queensland # 149…" at bounding box center [436, 584] width 608 height 538
click at [835, 19] on span "Client Gold Coast" at bounding box center [796, 23] width 120 height 14
click at [824, 56] on link "My Dashboard" at bounding box center [812, 50] width 101 height 24
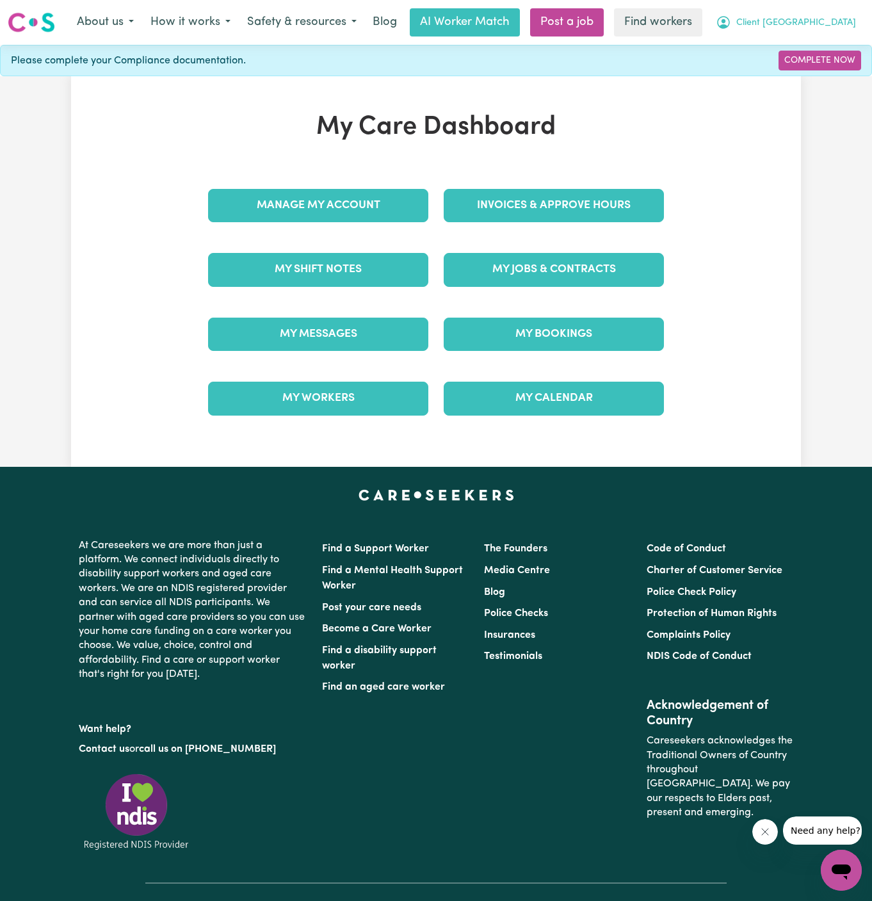
click at [830, 33] on button "Client Gold Coast" at bounding box center [785, 22] width 157 height 27
click at [828, 27] on span "Client Gold Coast" at bounding box center [796, 23] width 120 height 14
click at [825, 60] on link "Complete Now" at bounding box center [819, 61] width 83 height 20
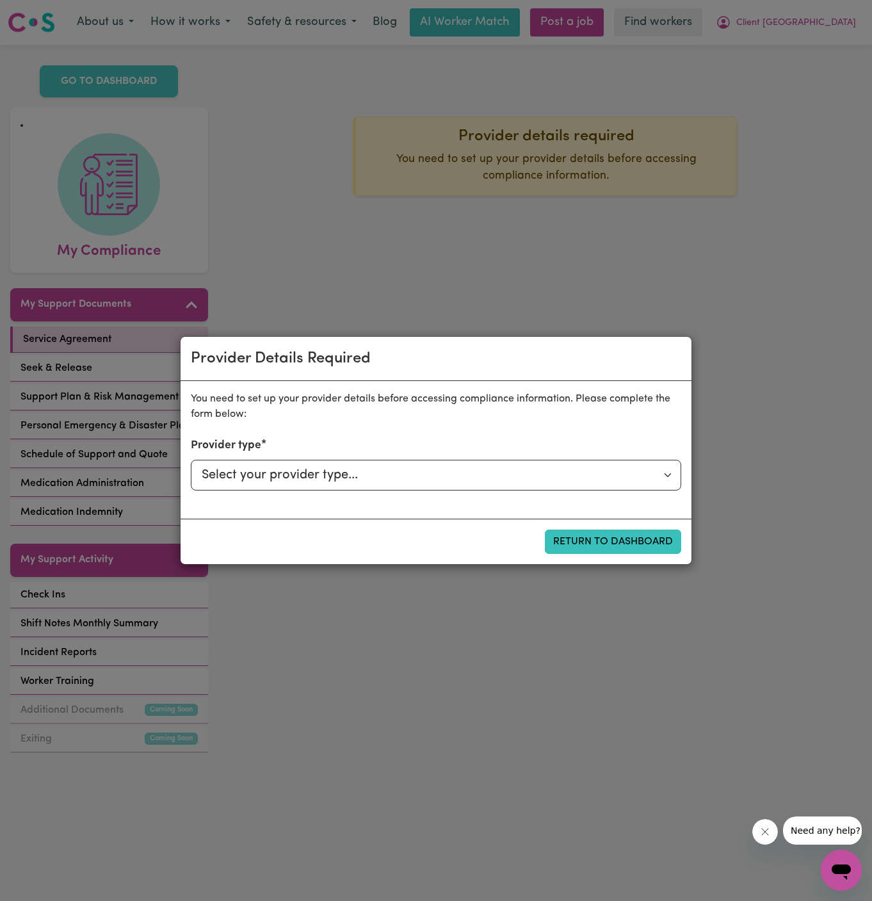
click at [823, 35] on div "Provider Details Required You need to set up your provider details before acces…" at bounding box center [436, 450] width 872 height 901
click at [771, 268] on div "Provider Details Required You need to set up your provider details before acces…" at bounding box center [436, 450] width 872 height 901
click at [637, 534] on button "Return to Dashboard" at bounding box center [613, 541] width 136 height 24
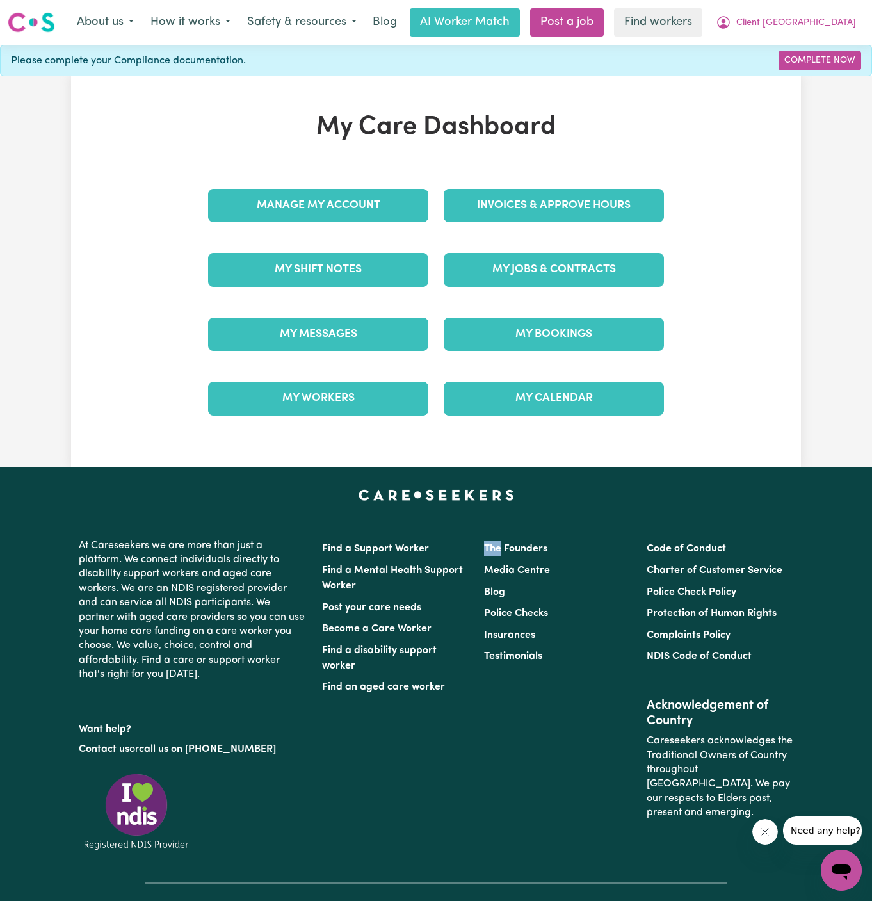
click at [637, 534] on div "Find a Support Worker Find a Mental Health Support Worker Post your care needs …" at bounding box center [557, 686] width 486 height 307
click at [814, 19] on span "Client Gold Coast" at bounding box center [796, 23] width 120 height 14
click at [816, 77] on link "Logout" at bounding box center [812, 73] width 101 height 24
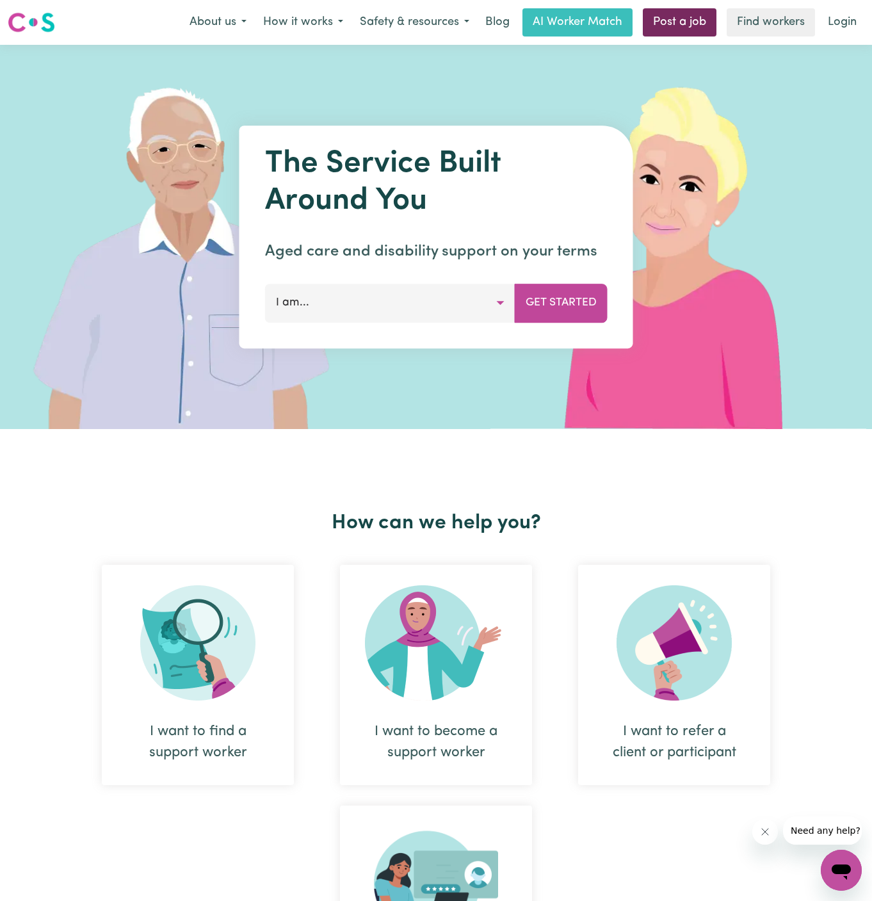
click at [673, 18] on link "Post a job" at bounding box center [680, 22] width 74 height 28
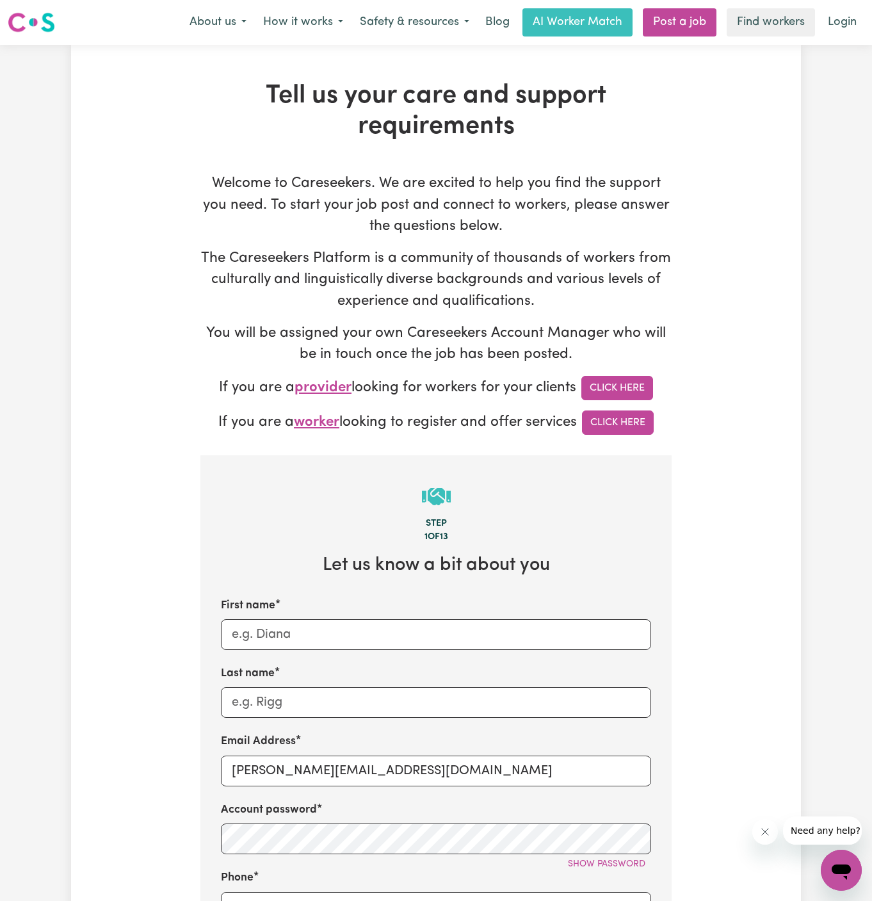
click at [456, 332] on p "You will be assigned your own Careseekers Account Manager who will be in touch …" at bounding box center [435, 344] width 471 height 43
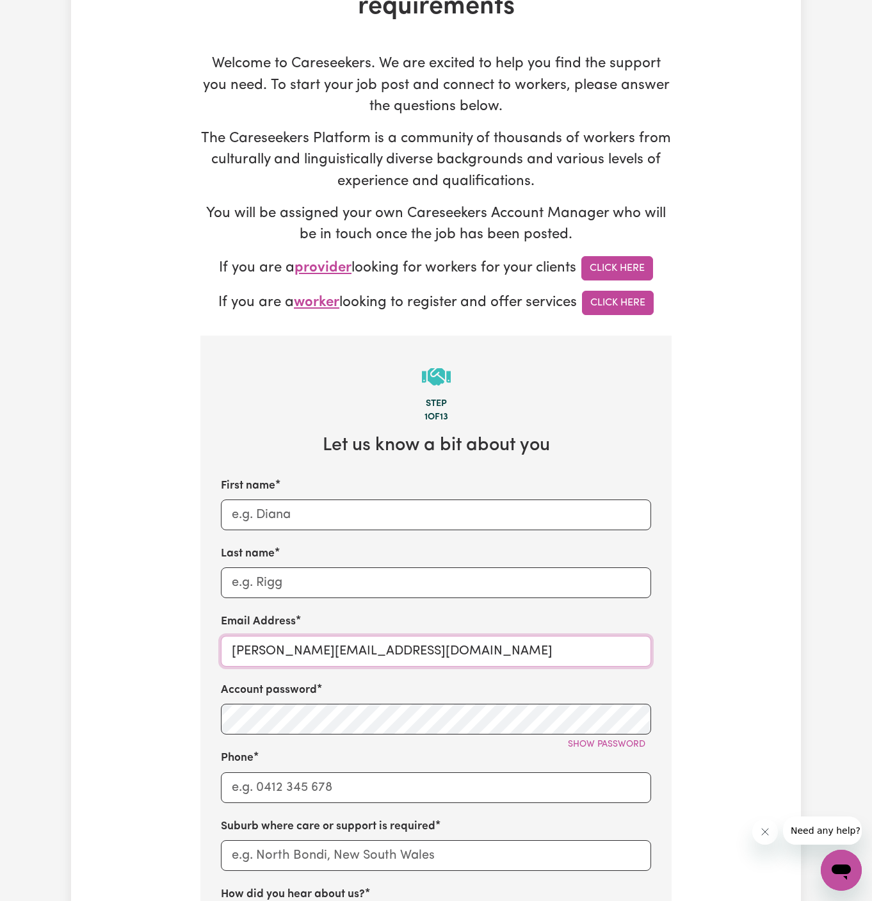
drag, startPoint x: 265, startPoint y: 652, endPoint x: 563, endPoint y: 653, distance: 297.6
click at [563, 653] on input "[PERSON_NAME][EMAIL_ADDRESS][DOMAIN_NAME]" at bounding box center [436, 651] width 430 height 31
click at [322, 647] on input "[PERSON_NAME][EMAIL_ADDRESS][DOMAIN_NAME]" at bounding box center [436, 651] width 430 height 31
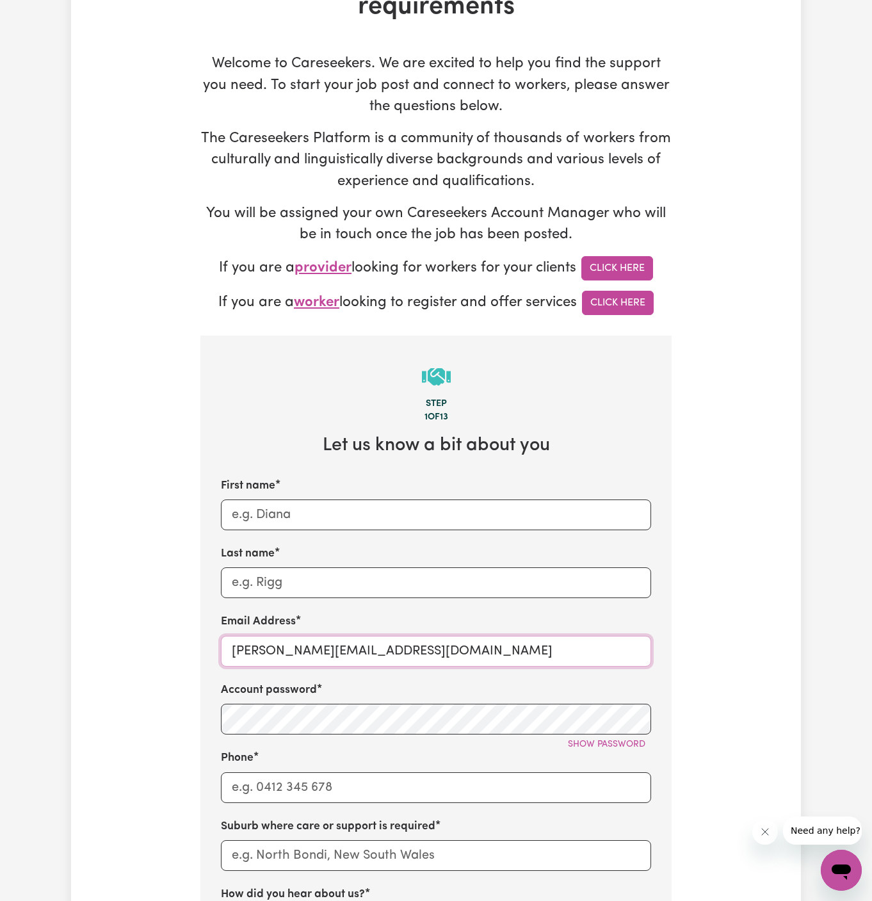
paste input "LarissaWeRFamily"
drag, startPoint x: 337, startPoint y: 652, endPoint x: 175, endPoint y: 652, distance: 161.3
click at [175, 652] on div "Tell us your care and support requirements Welcome to Careseekers. We are excit…" at bounding box center [436, 653] width 730 height 1385
type input "LarissaWeRFamily@careseekers.com.au"
click at [296, 492] on div "First name" at bounding box center [436, 503] width 430 height 52
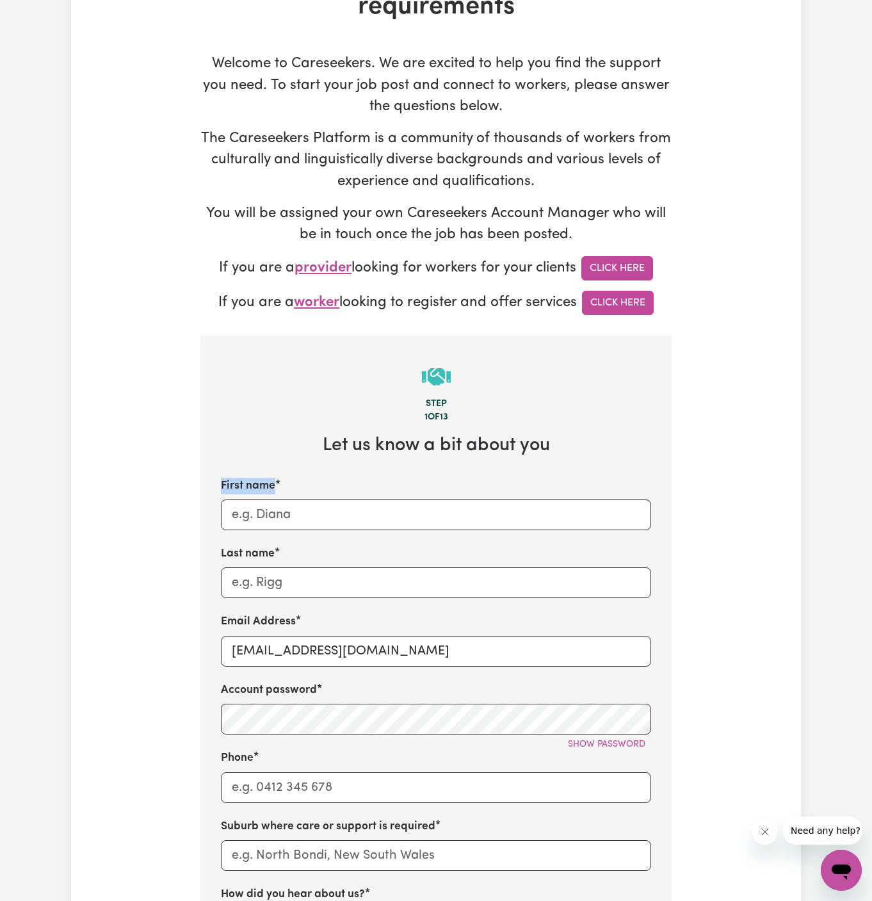
click at [296, 492] on div "First name" at bounding box center [436, 503] width 430 height 52
click at [296, 511] on input "First name" at bounding box center [436, 514] width 430 height 31
paste input "LarissaWeRFamily"
drag, startPoint x: 272, startPoint y: 508, endPoint x: 386, endPoint y: 519, distance: 114.5
click at [386, 519] on input "LarissaWeRFamily" at bounding box center [436, 514] width 430 height 31
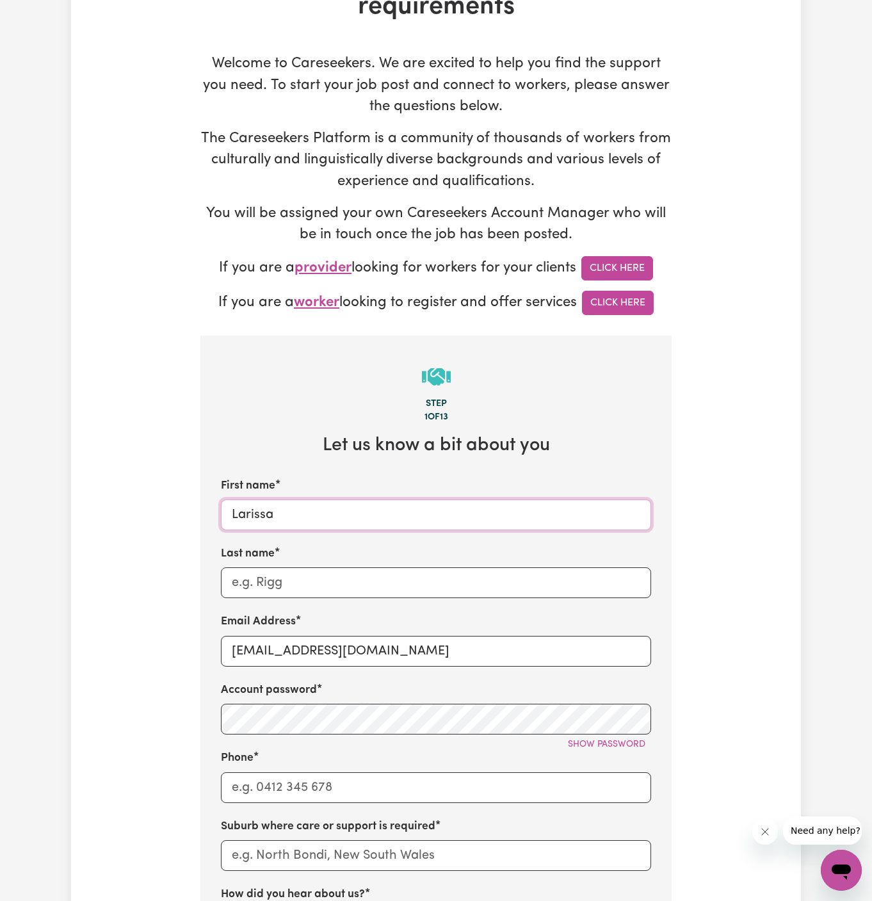
type input "Larissa"
click at [383, 565] on div "Last name" at bounding box center [436, 571] width 430 height 52
click at [340, 589] on input "Last name" at bounding box center [436, 582] width 430 height 31
paste input "WeRFamily"
click at [252, 577] on input "WeRFamily" at bounding box center [436, 582] width 430 height 31
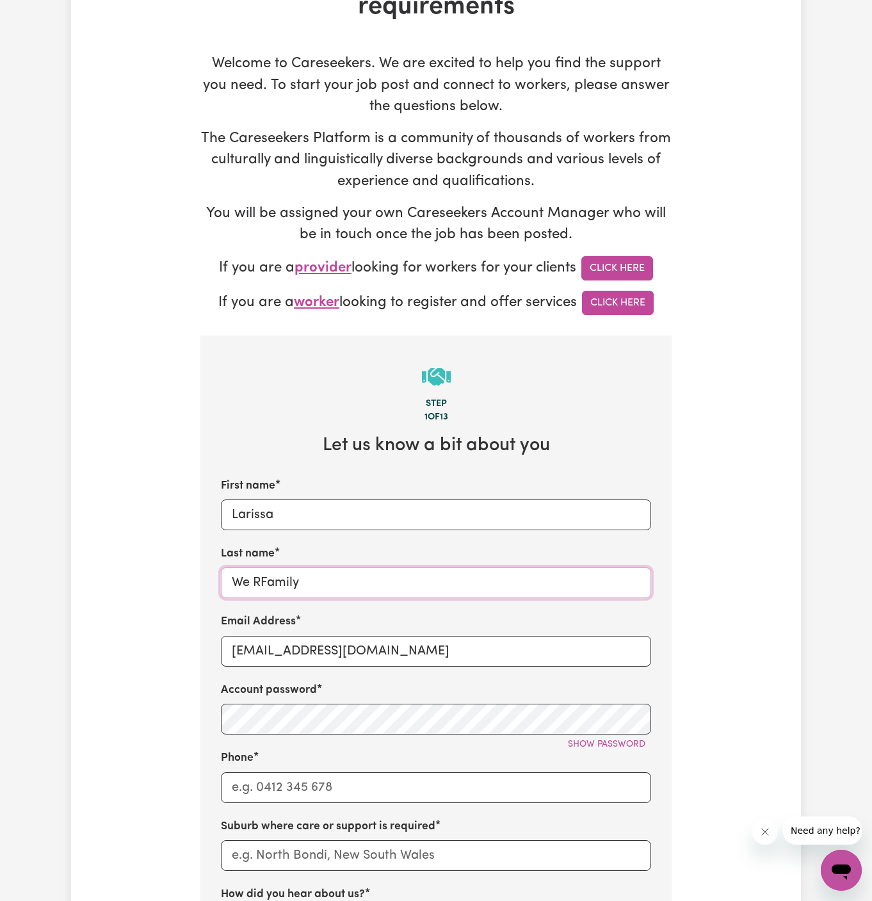
click at [262, 580] on input "We RFamily" at bounding box center [436, 582] width 430 height 31
click at [383, 573] on input "We R Family" at bounding box center [436, 582] width 430 height 31
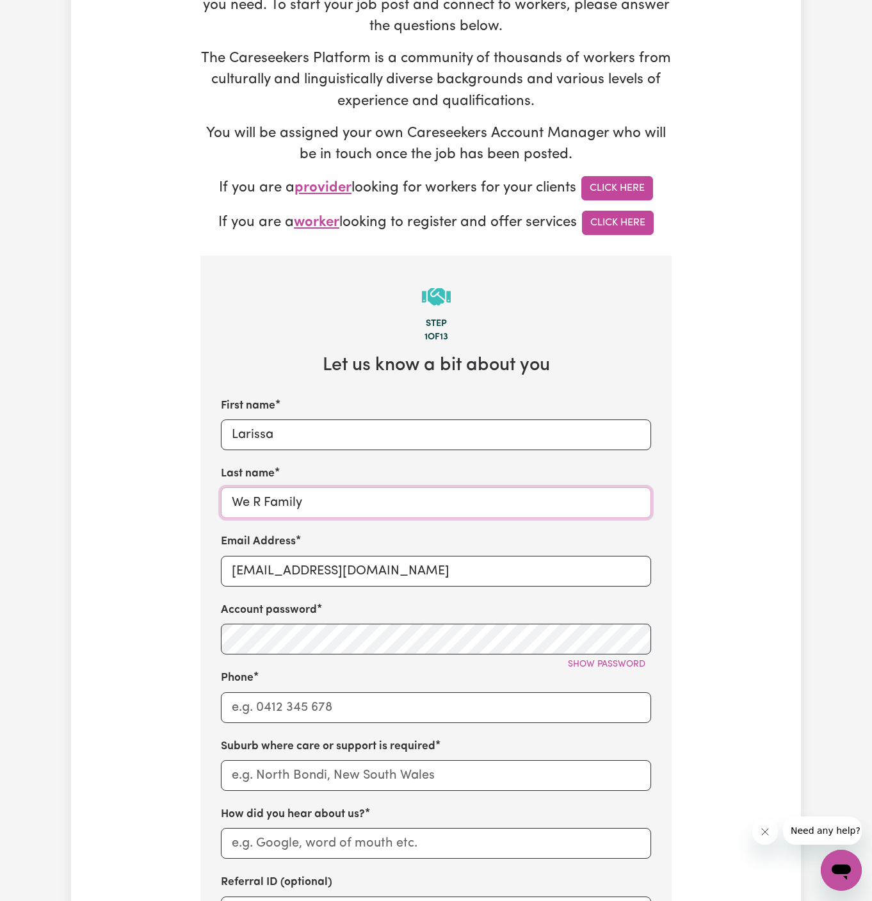
scroll to position [269, 0]
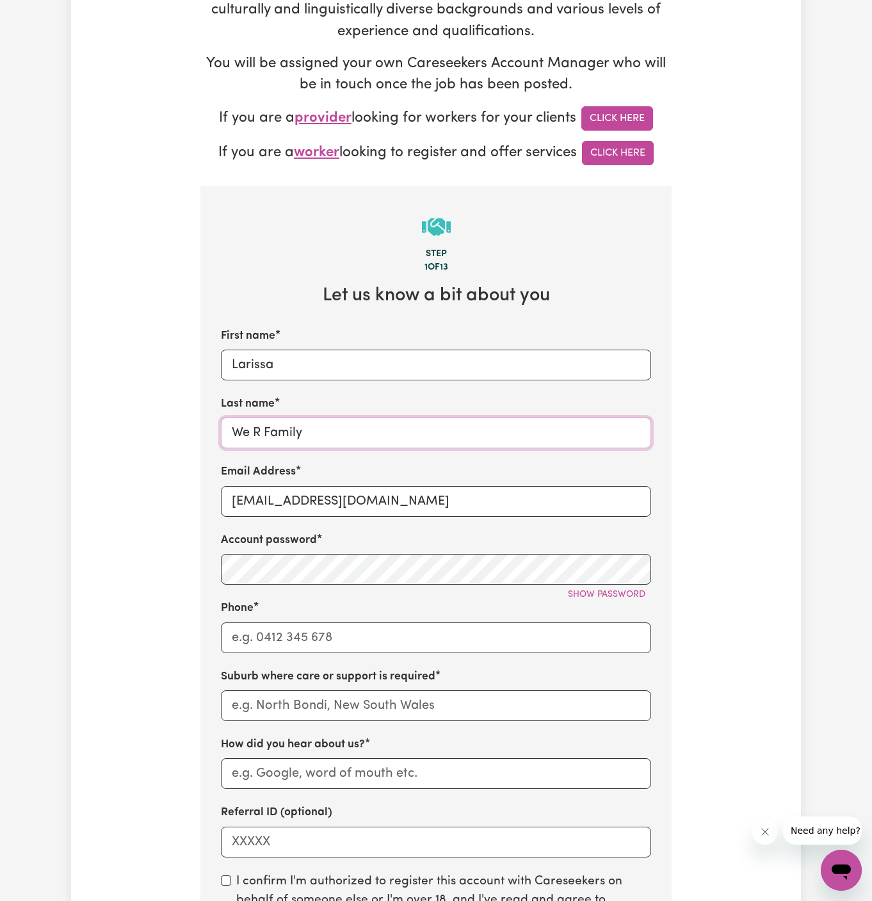
type input "We R Family"
click at [345, 655] on div "First name Larissa Last name We R Family Email Address LarissaWeRFamily@caresee…" at bounding box center [436, 592] width 430 height 529
click at [380, 634] on input "Phone" at bounding box center [436, 637] width 430 height 31
type input "1300765465"
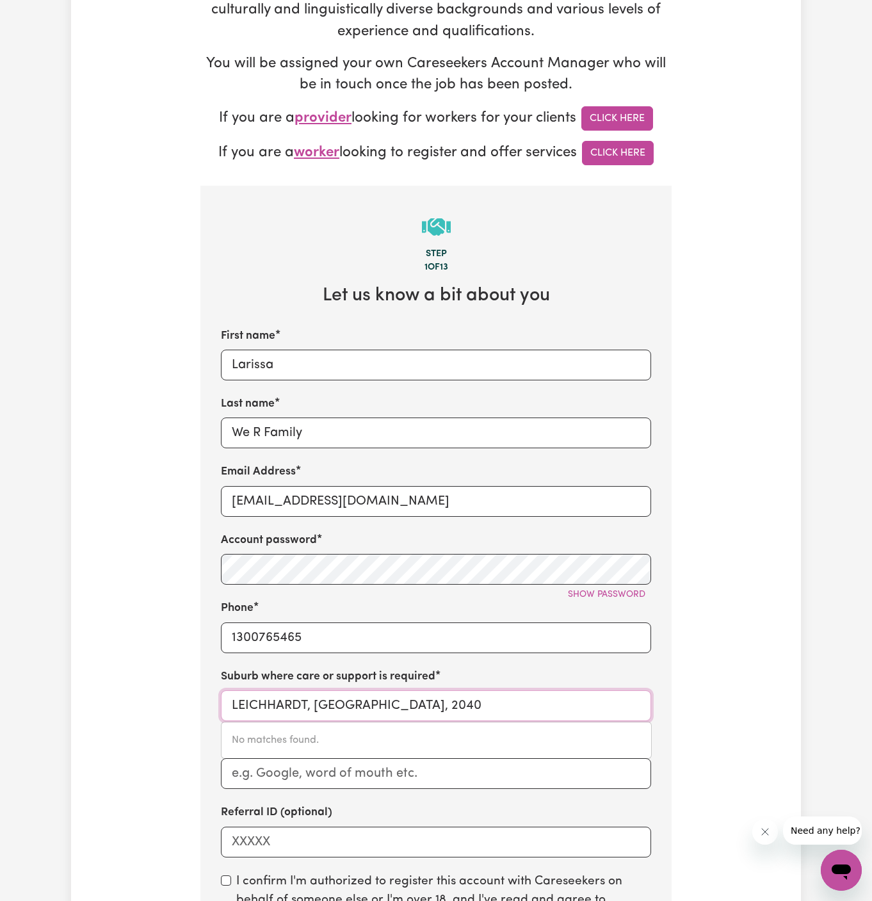
click at [520, 701] on input "LEICHHARDT, New South Wales, 2040" at bounding box center [436, 705] width 430 height 31
paste input "Penrith"
type input "Penrith"
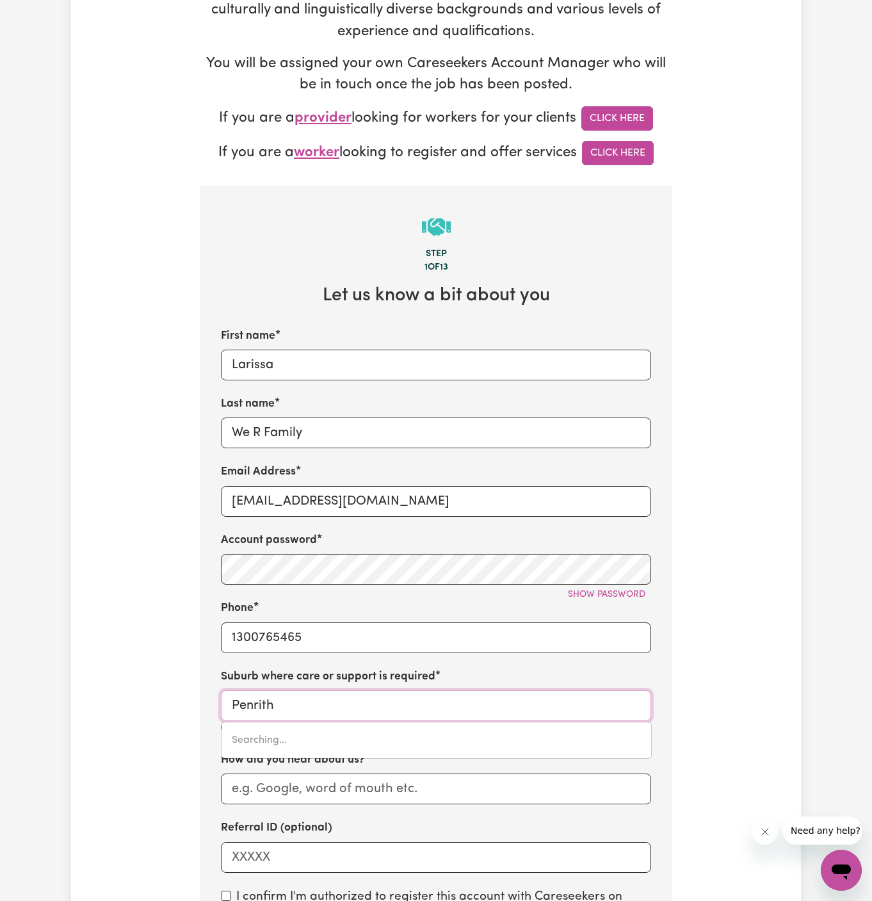
type input "Penrith, New South Wales, 2750"
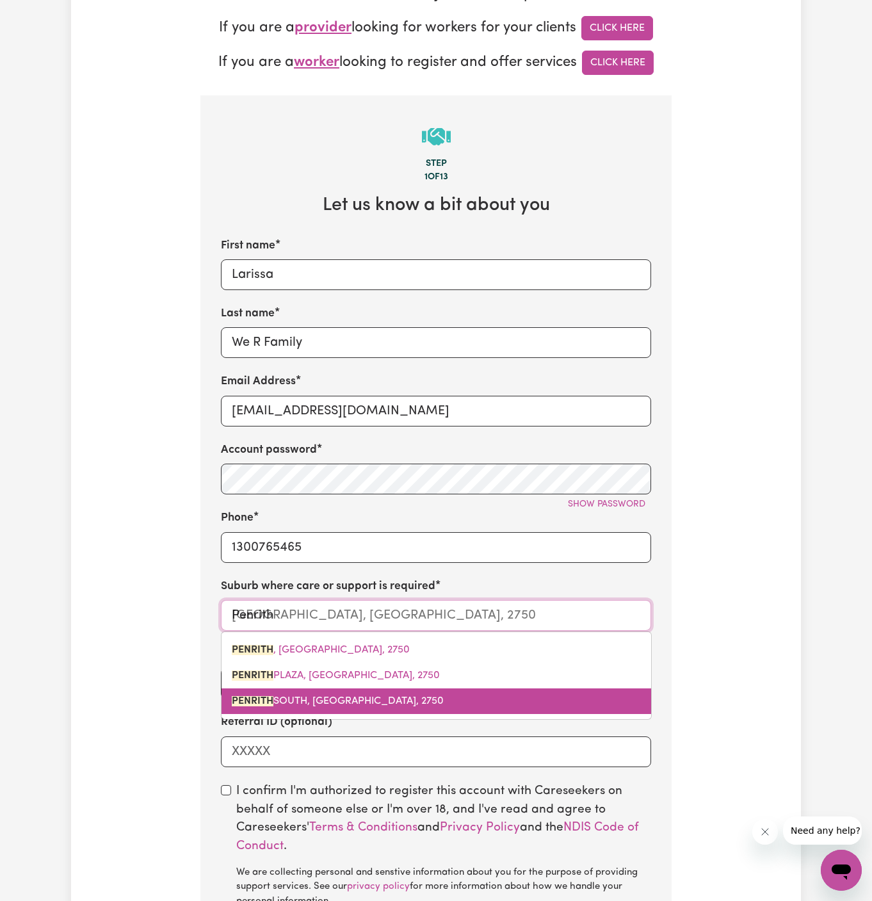
scroll to position [388, 0]
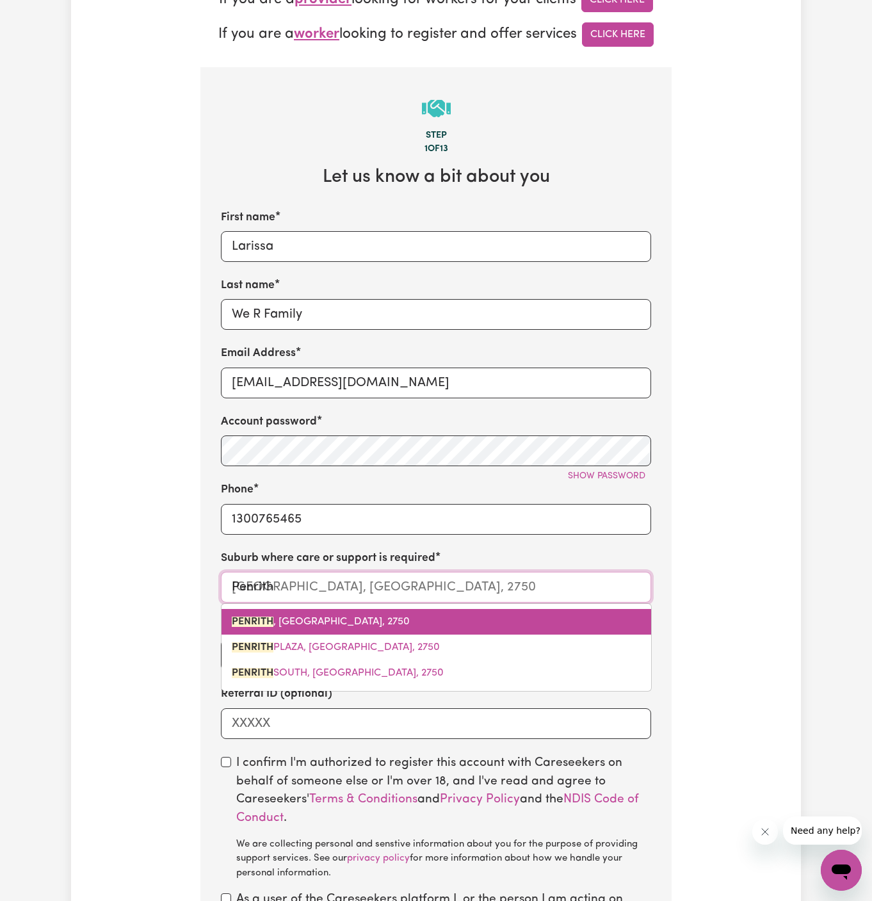
click at [444, 613] on link "PENRITH , New South Wales, 2750" at bounding box center [435, 622] width 429 height 26
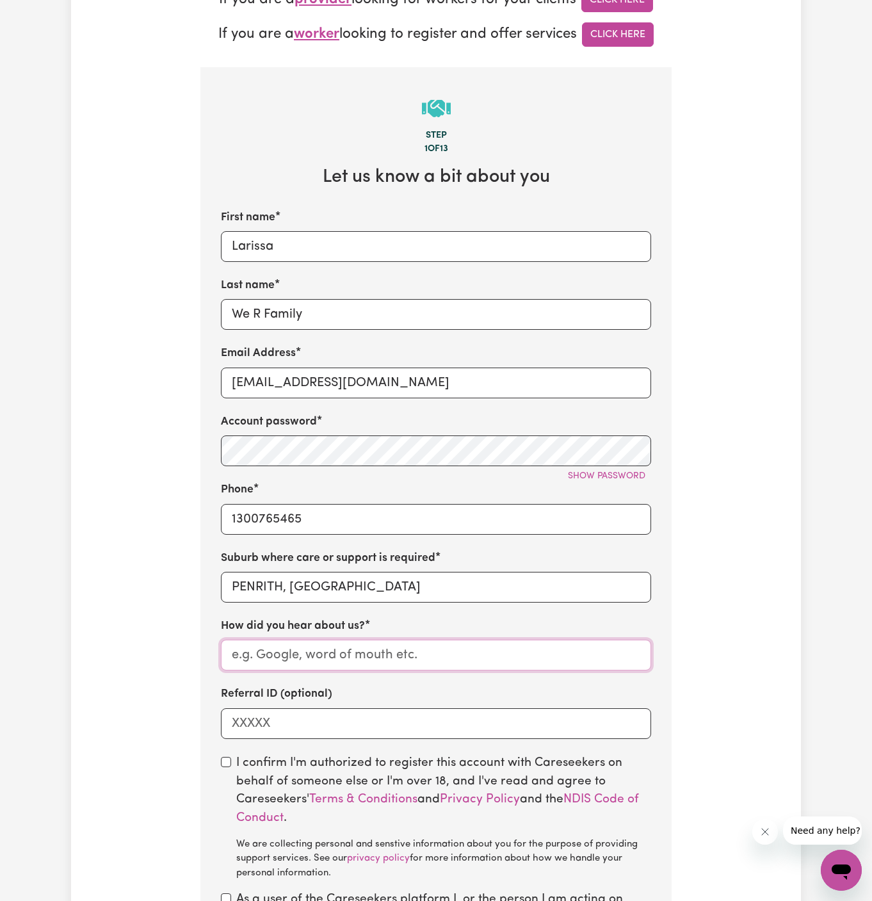
click at [432, 664] on input "How did you hear about us?" at bounding box center [436, 654] width 430 height 31
click at [339, 656] on input "How did you hear about us?" at bounding box center [436, 654] width 430 height 31
paste input "We R Family"
type input "We R Family"
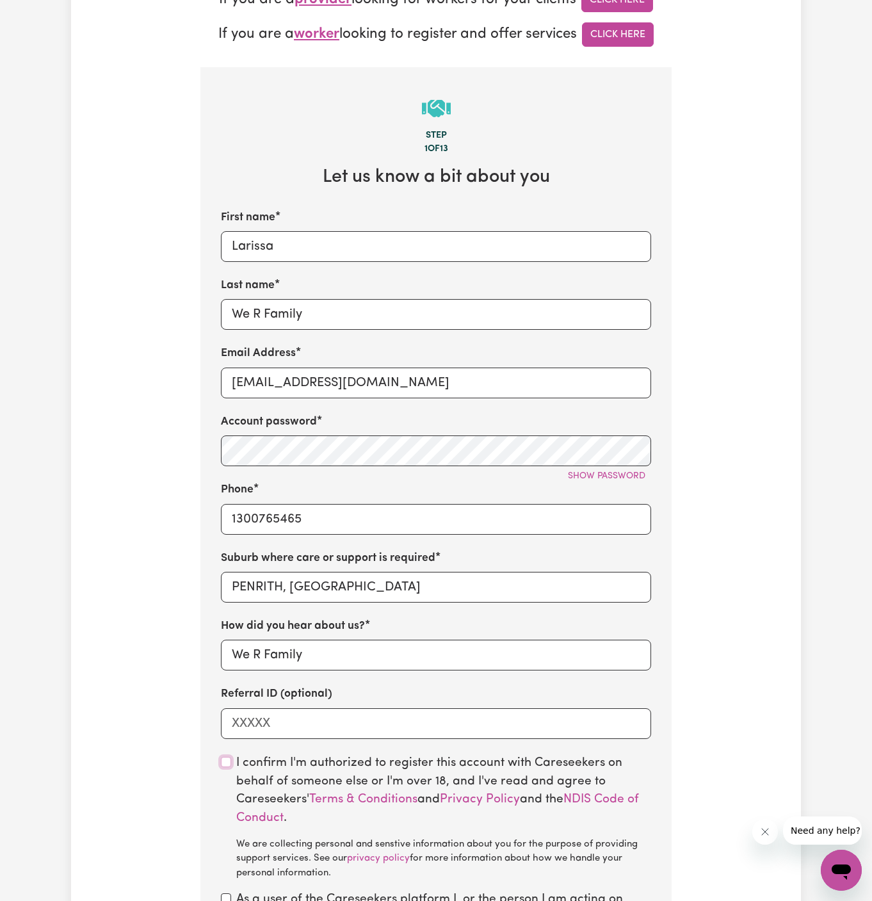
click at [221, 760] on input "checkbox" at bounding box center [226, 762] width 10 height 10
checkbox input "true"
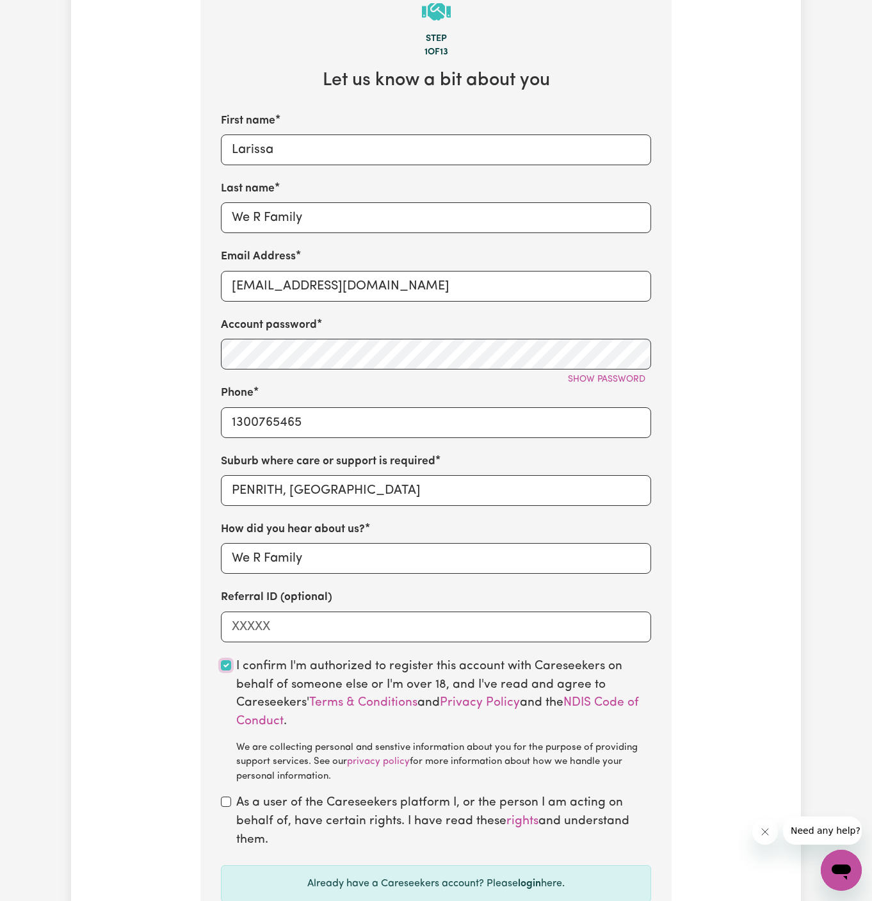
scroll to position [577, 0]
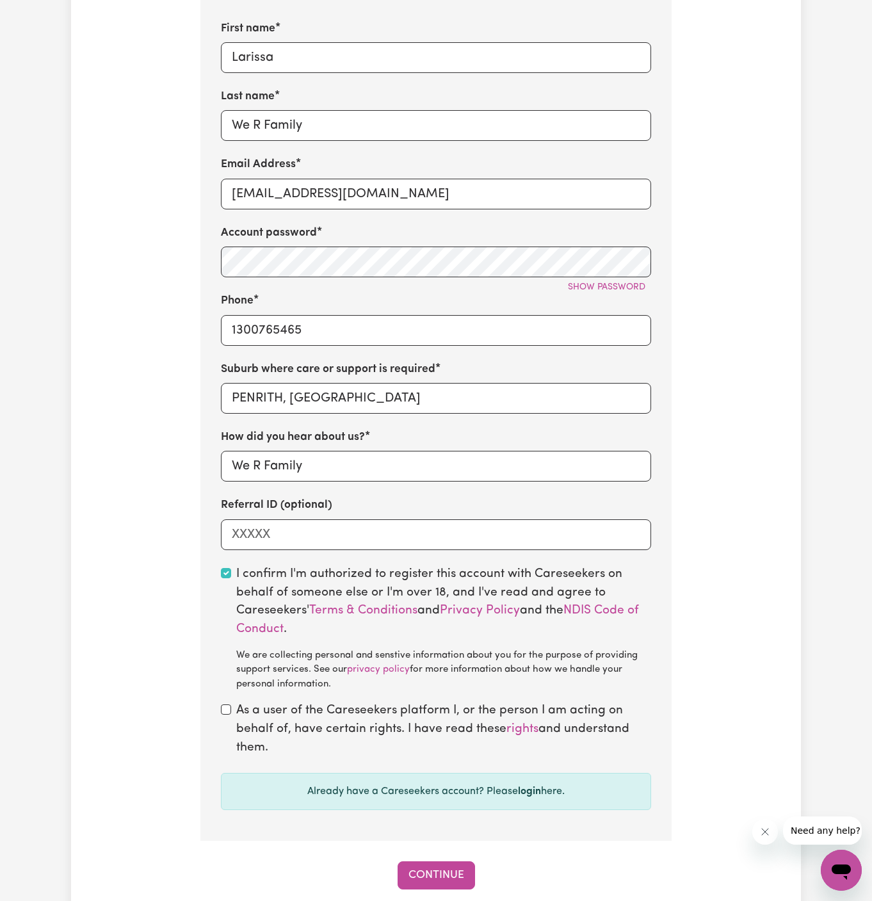
click at [227, 699] on section "Step 1 of 13 Let us know a bit about you First name Larissa Last name We R Fami…" at bounding box center [435, 359] width 471 height 962
click at [225, 709] on input "checkbox" at bounding box center [226, 709] width 10 height 10
checkbox input "true"
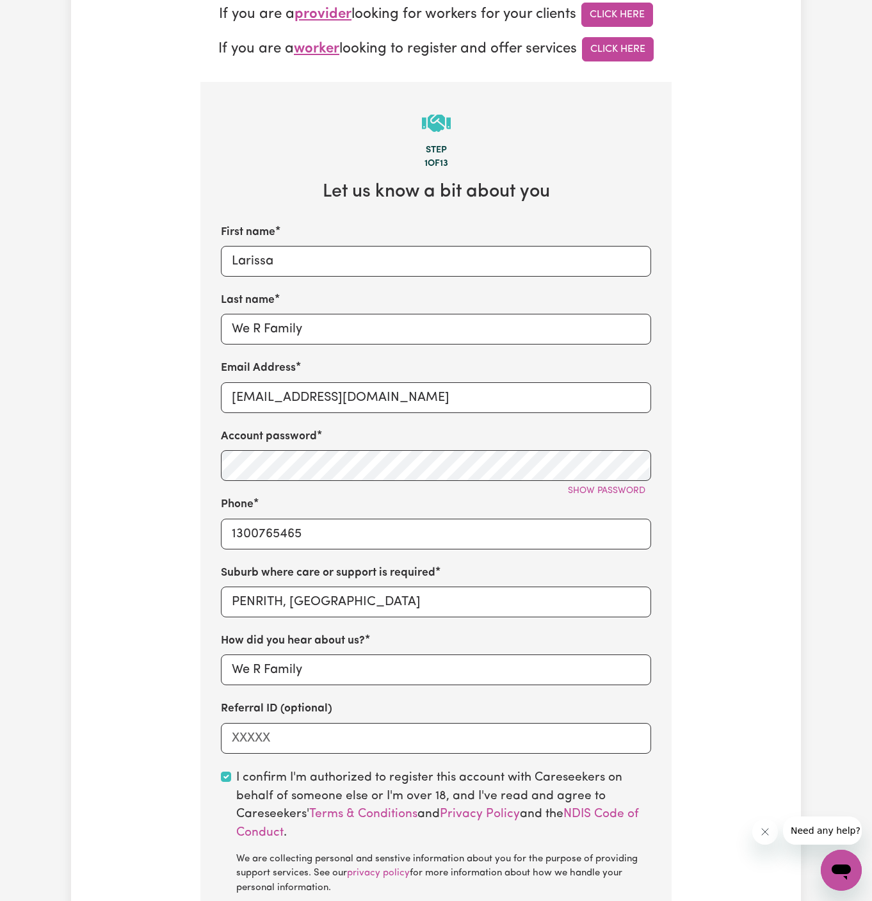
scroll to position [333, 0]
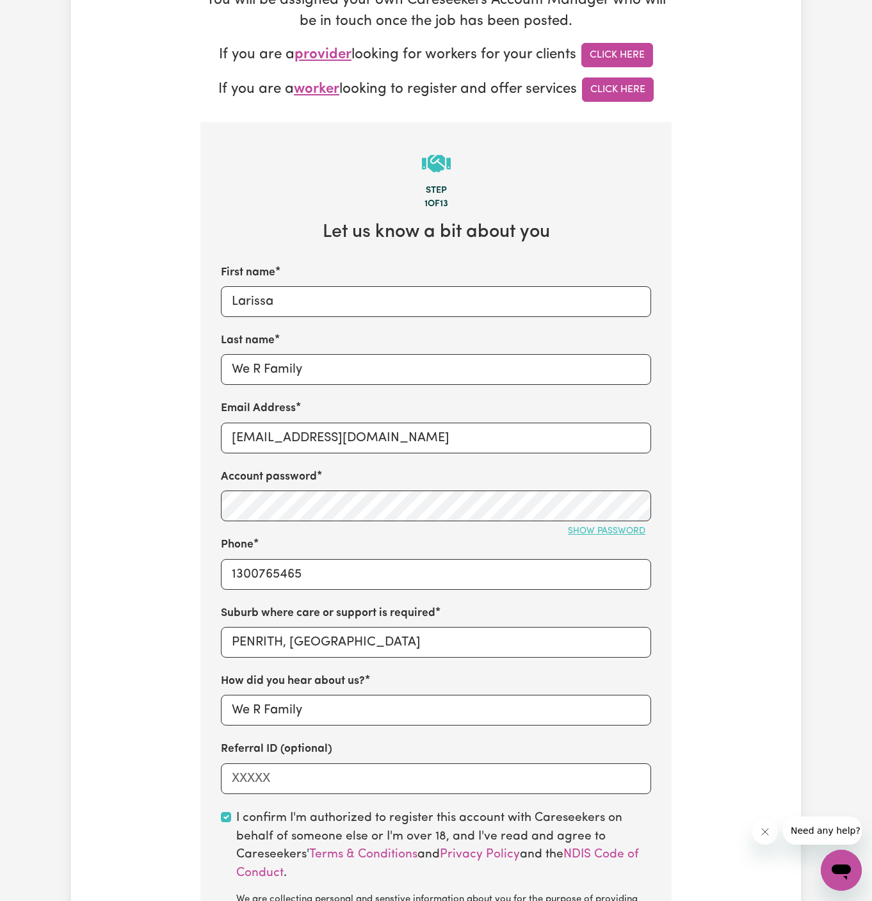
click at [619, 526] on span "Show password" at bounding box center [606, 531] width 77 height 10
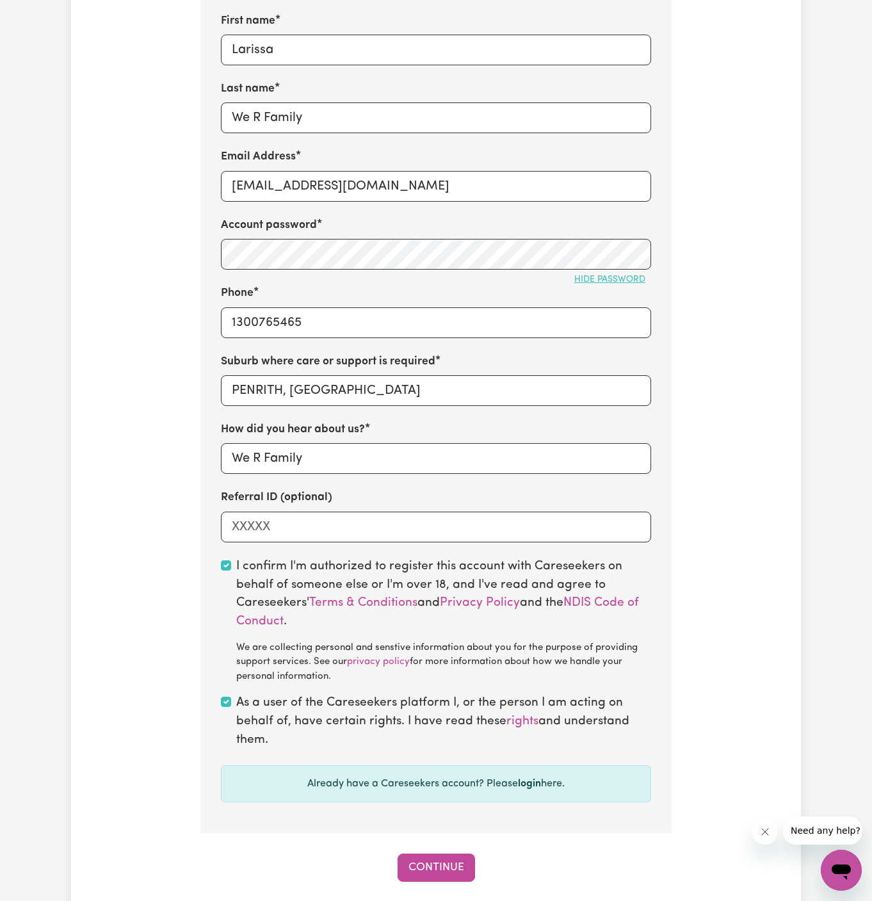
scroll to position [588, 0]
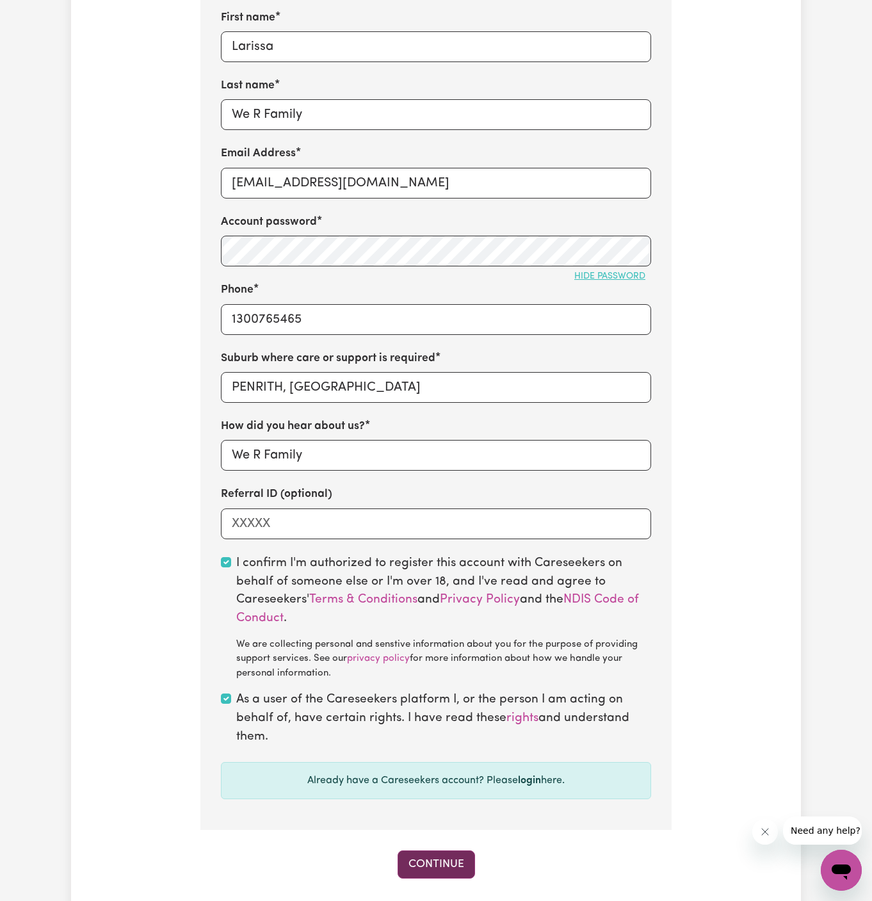
click at [437, 874] on button "Continue" at bounding box center [435, 864] width 77 height 28
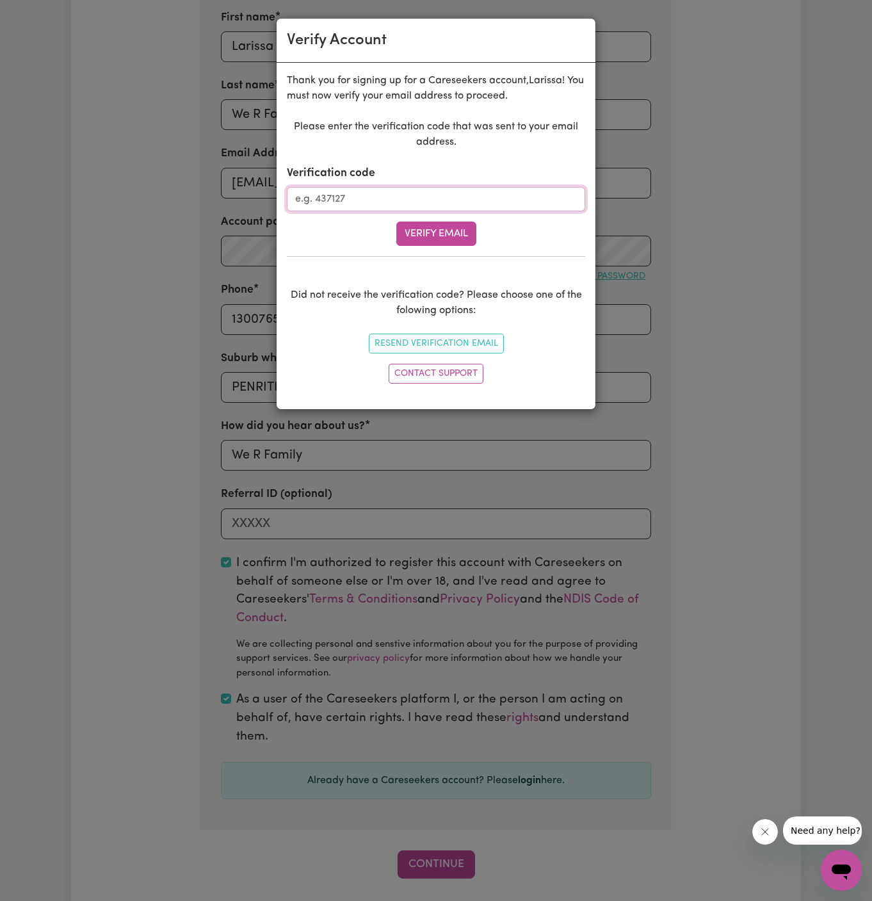
click at [392, 193] on input "Verification code" at bounding box center [436, 199] width 298 height 24
paste input "901678"
click at [465, 241] on button "Verify Email" at bounding box center [436, 233] width 80 height 24
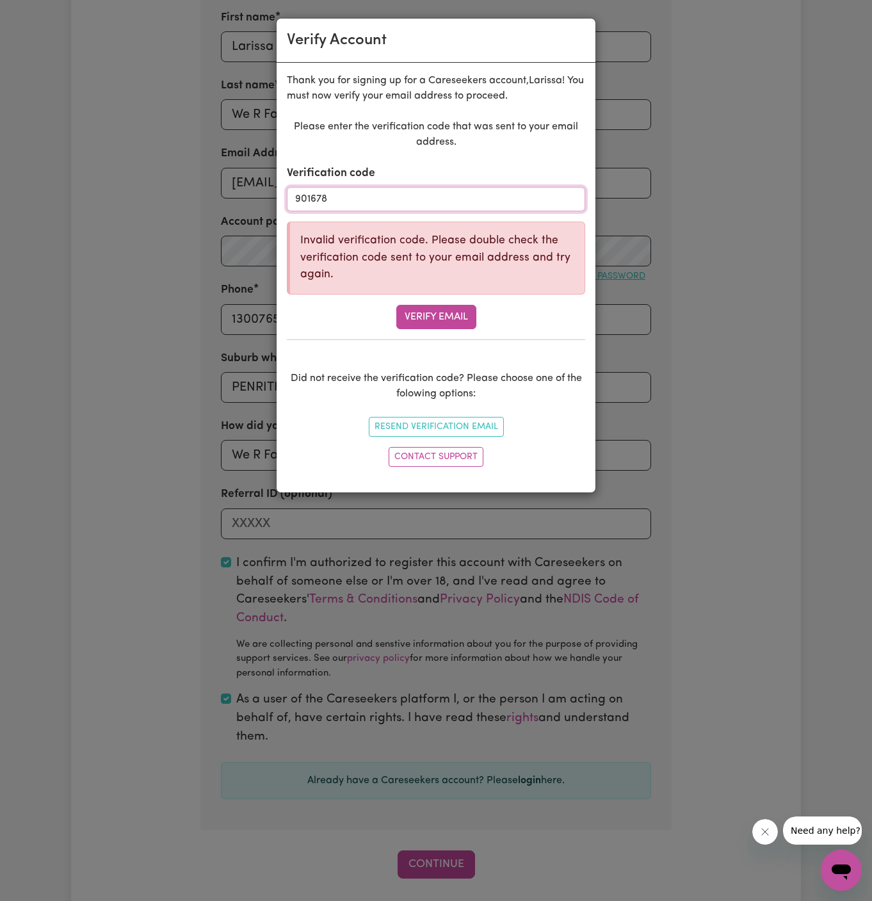
click at [408, 207] on input "901678" at bounding box center [436, 199] width 298 height 24
paste input "628571"
type input "628571"
click at [437, 317] on button "Verify Email" at bounding box center [436, 317] width 80 height 24
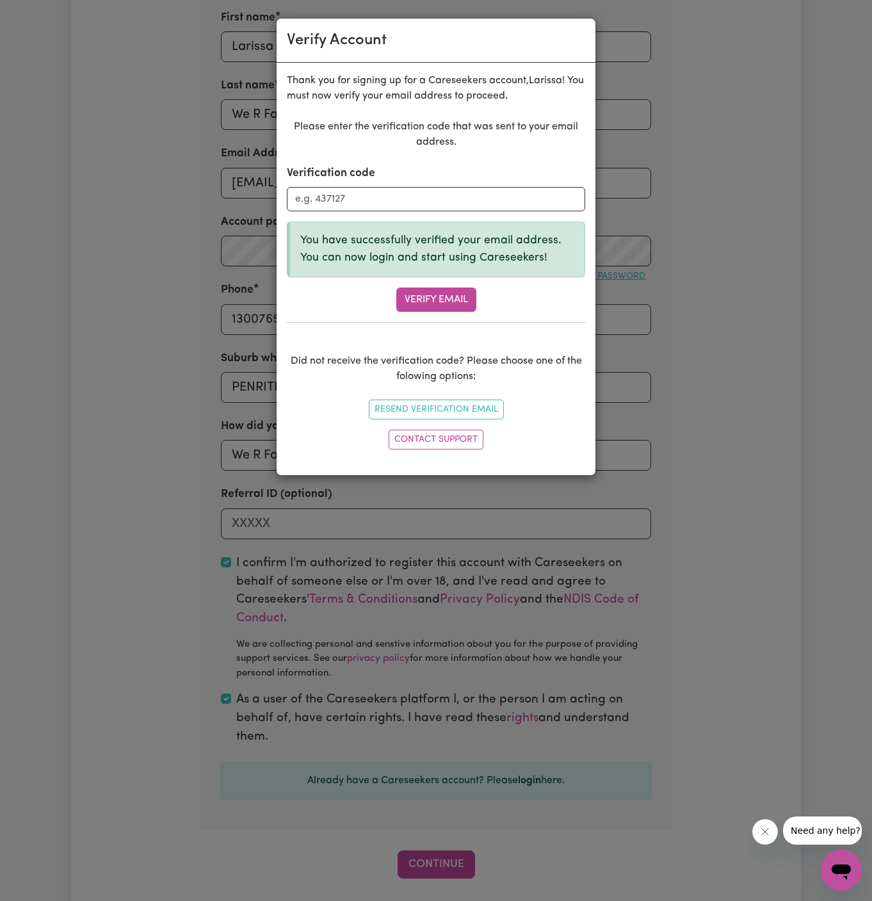
scroll to position [440, 0]
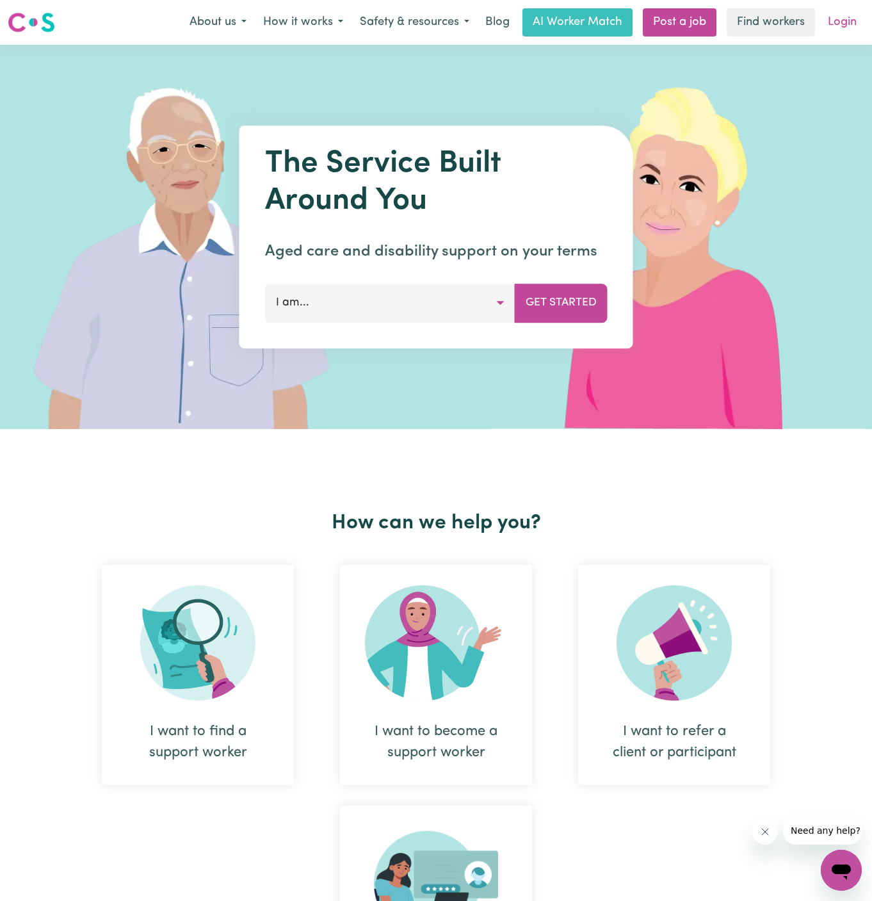
click at [843, 24] on link "Login" at bounding box center [842, 22] width 44 height 28
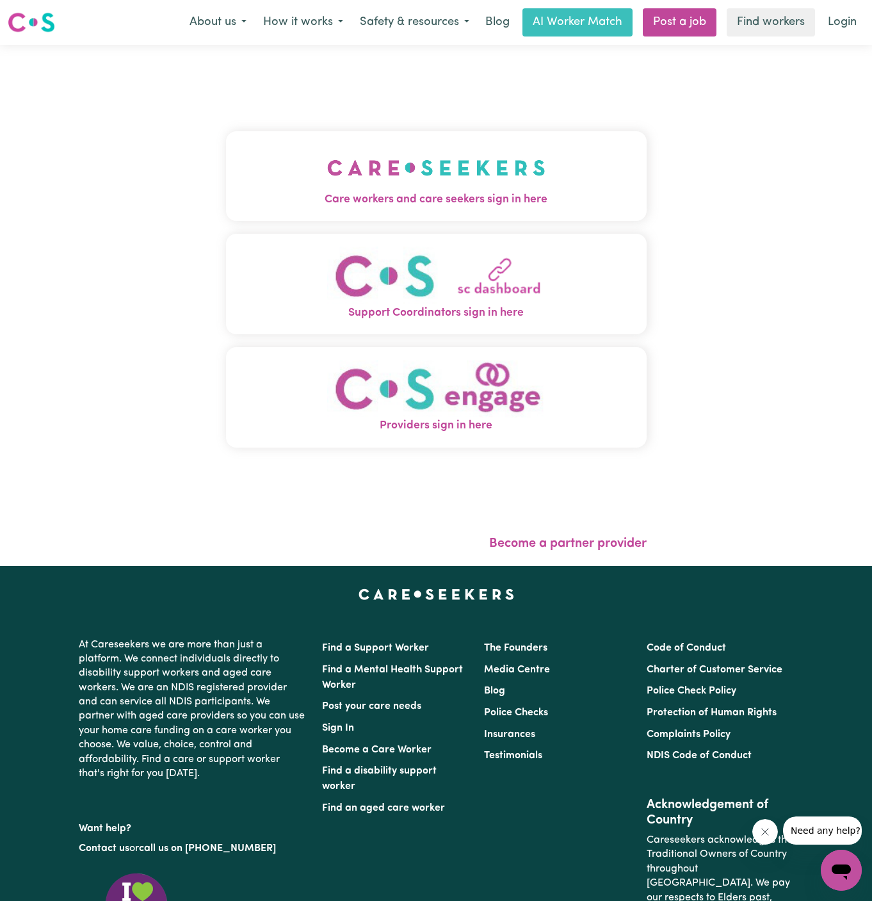
click at [476, 175] on img "Care workers and care seekers sign in here" at bounding box center [436, 167] width 218 height 47
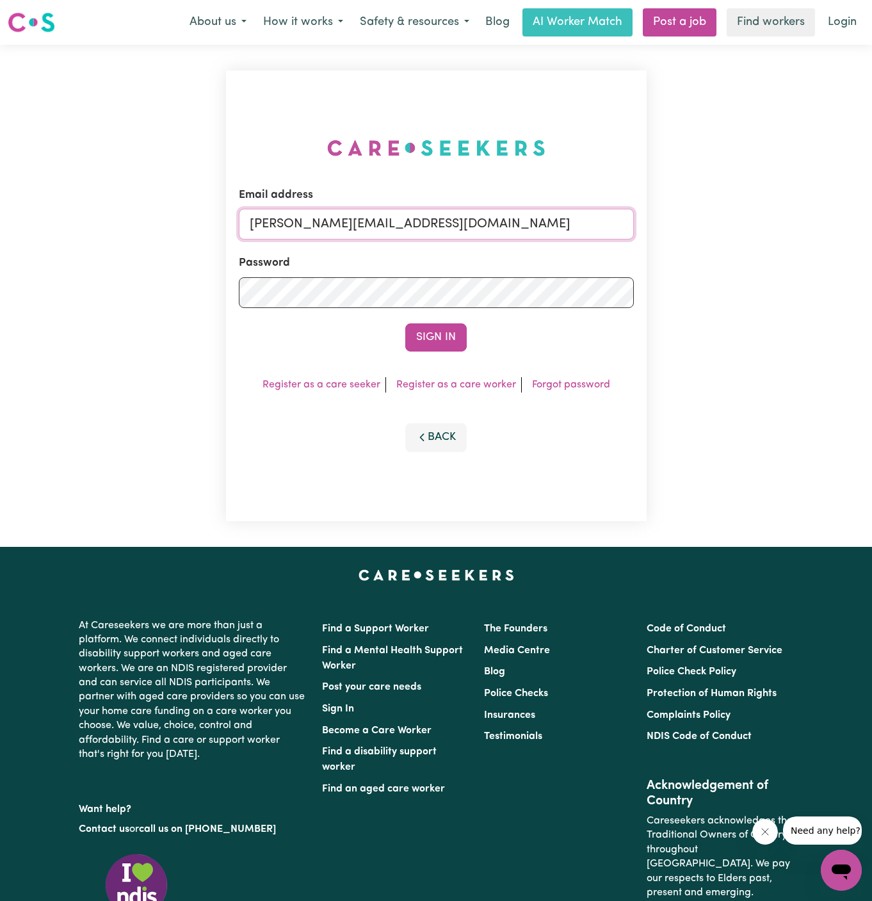
click at [485, 225] on input "[PERSON_NAME][EMAIL_ADDRESS][DOMAIN_NAME]" at bounding box center [436, 224] width 395 height 31
drag, startPoint x: 312, startPoint y: 226, endPoint x: 862, endPoint y: 231, distance: 549.8
click at [862, 231] on div "Email address [EMAIL_ADDRESS][DOMAIN_NAME] Password Sign In Register as a care …" at bounding box center [436, 296] width 872 height 502
type input "superuser~[EMAIL_ADDRESS][DOMAIN_NAME]"
click at [405, 323] on button "Sign In" at bounding box center [435, 337] width 61 height 28
